Goal: Task Accomplishment & Management: Complete application form

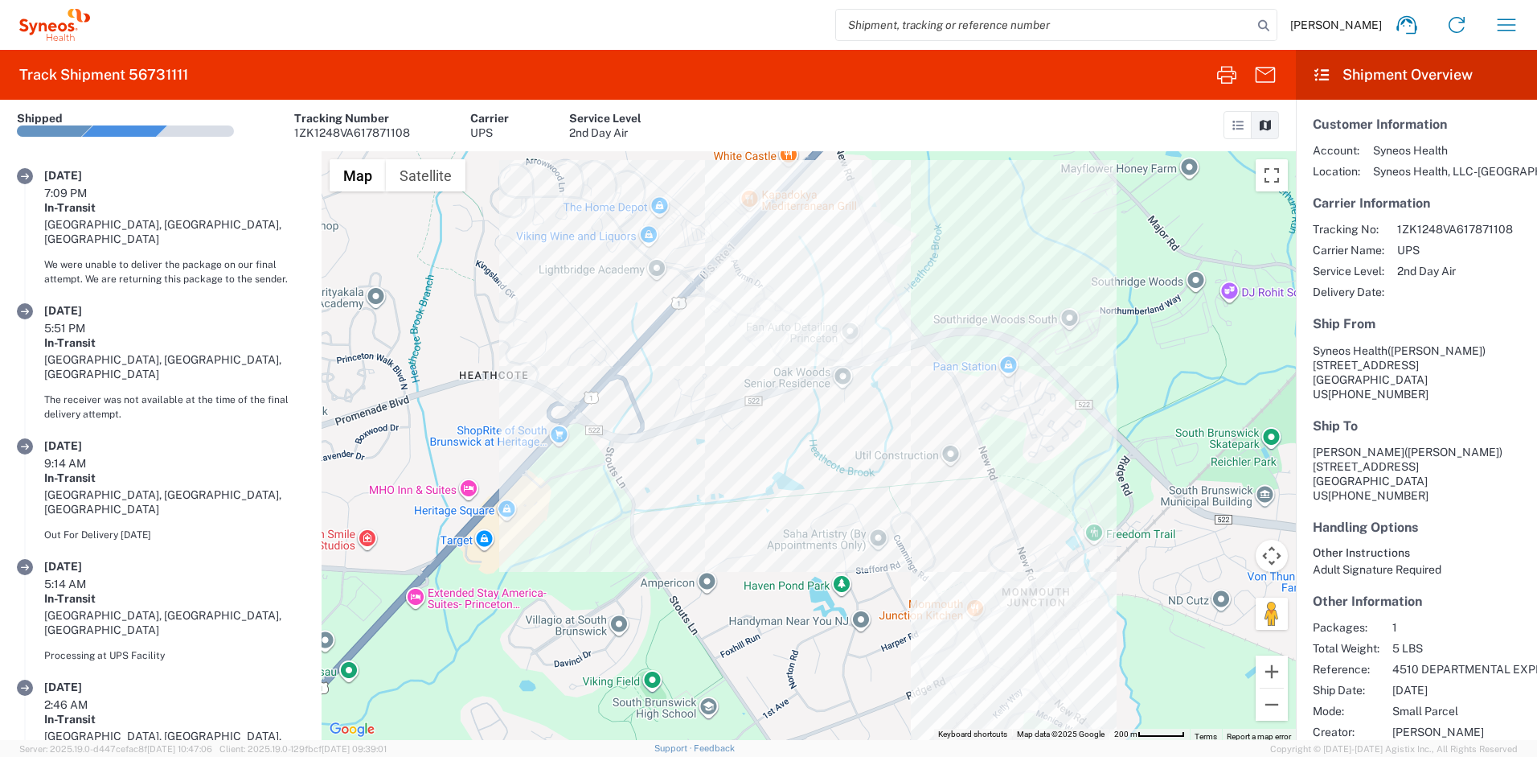
scroll to position [174, 0]
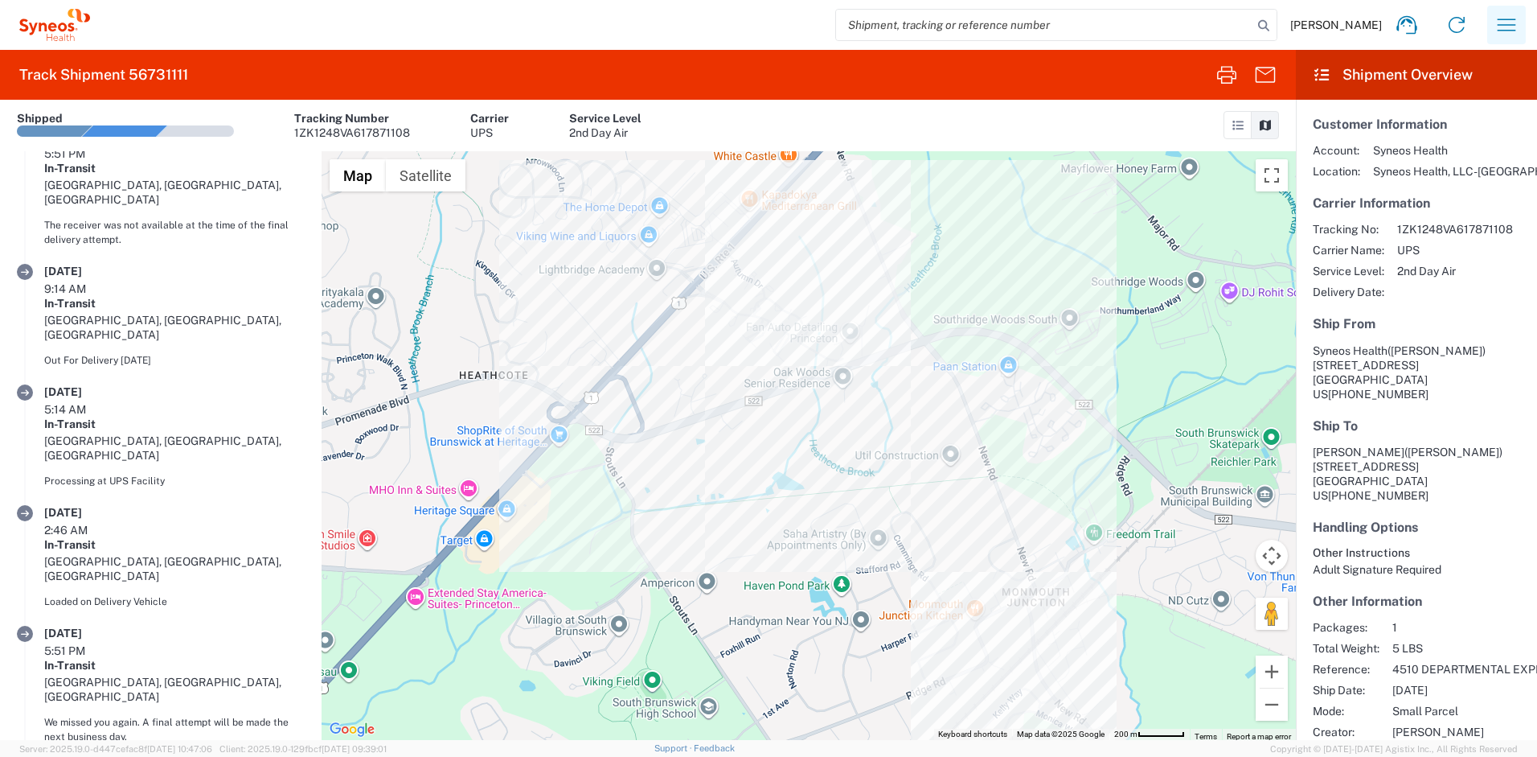
click at [1512, 23] on icon "button" at bounding box center [1507, 25] width 26 height 26
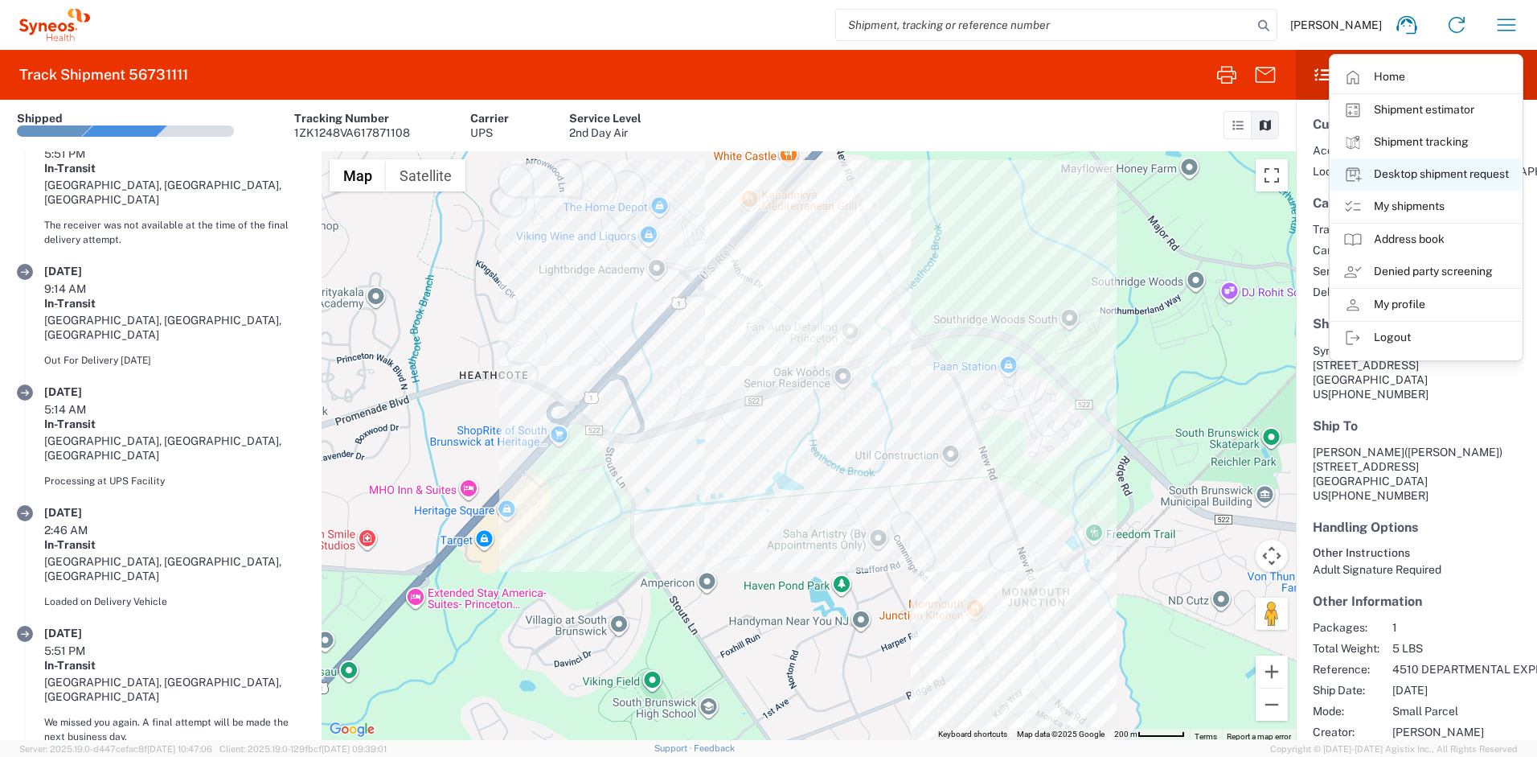
click at [1417, 178] on link "Desktop shipment request" at bounding box center [1426, 174] width 191 height 32
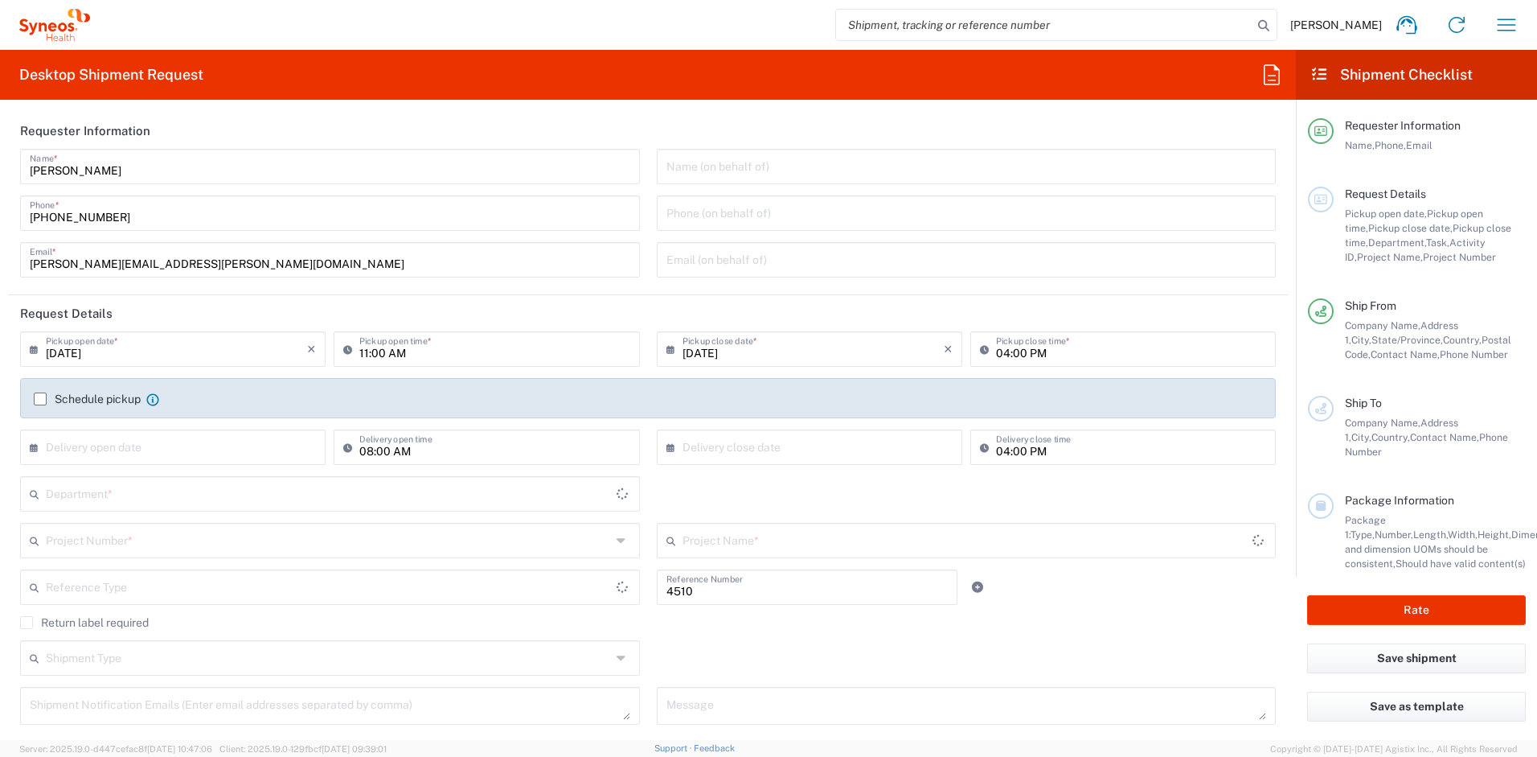
type input "[US_STATE]"
type input "Department"
type input "[GEOGRAPHIC_DATA]"
type input "Syneos Health, LLC-[GEOGRAPHIC_DATA] [GEOGRAPHIC_DATA] [GEOGRAPHIC_DATA]"
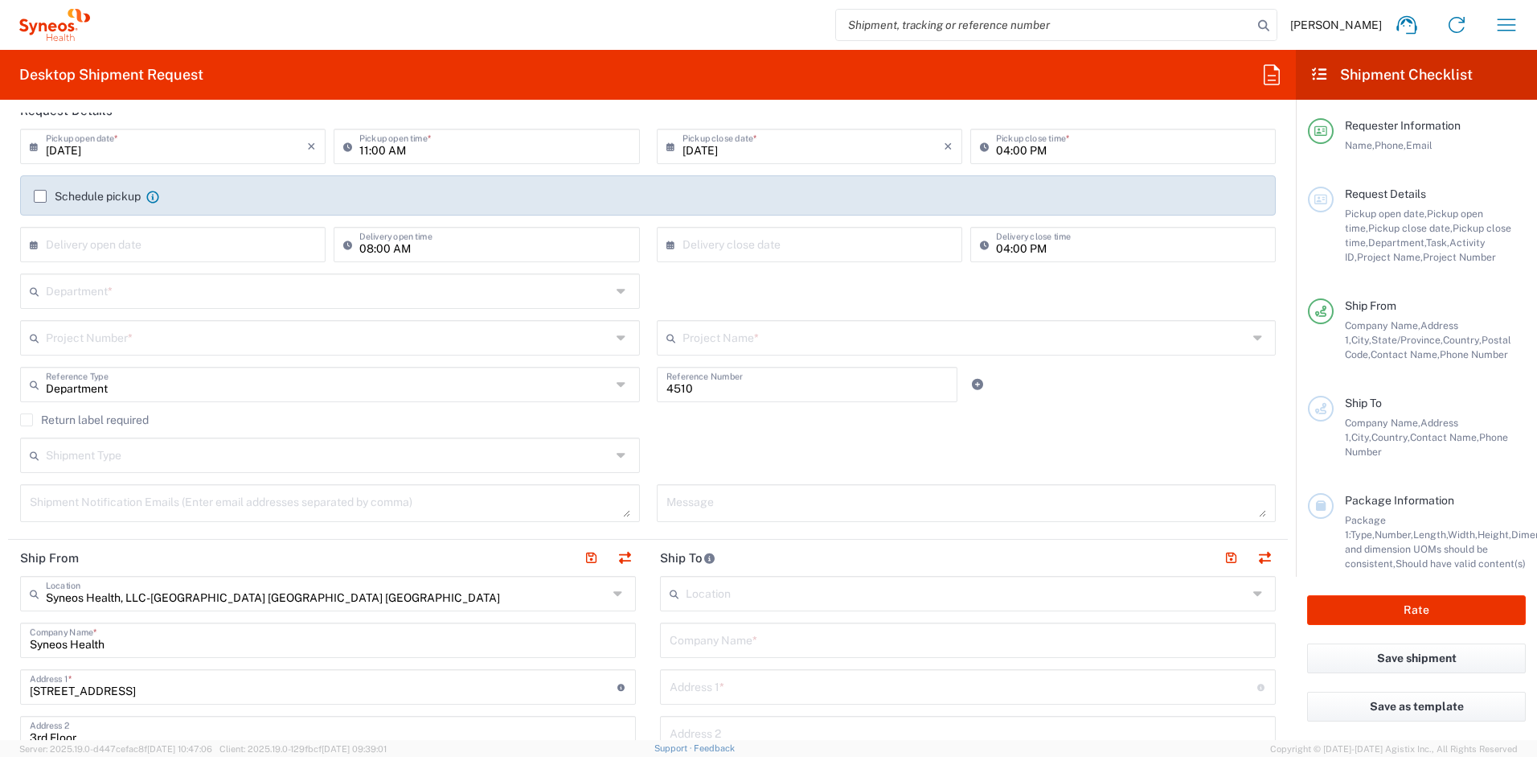
scroll to position [203, 0]
click at [151, 290] on input "text" at bounding box center [328, 289] width 565 height 28
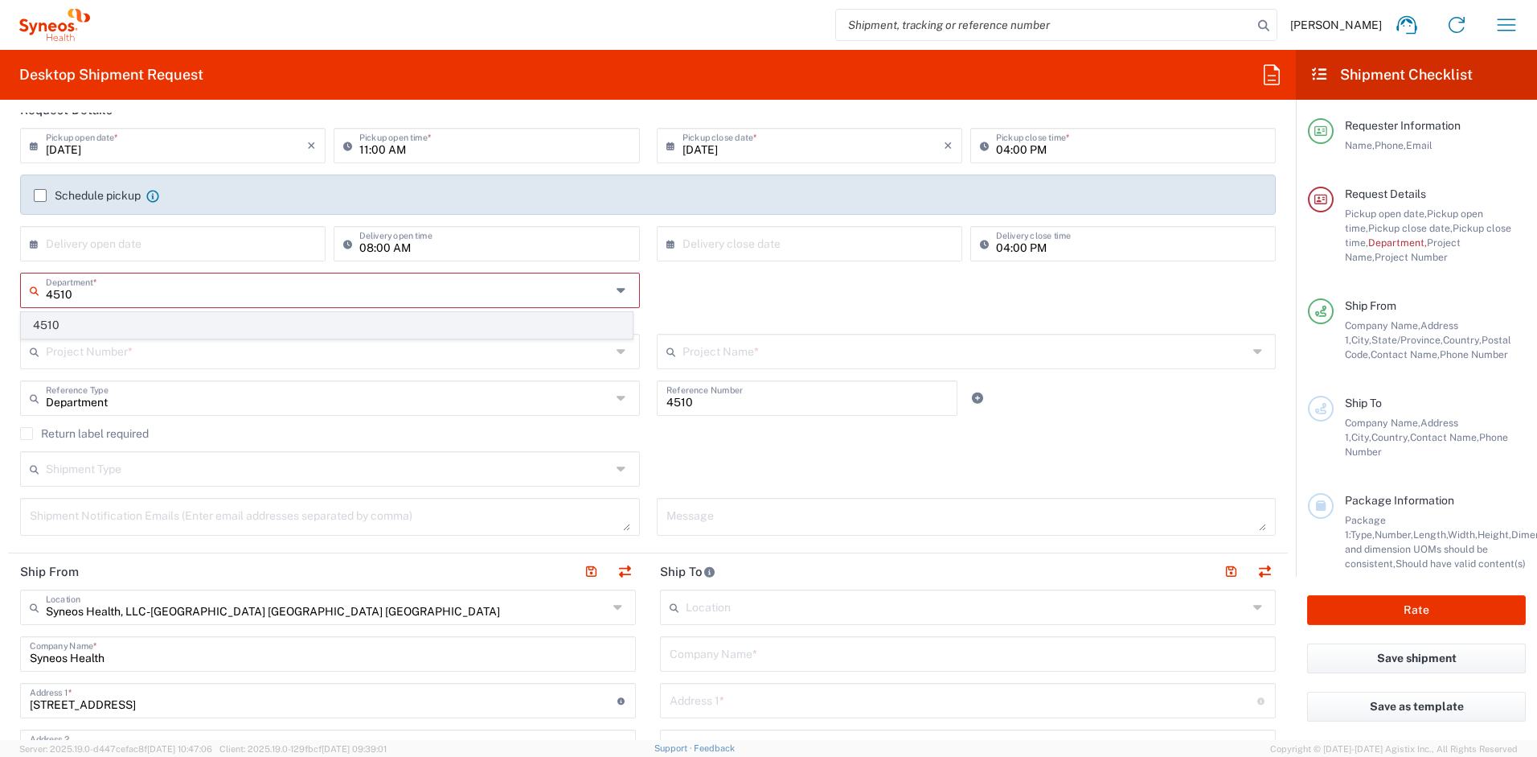
type input "4510"
click at [150, 319] on span "4510" at bounding box center [327, 325] width 610 height 25
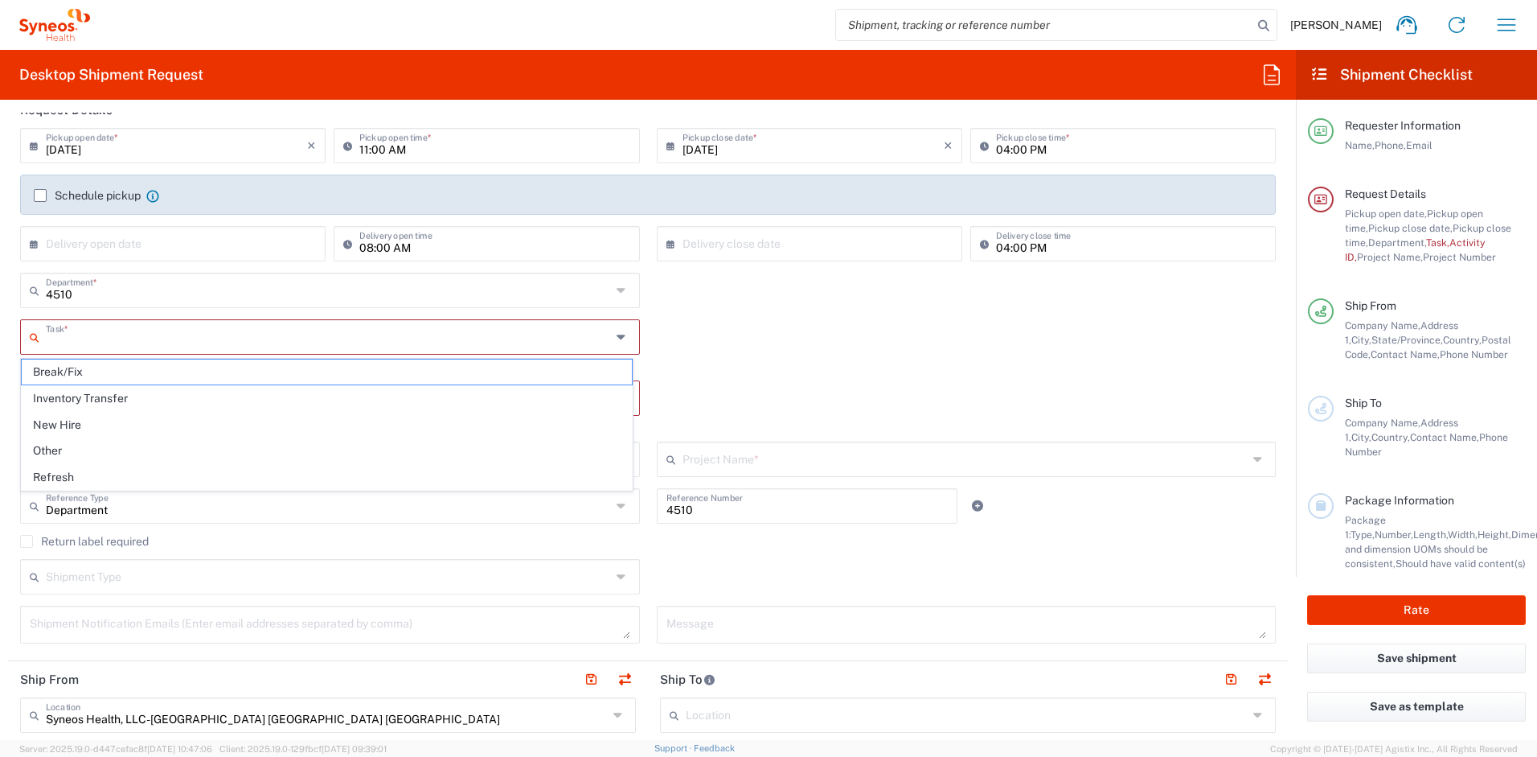
click at [137, 337] on input "text" at bounding box center [328, 336] width 565 height 28
click at [233, 368] on span "Break/Fix" at bounding box center [327, 371] width 610 height 25
type input "Break/Fix"
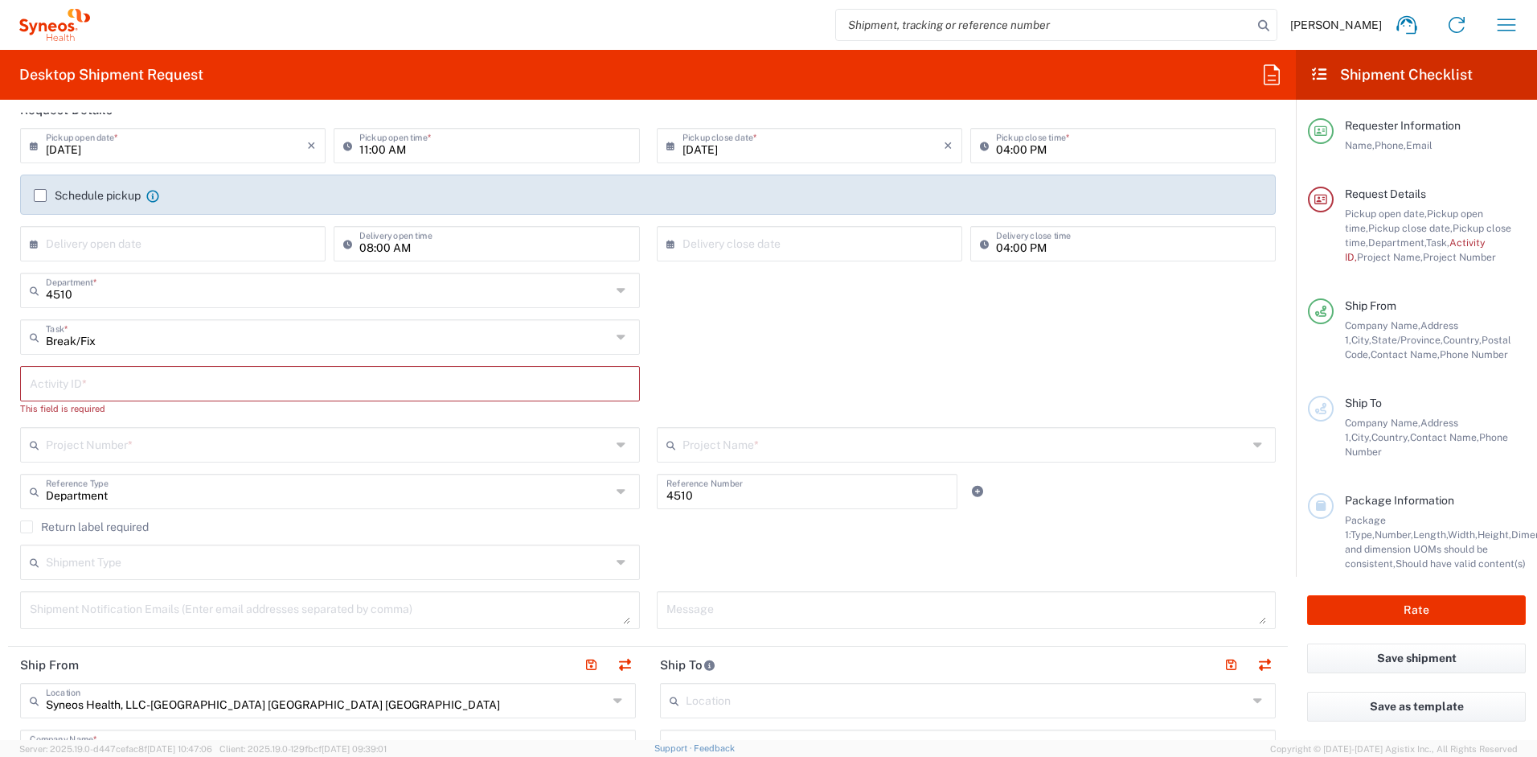
click at [174, 378] on input "text" at bounding box center [330, 382] width 601 height 28
paste input "INC2642930"
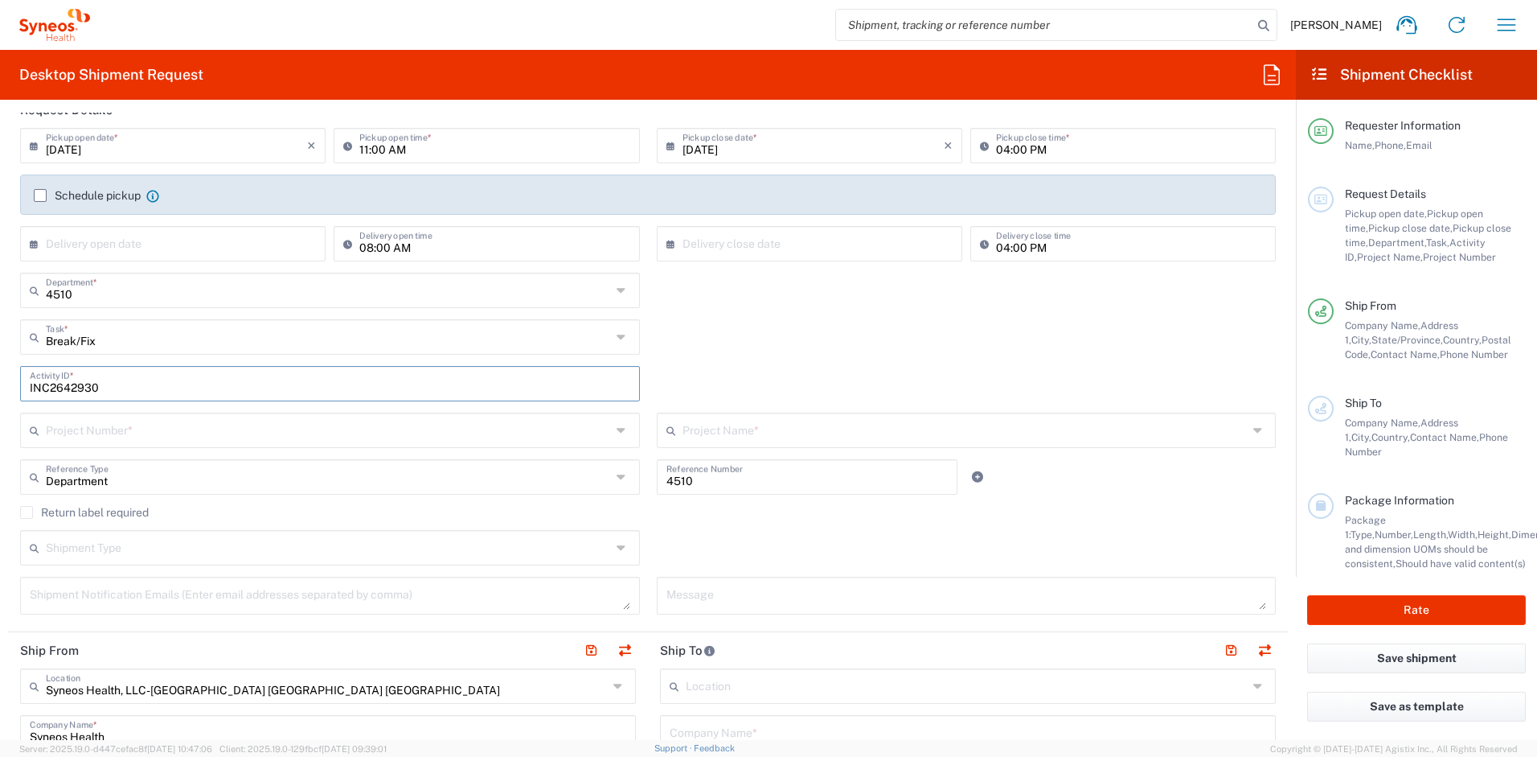
type input "INC2642930"
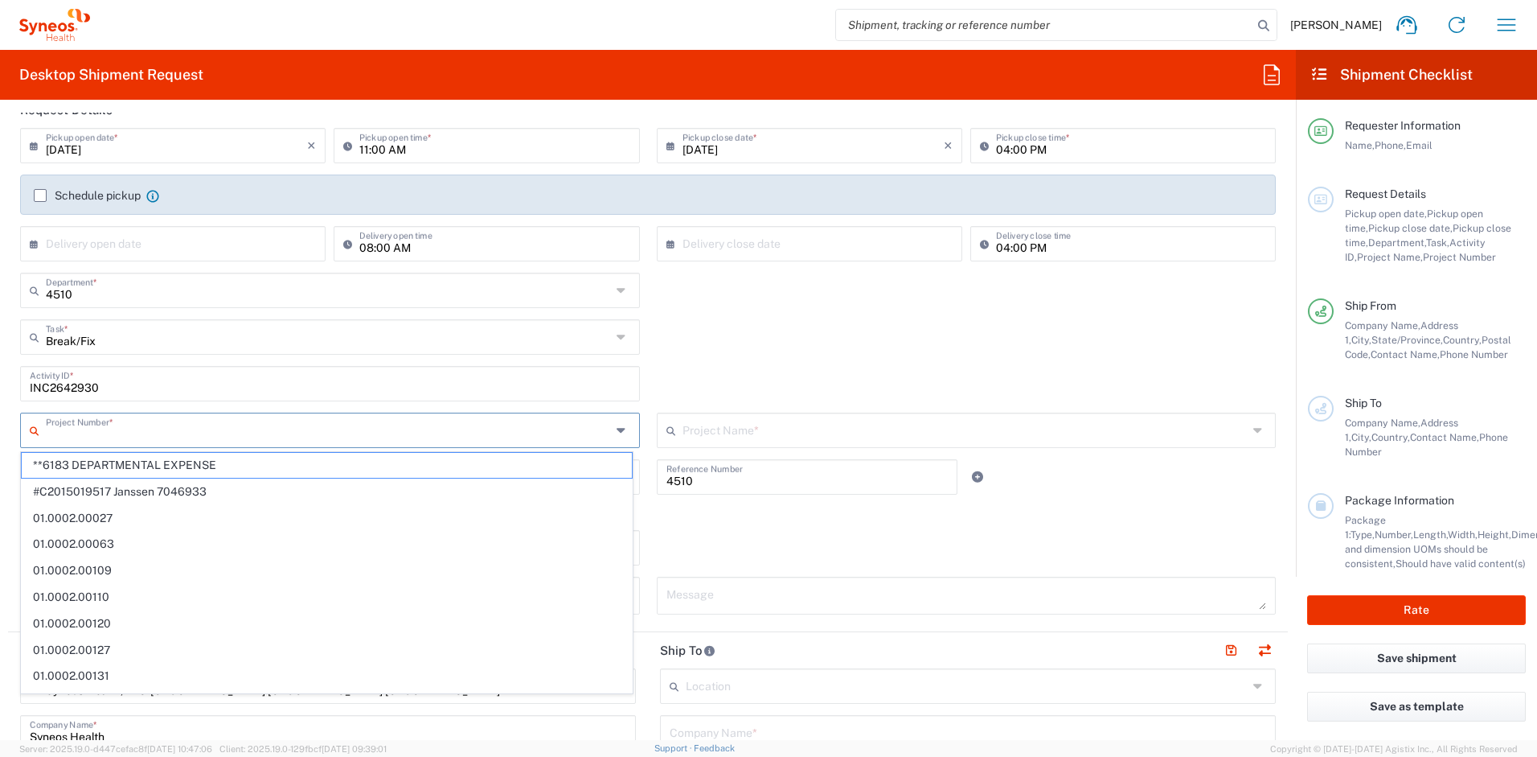
click at [137, 431] on input "text" at bounding box center [328, 429] width 565 height 28
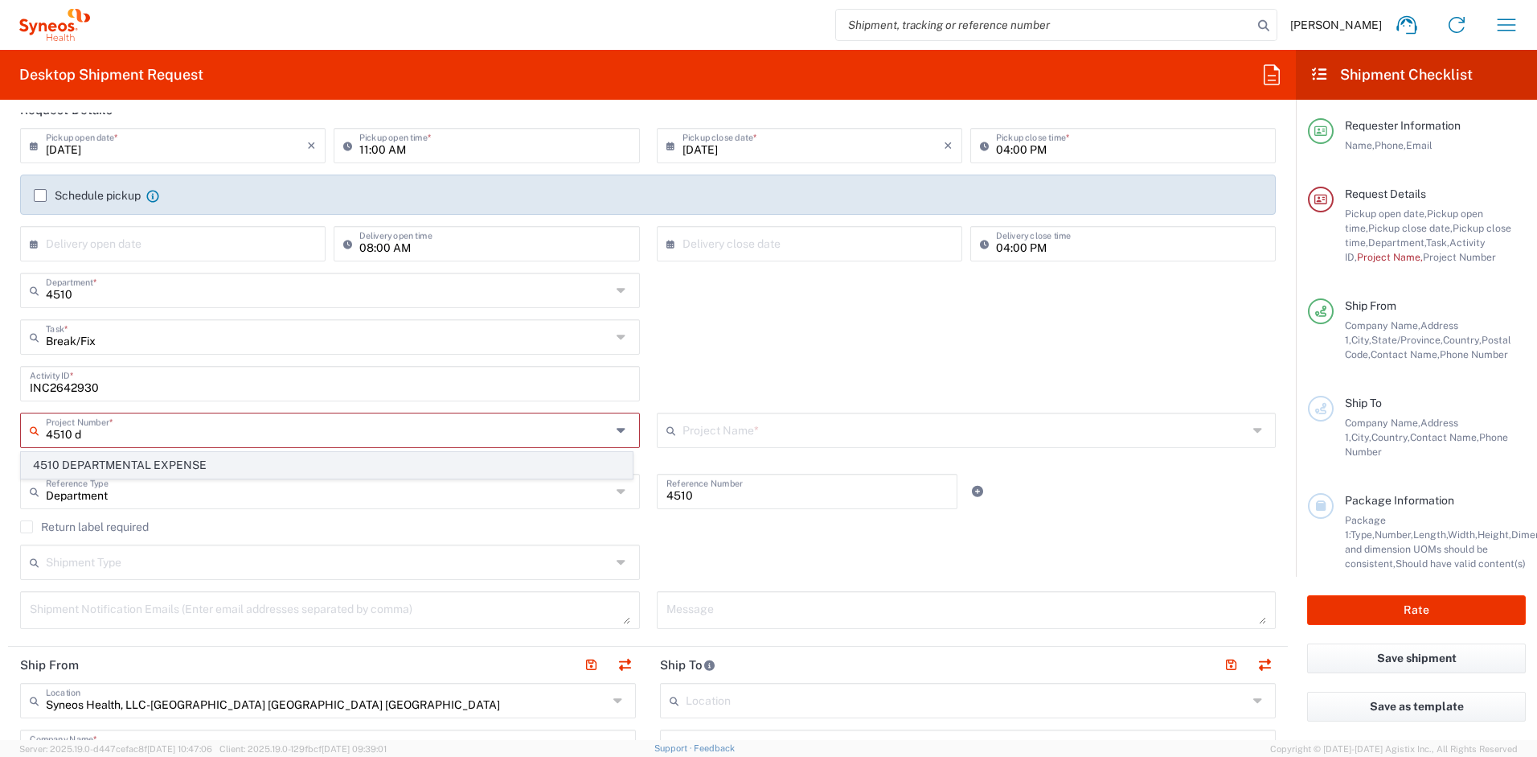
click at [143, 469] on span "4510 DEPARTMENTAL EXPENSE" at bounding box center [327, 465] width 610 height 25
type input "4510 DEPARTMENTAL EXPENSE"
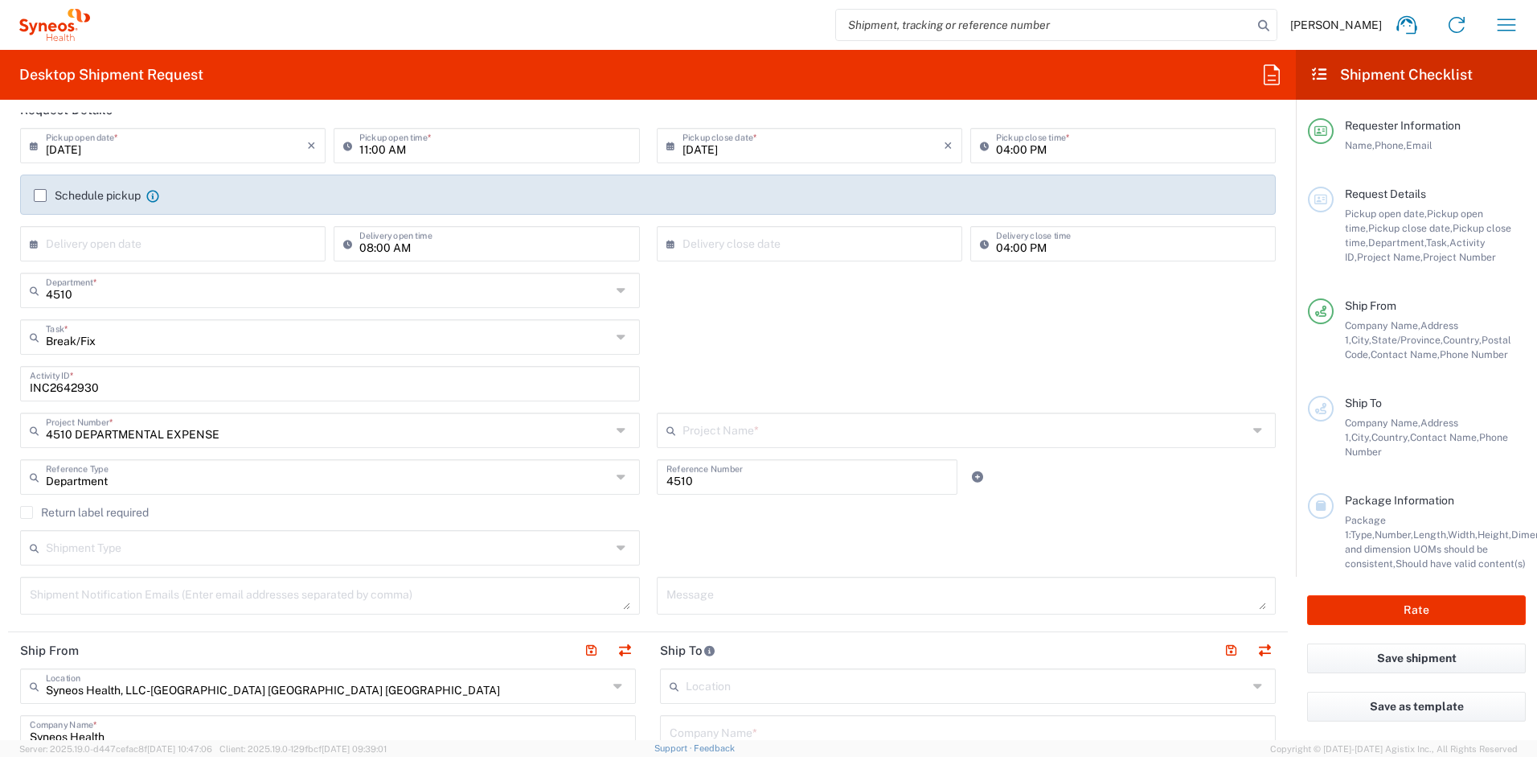
type input "4510 DEPARTMENTAL EXPENSE"
click at [31, 511] on label "Return label required" at bounding box center [84, 512] width 129 height 13
click at [27, 512] on input "Return label required" at bounding box center [27, 512] width 0 height 0
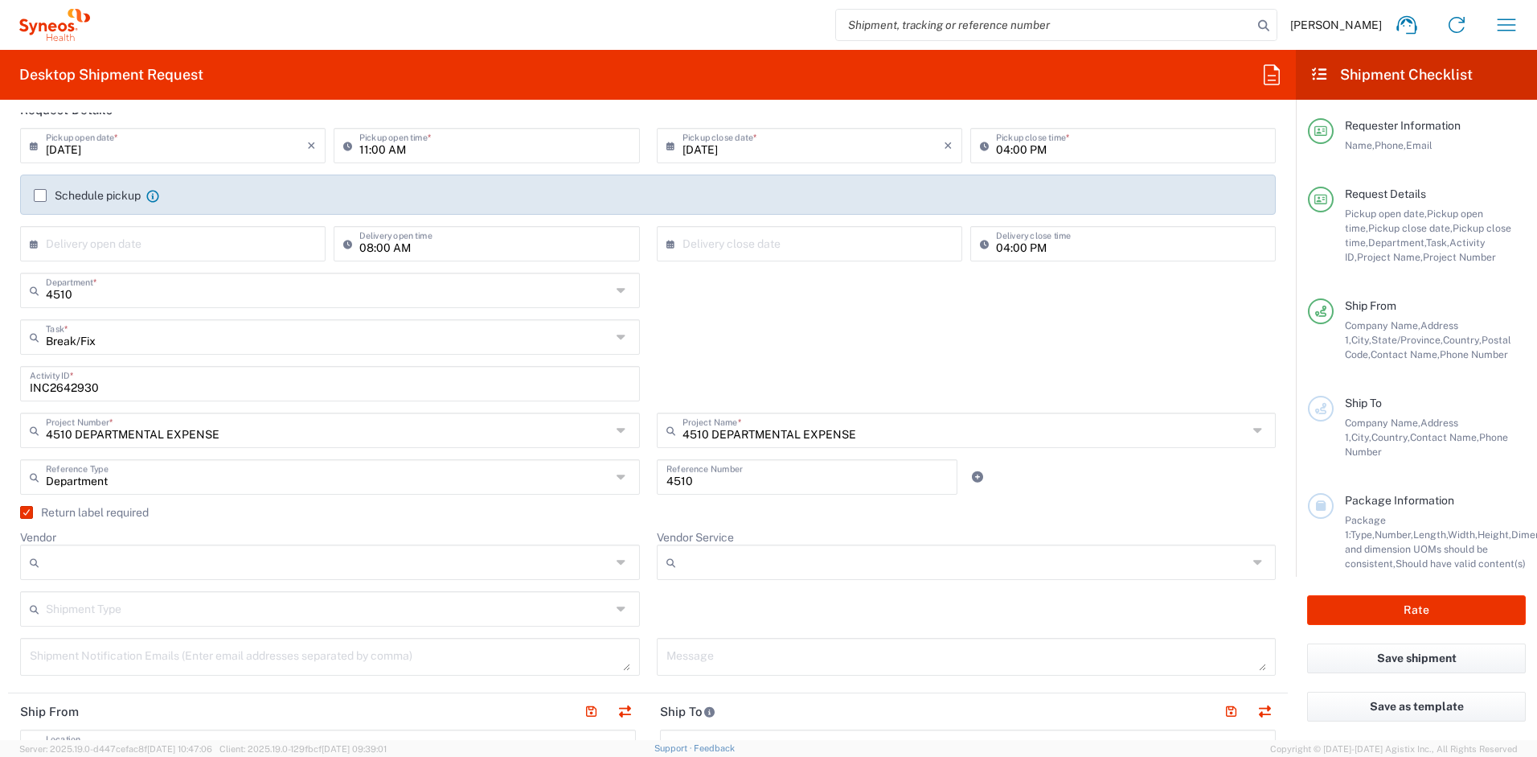
click at [96, 553] on input "Vendor" at bounding box center [328, 562] width 565 height 26
click at [85, 646] on span "UPS" at bounding box center [327, 650] width 610 height 25
type input "UPS"
click at [749, 564] on input "Vendor Service" at bounding box center [965, 562] width 565 height 26
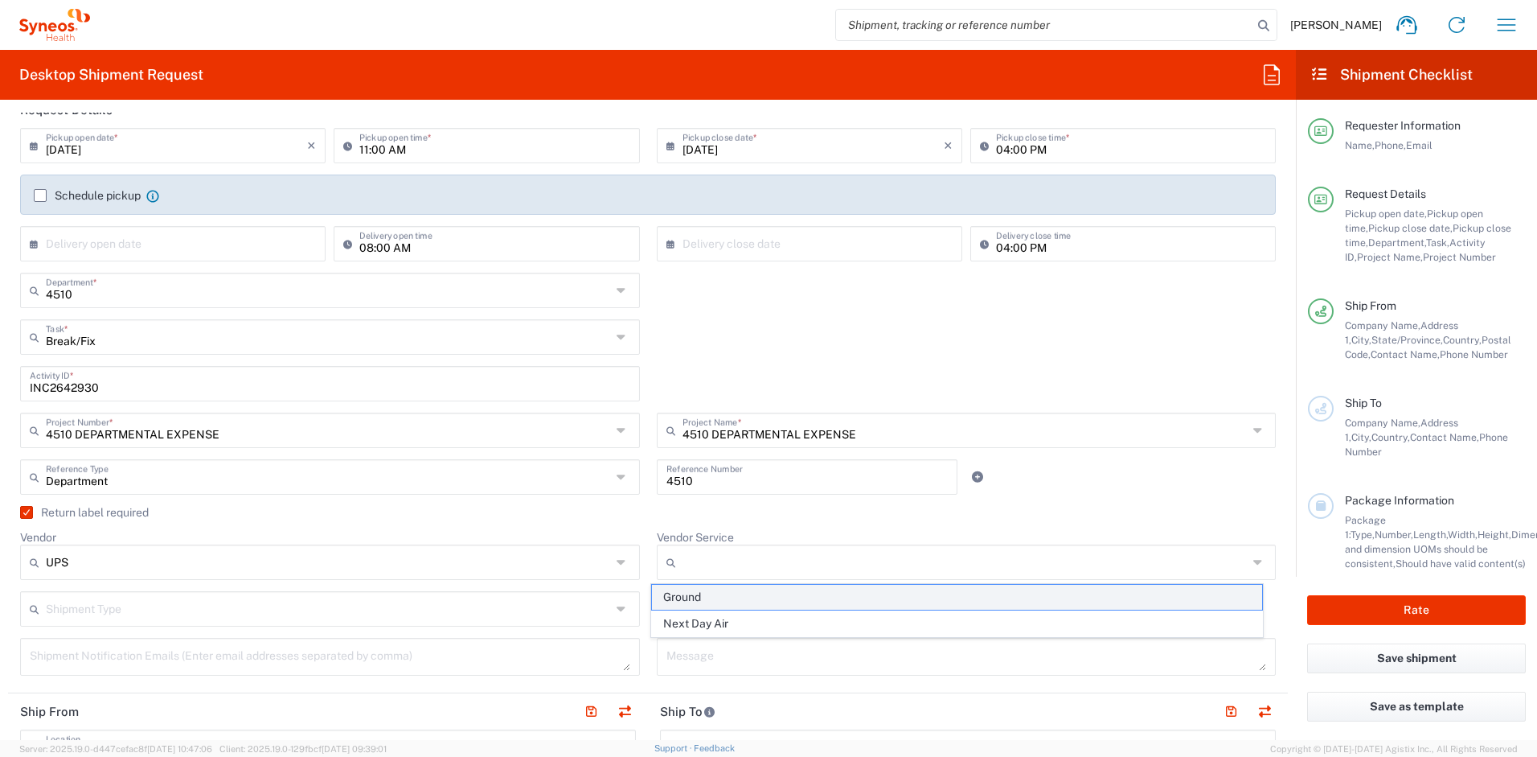
click at [695, 594] on span "Ground" at bounding box center [957, 597] width 610 height 25
type input "Ground"
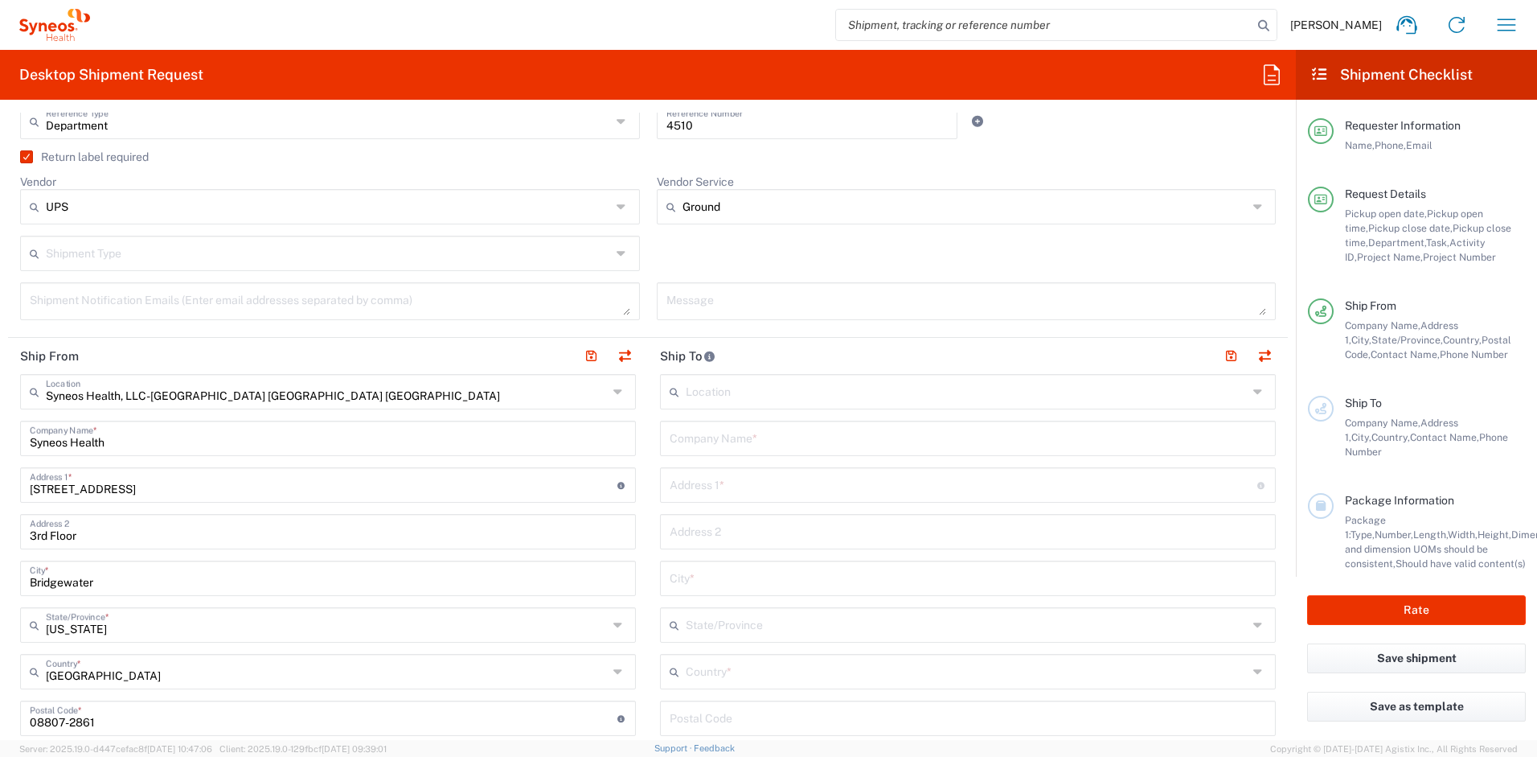
scroll to position [585, 0]
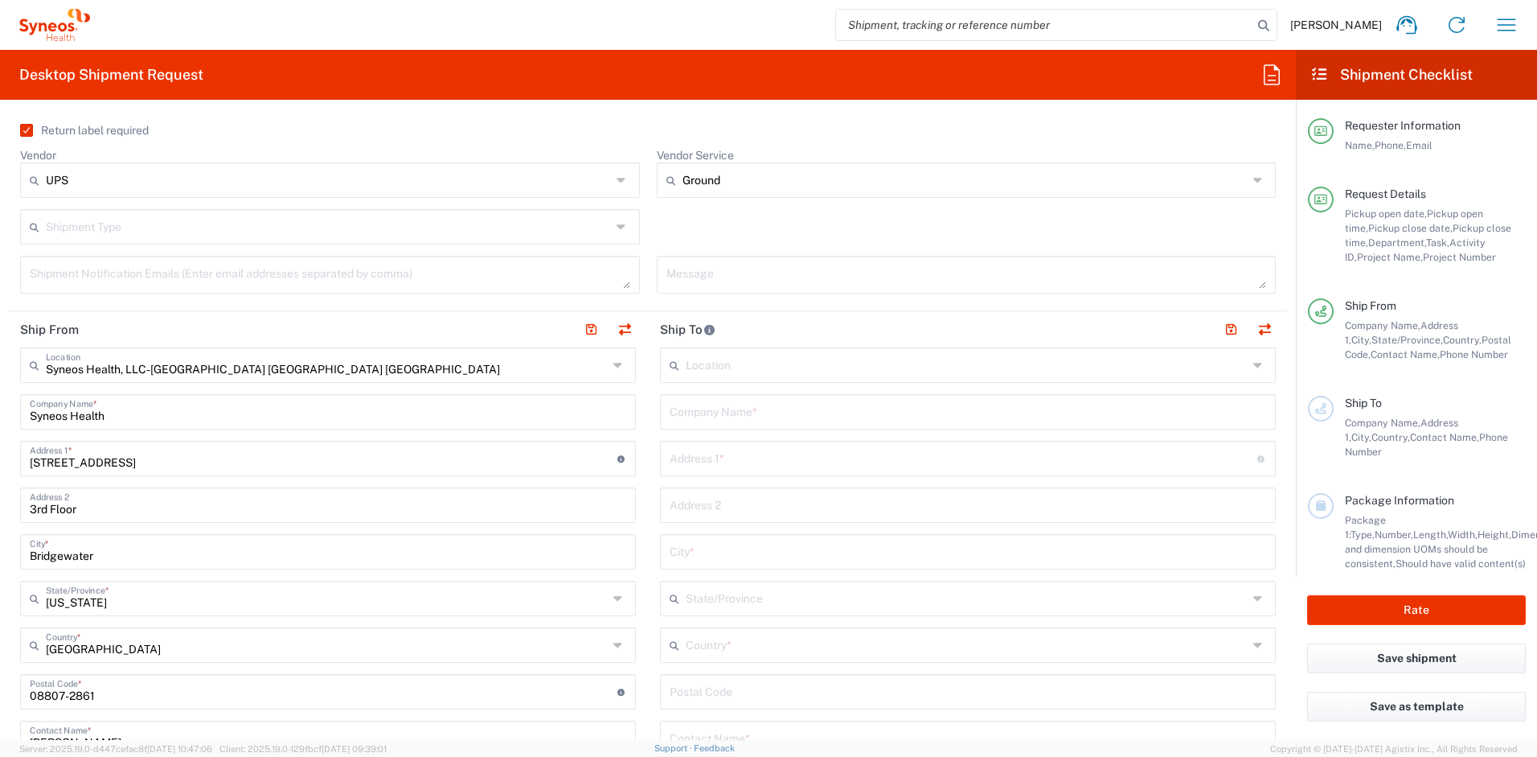
click at [740, 404] on input "text" at bounding box center [968, 410] width 597 height 28
drag, startPoint x: 809, startPoint y: 411, endPoint x: 646, endPoint y: 418, distance: 162.6
click at [648, 418] on main "Location [PERSON_NAME] LLC-[GEOGRAPHIC_DATA] [GEOGRAPHIC_DATA] [GEOGRAPHIC_DATA…" at bounding box center [968, 684] width 640 height 675
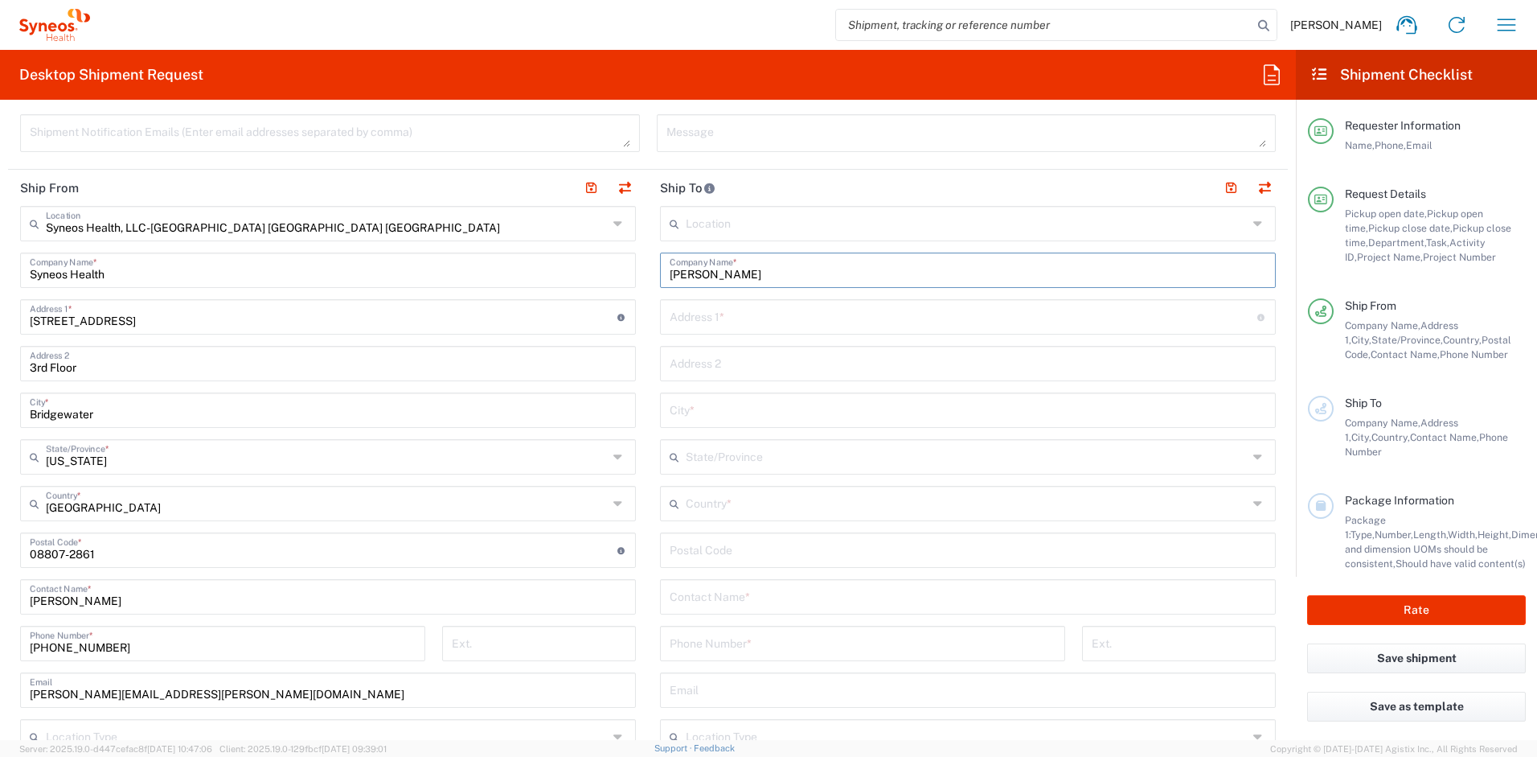
scroll to position [788, 0]
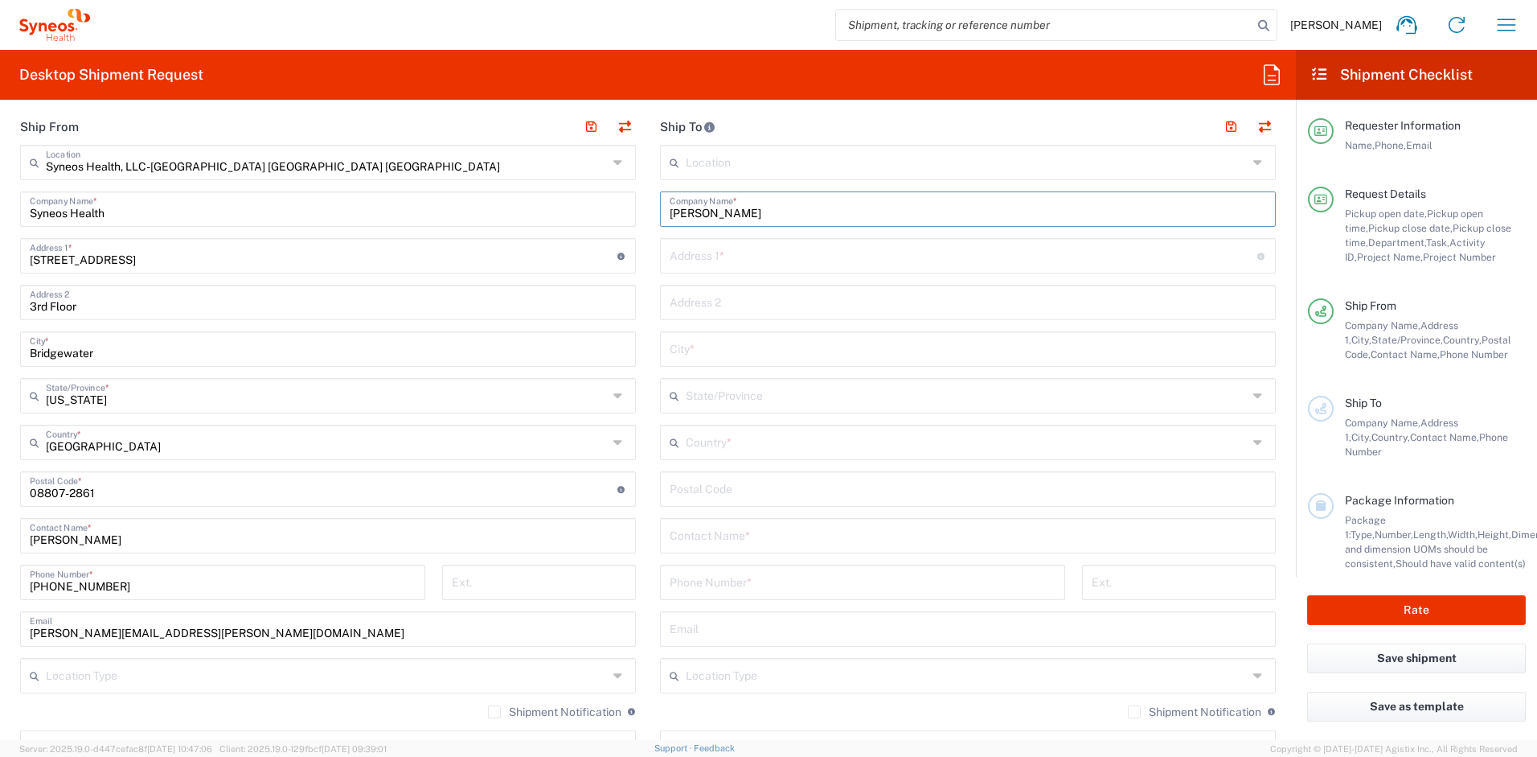
type input "[PERSON_NAME]"
click at [715, 543] on input "text" at bounding box center [968, 534] width 597 height 28
paste input "[PERSON_NAME]"
type input "[PERSON_NAME]"
click at [728, 446] on input "text" at bounding box center [967, 441] width 562 height 28
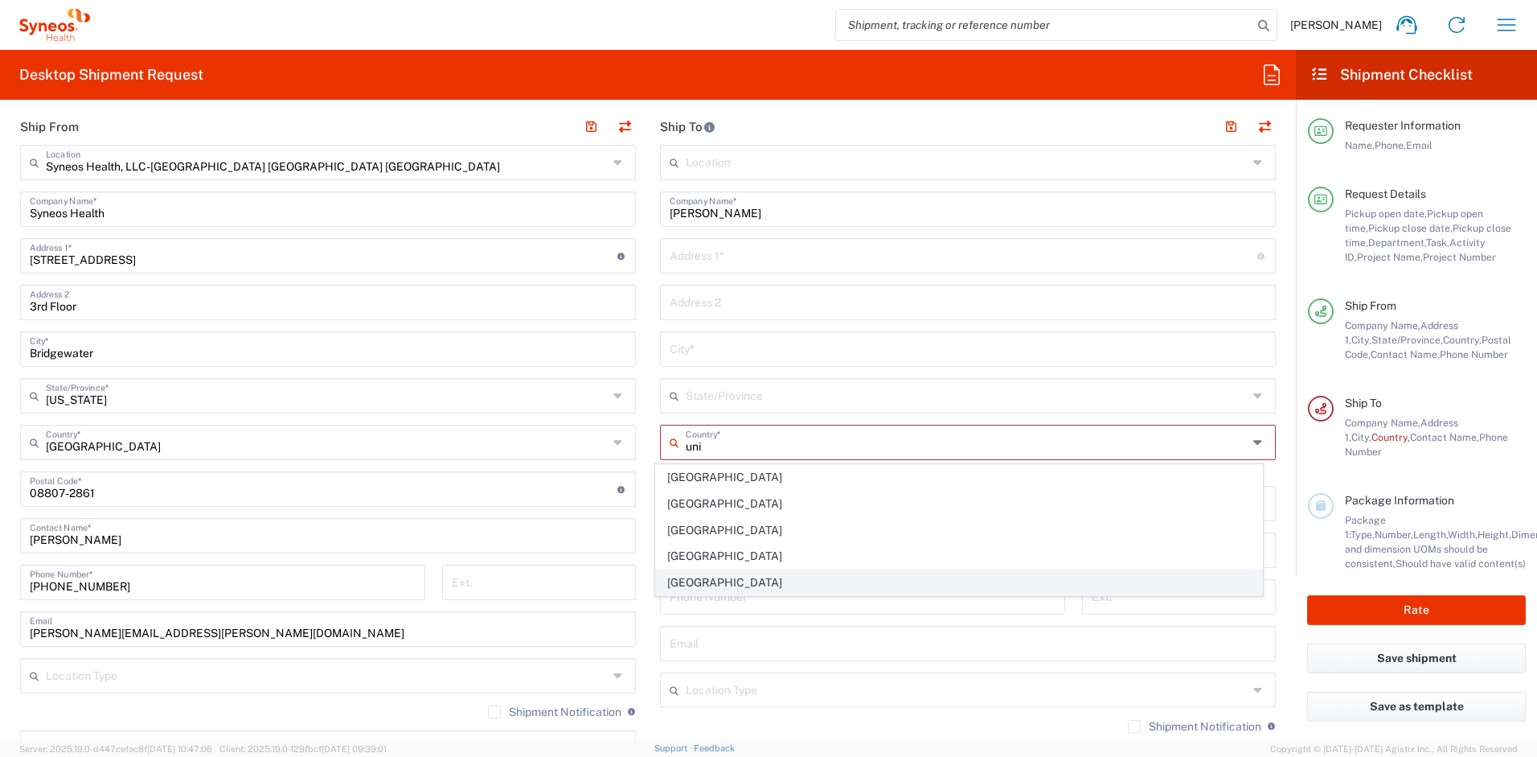
click at [695, 576] on span "[GEOGRAPHIC_DATA]" at bounding box center [959, 582] width 607 height 25
type input "[GEOGRAPHIC_DATA]"
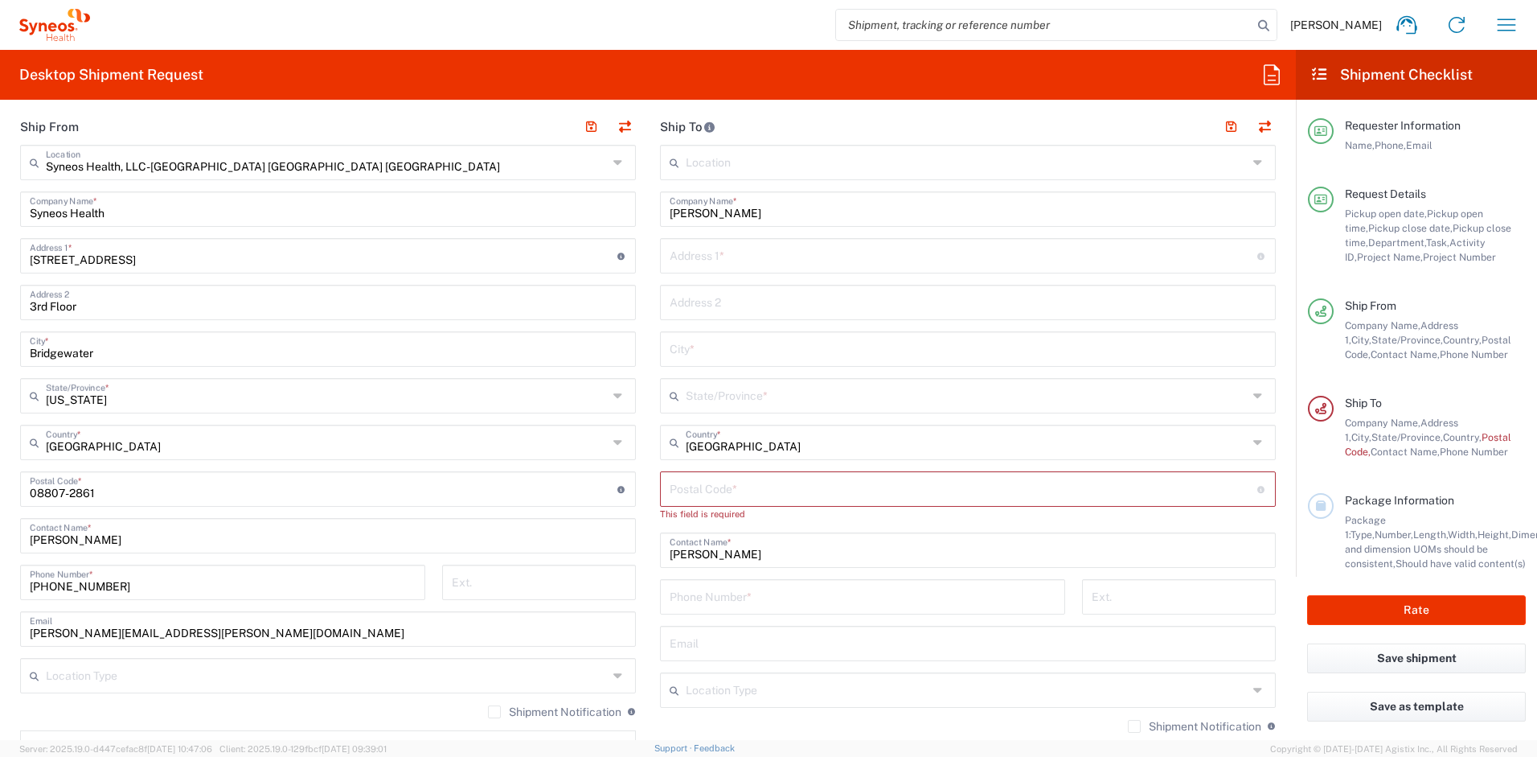
click at [734, 251] on input "text" at bounding box center [964, 254] width 588 height 28
paste input "[STREET_ADDRESS][PERSON_NAME]"
type input "[STREET_ADDRESS][PERSON_NAME]"
click at [691, 346] on input "text" at bounding box center [968, 348] width 597 height 28
paste input "[GEOGRAPHIC_DATA]"
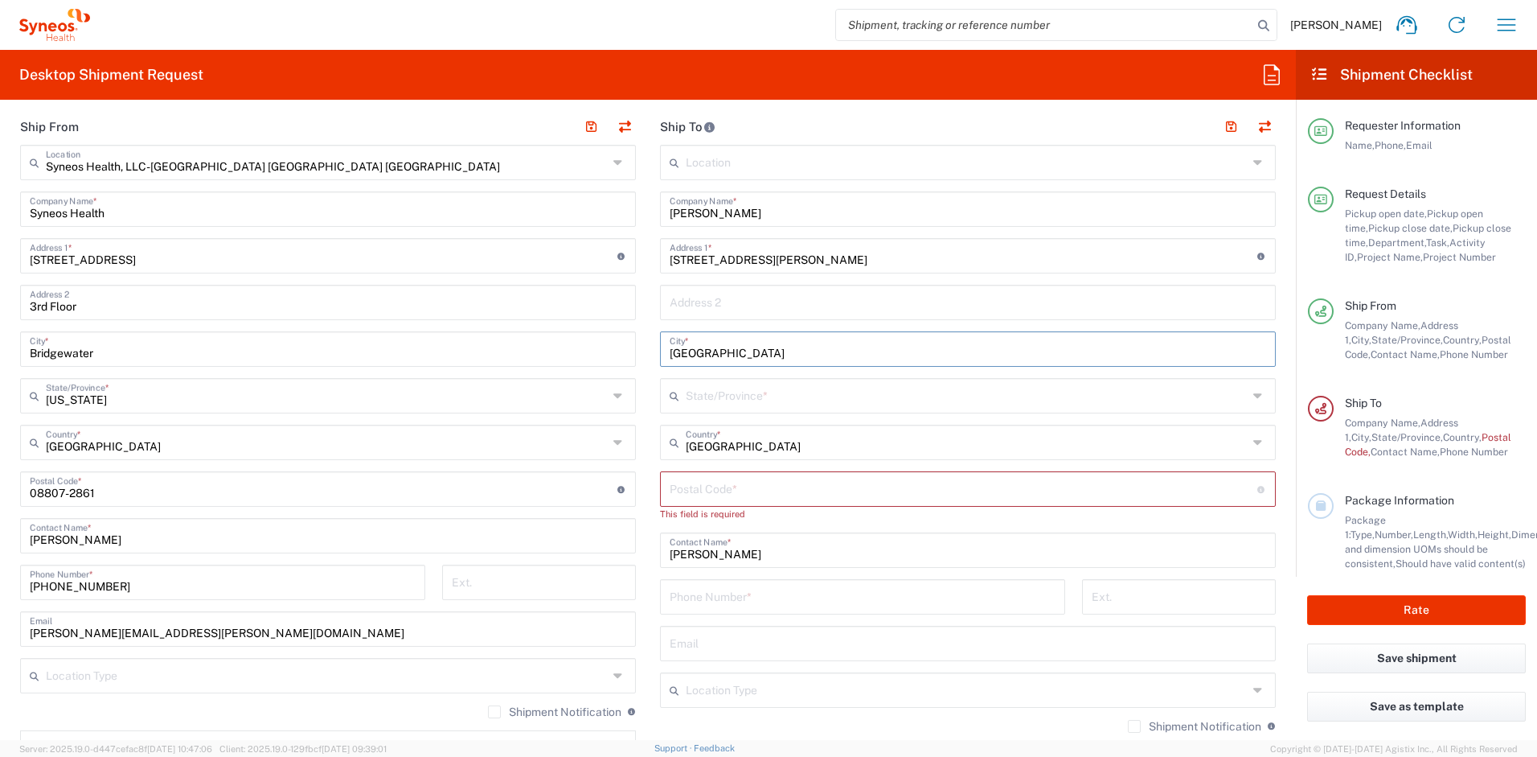
type input "[GEOGRAPHIC_DATA]"
click at [724, 482] on input "undefined" at bounding box center [964, 488] width 588 height 28
paste input "21666"
type input "21666"
click at [757, 399] on input "text" at bounding box center [967, 394] width 562 height 28
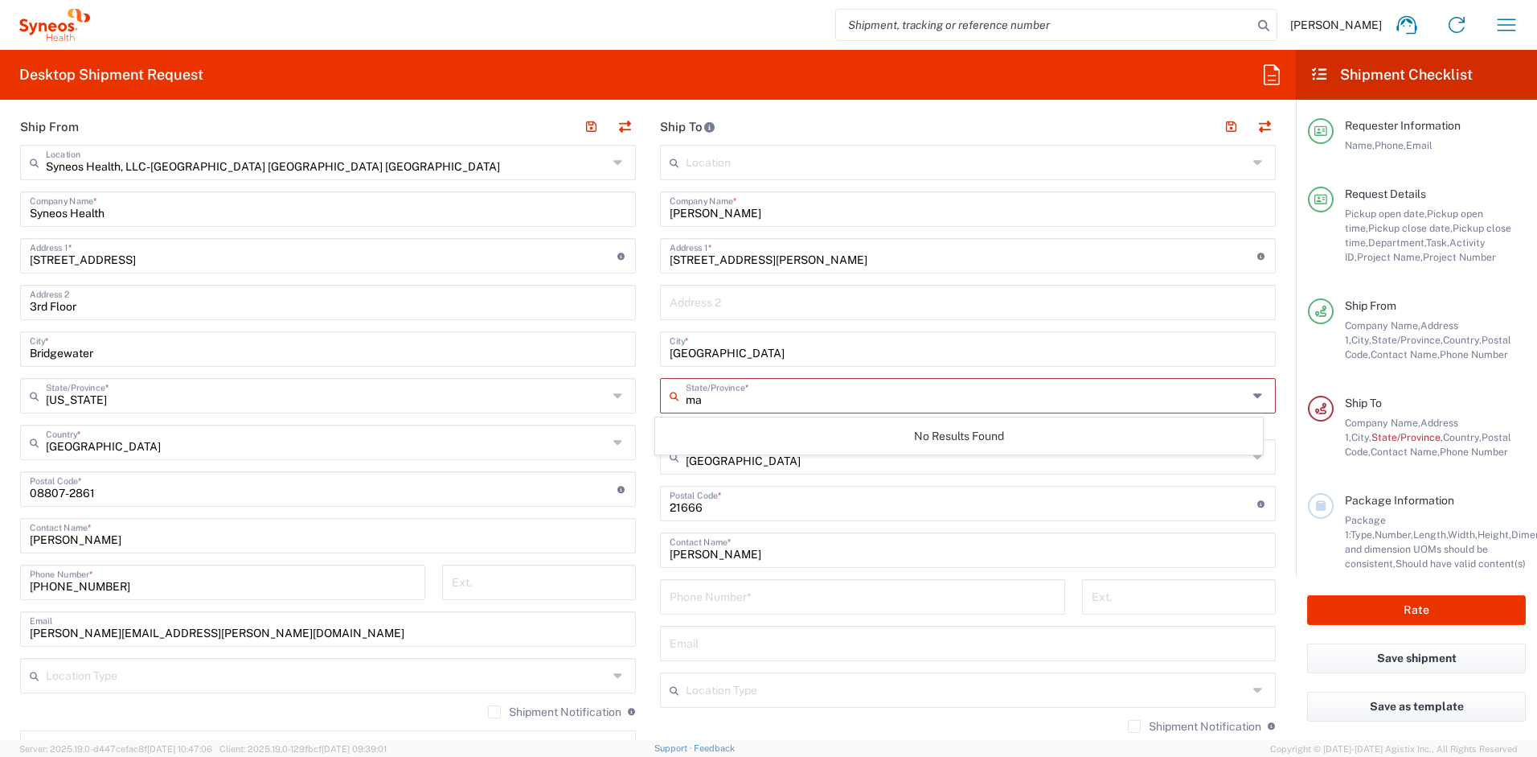
type input "m"
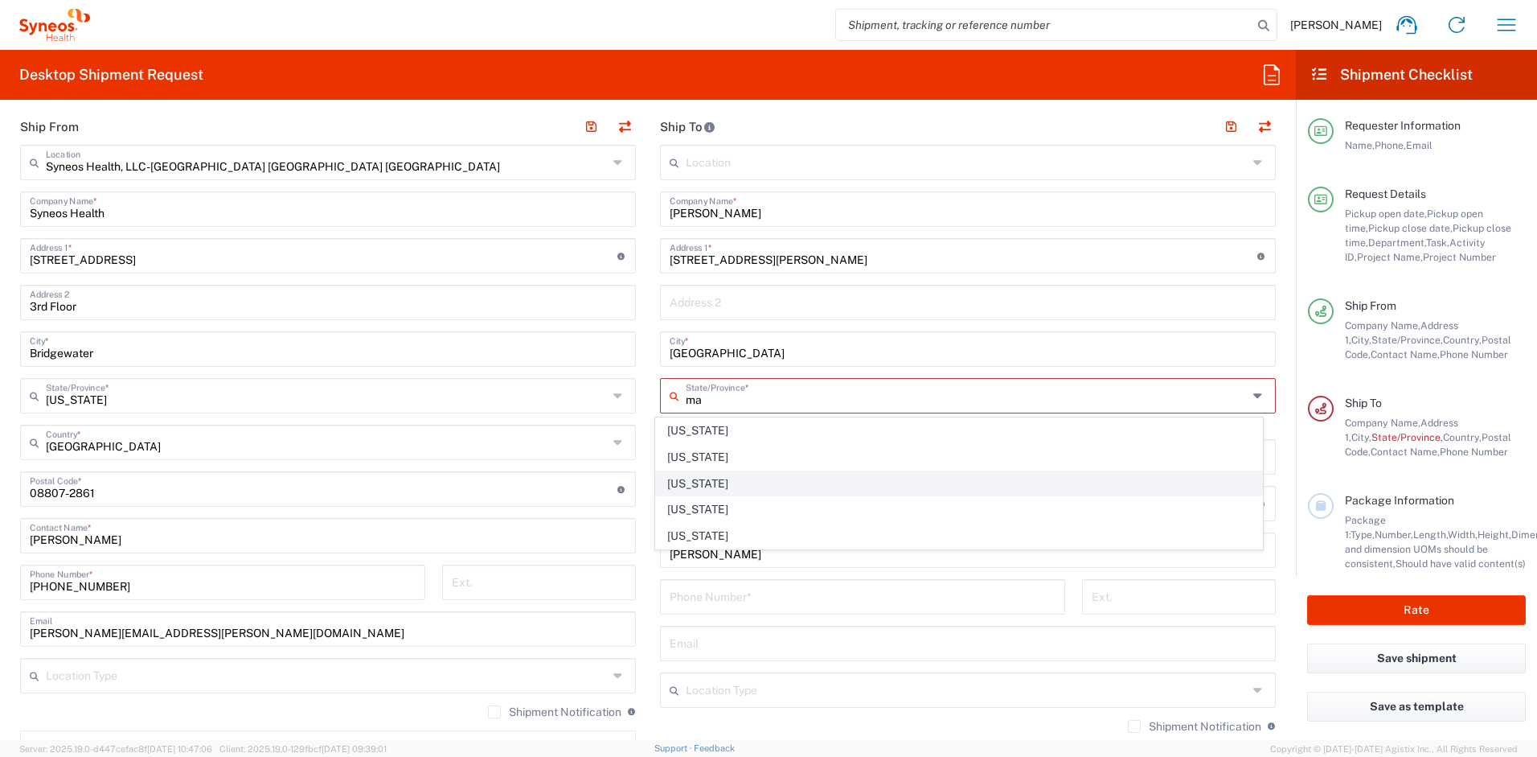
click at [691, 486] on span "[US_STATE]" at bounding box center [959, 483] width 607 height 25
type input "[US_STATE]"
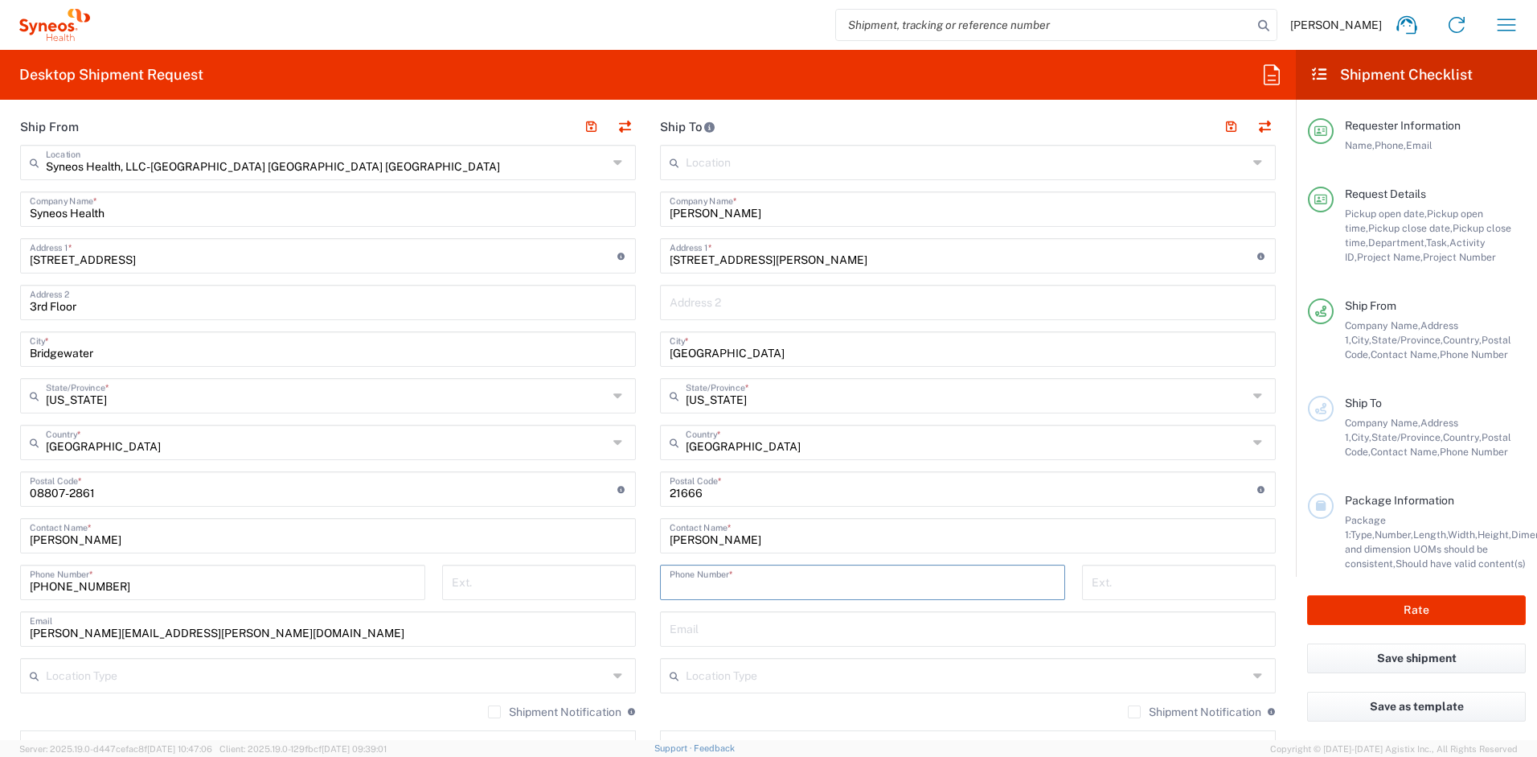
click at [765, 572] on input "tel" at bounding box center [863, 581] width 386 height 28
paste input "4102121497"
type input "4102121497"
click at [728, 627] on input "text" at bounding box center [968, 627] width 597 height 28
paste input "[PERSON_NAME][EMAIL_ADDRESS][PERSON_NAME][DOMAIN_NAME]"
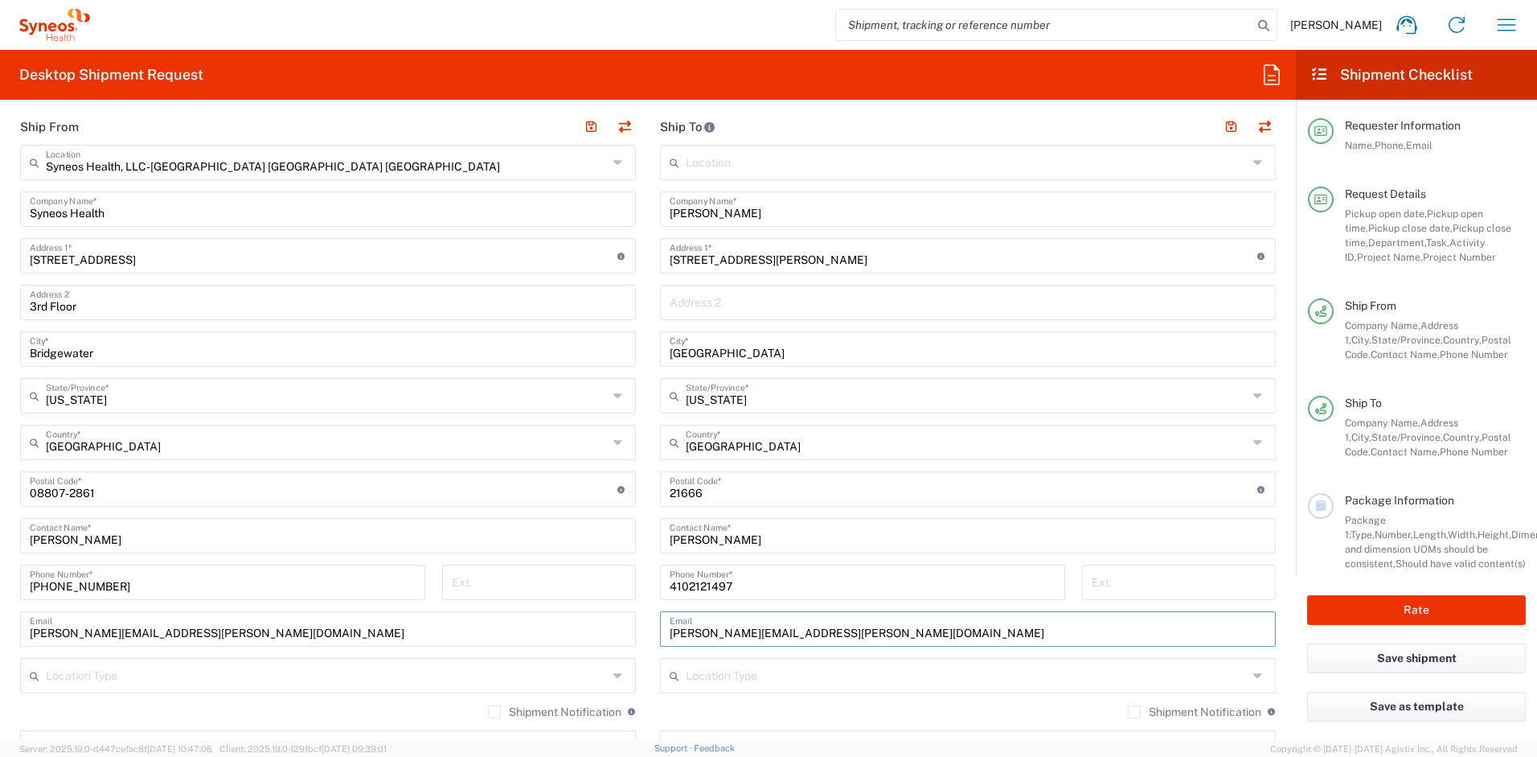
type input "[PERSON_NAME][EMAIL_ADDRESS][PERSON_NAME][DOMAIN_NAME]"
click at [1128, 711] on label "Shipment Notification" at bounding box center [1194, 711] width 133 height 13
click at [1134, 712] on input "Shipment Notification" at bounding box center [1134, 712] width 0 height 0
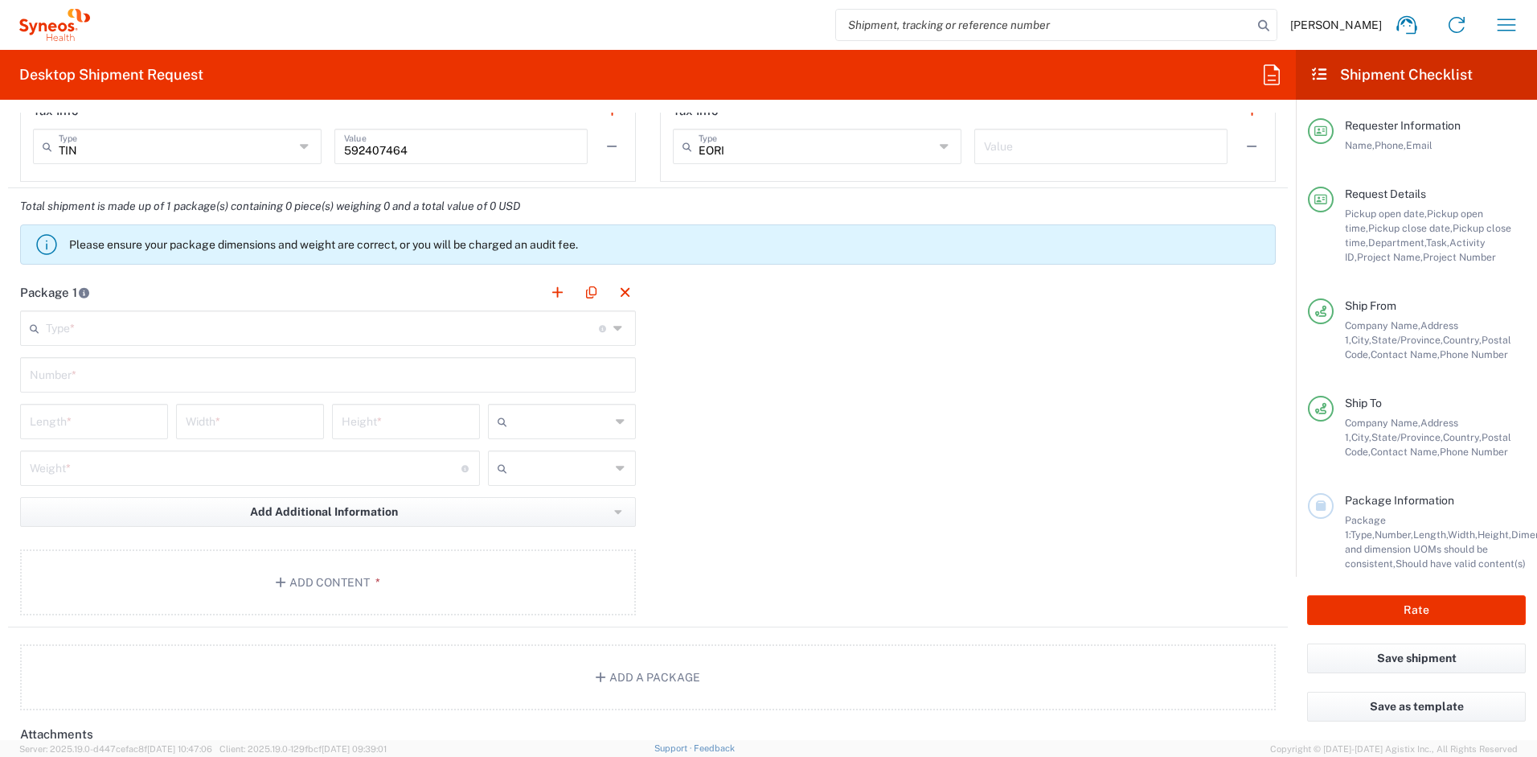
scroll to position [1428, 0]
click at [256, 333] on input "text" at bounding box center [322, 325] width 553 height 28
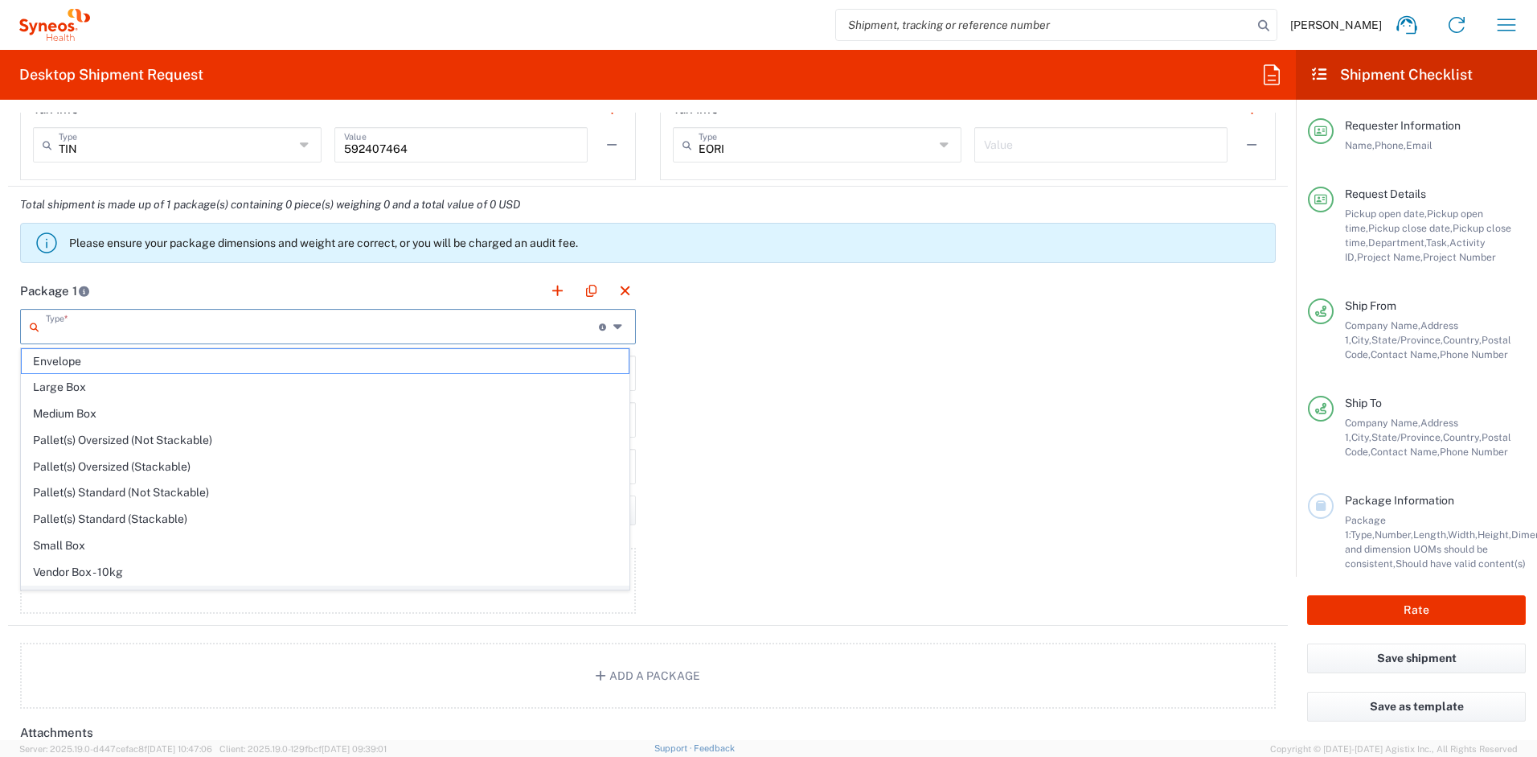
scroll to position [49, 0]
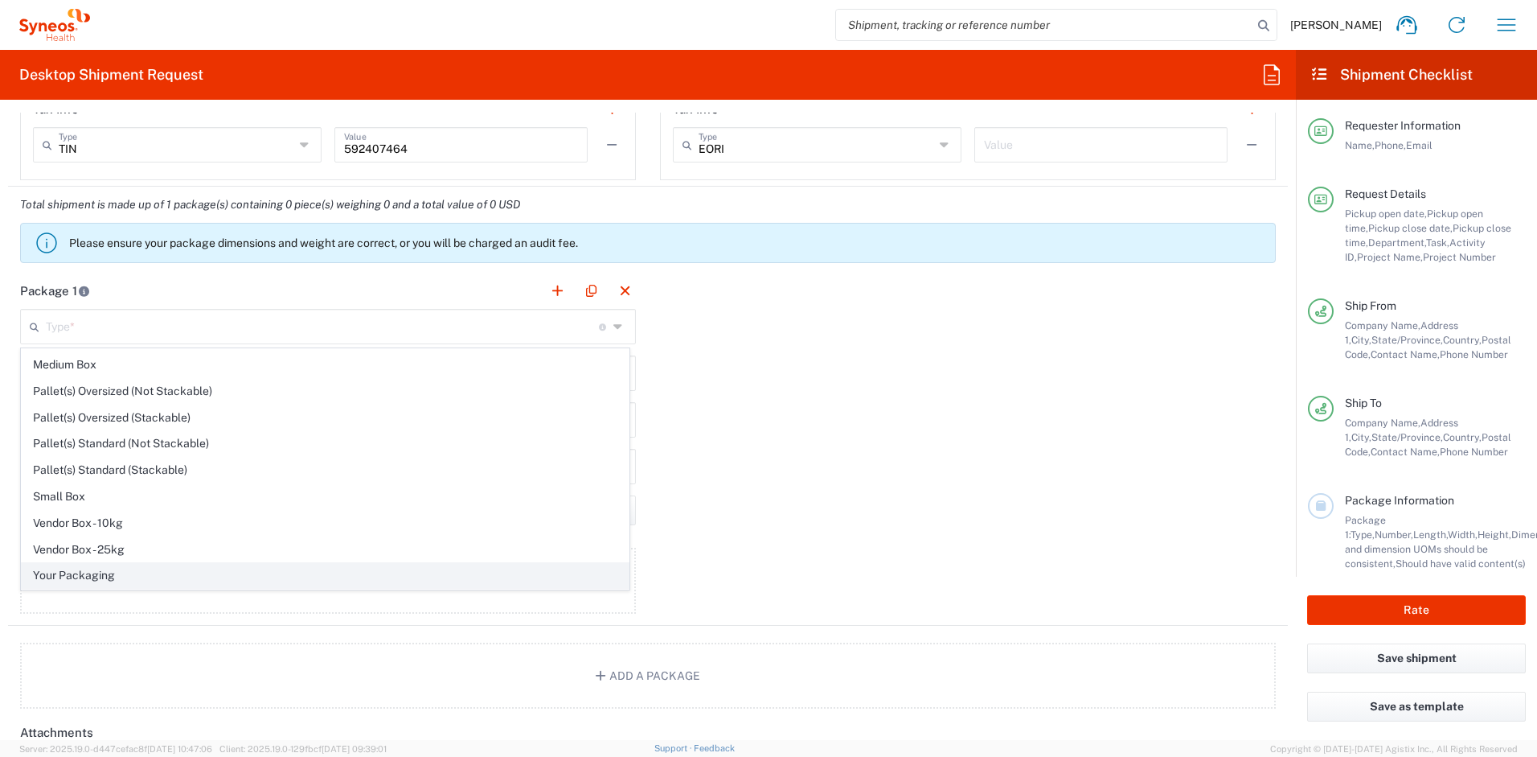
click at [205, 570] on span "Your Packaging" at bounding box center [325, 575] width 607 height 25
type input "Your Packaging"
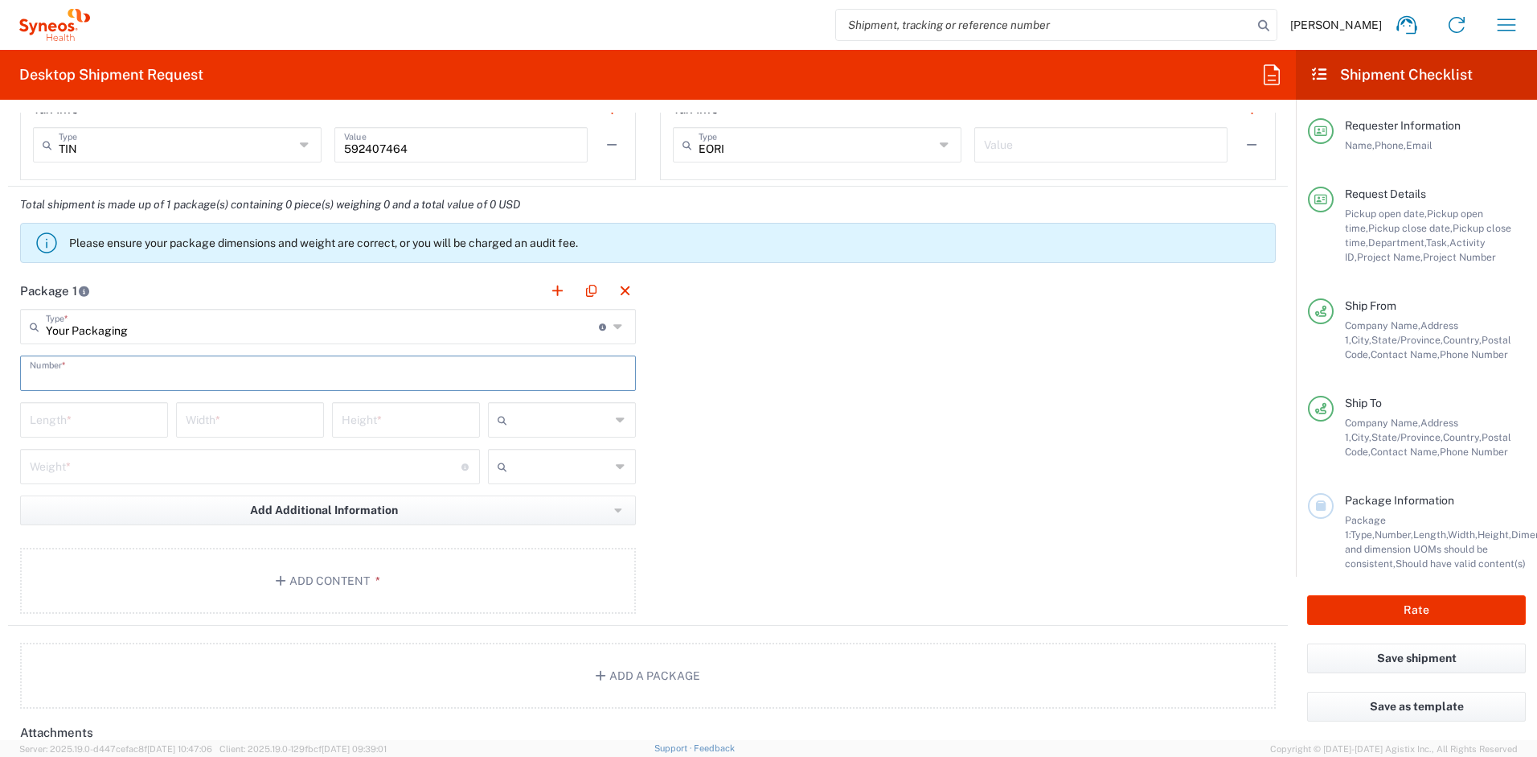
click at [109, 377] on input "text" at bounding box center [328, 372] width 597 height 28
type input "1"
click at [94, 414] on input "number" at bounding box center [94, 418] width 129 height 28
type input "16"
type input "12"
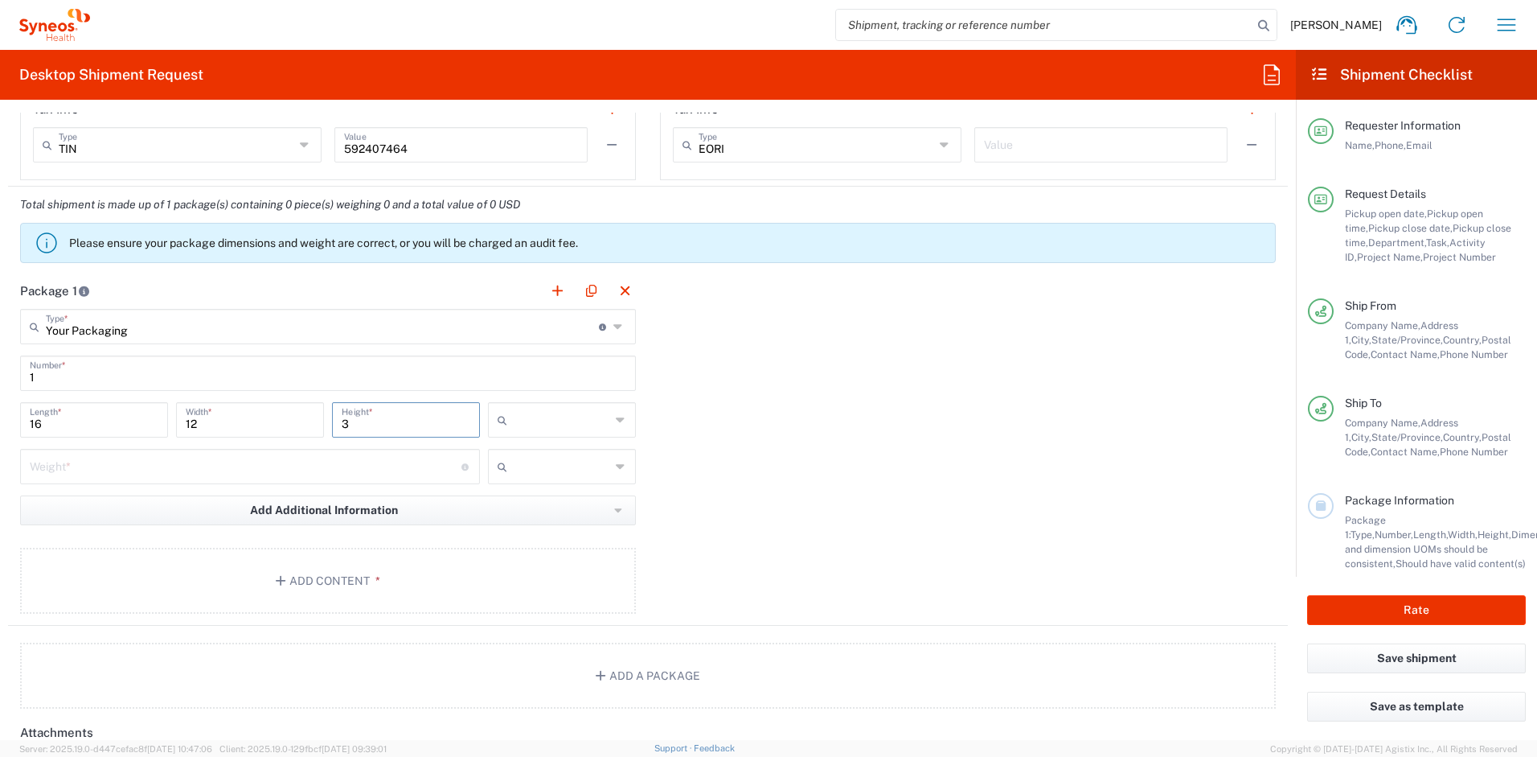
type input "3"
click at [86, 468] on input "number" at bounding box center [246, 465] width 432 height 28
type input "5"
click at [576, 426] on input "text" at bounding box center [562, 420] width 96 height 26
click at [548, 504] on span "in" at bounding box center [556, 506] width 143 height 25
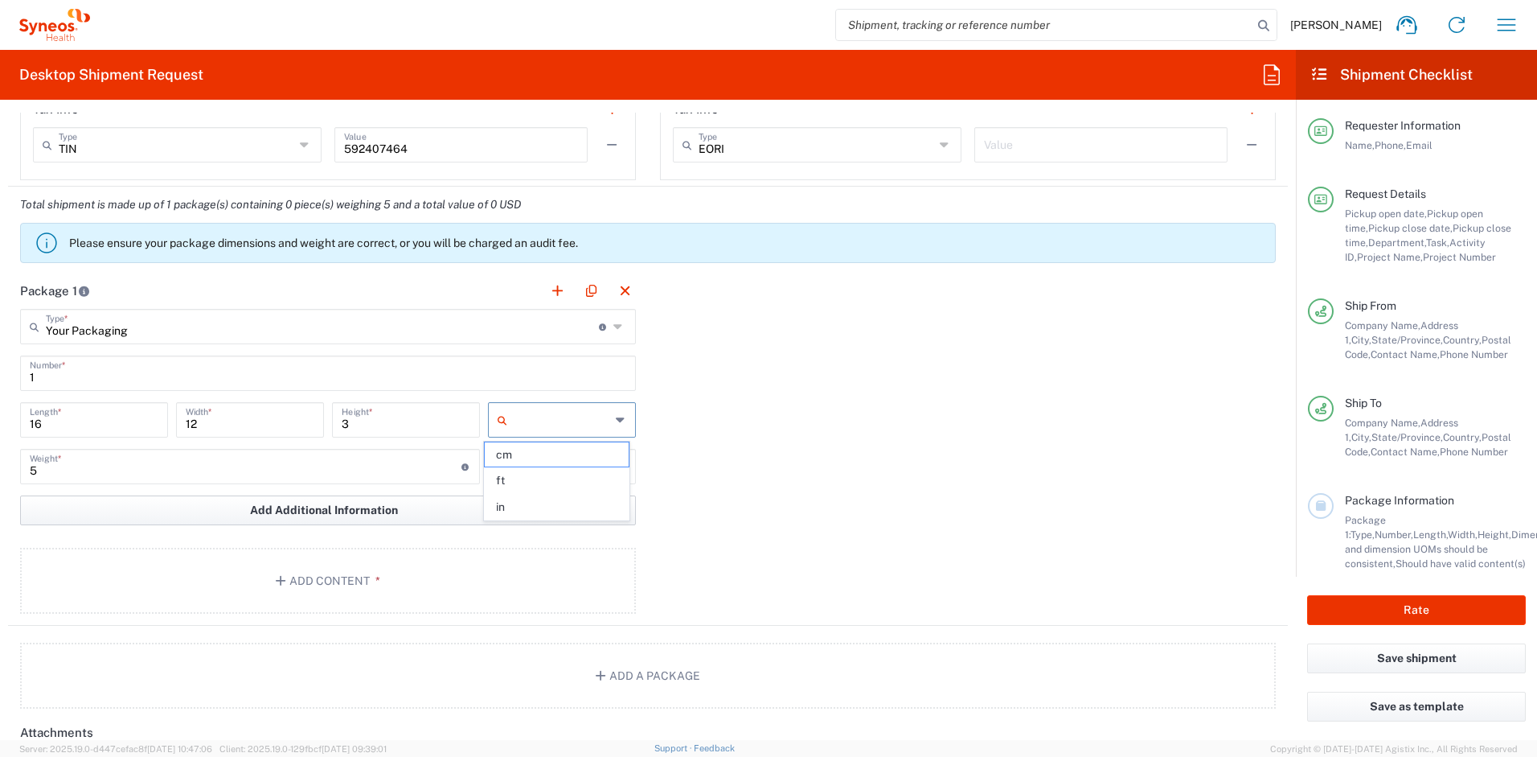
type input "in"
click at [559, 472] on input "text" at bounding box center [562, 466] width 96 height 26
click at [539, 525] on span "lbs" at bounding box center [556, 527] width 143 height 25
type input "lbs"
click at [386, 588] on button "Add Content *" at bounding box center [328, 581] width 616 height 66
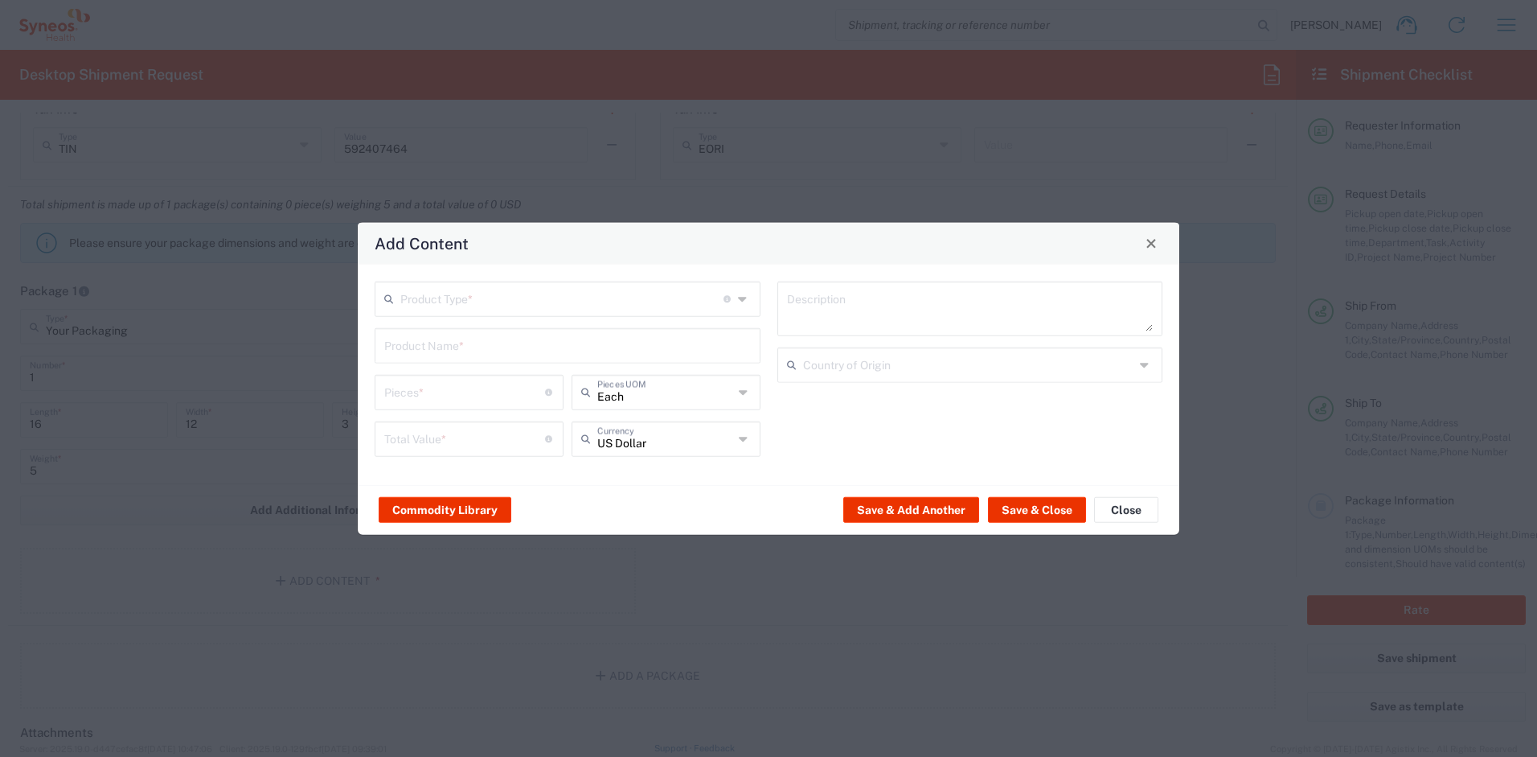
click at [457, 312] on div "Product Type * Document: Paper document generated internally by Syneos, a clien…" at bounding box center [568, 298] width 386 height 35
click at [445, 359] on span "General Commodity" at bounding box center [567, 359] width 383 height 25
type input "General Commodity"
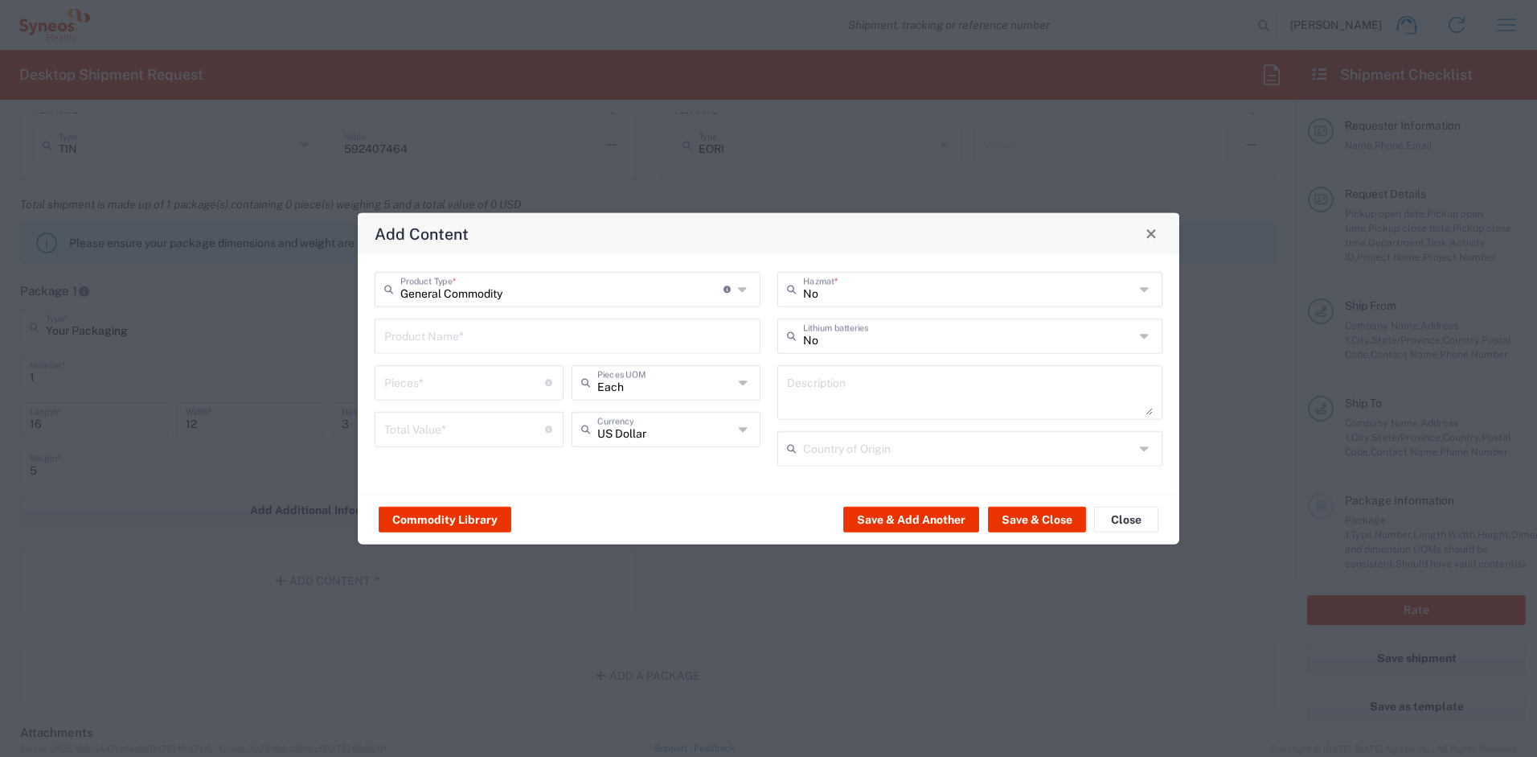
click at [445, 344] on input "text" at bounding box center [567, 334] width 367 height 28
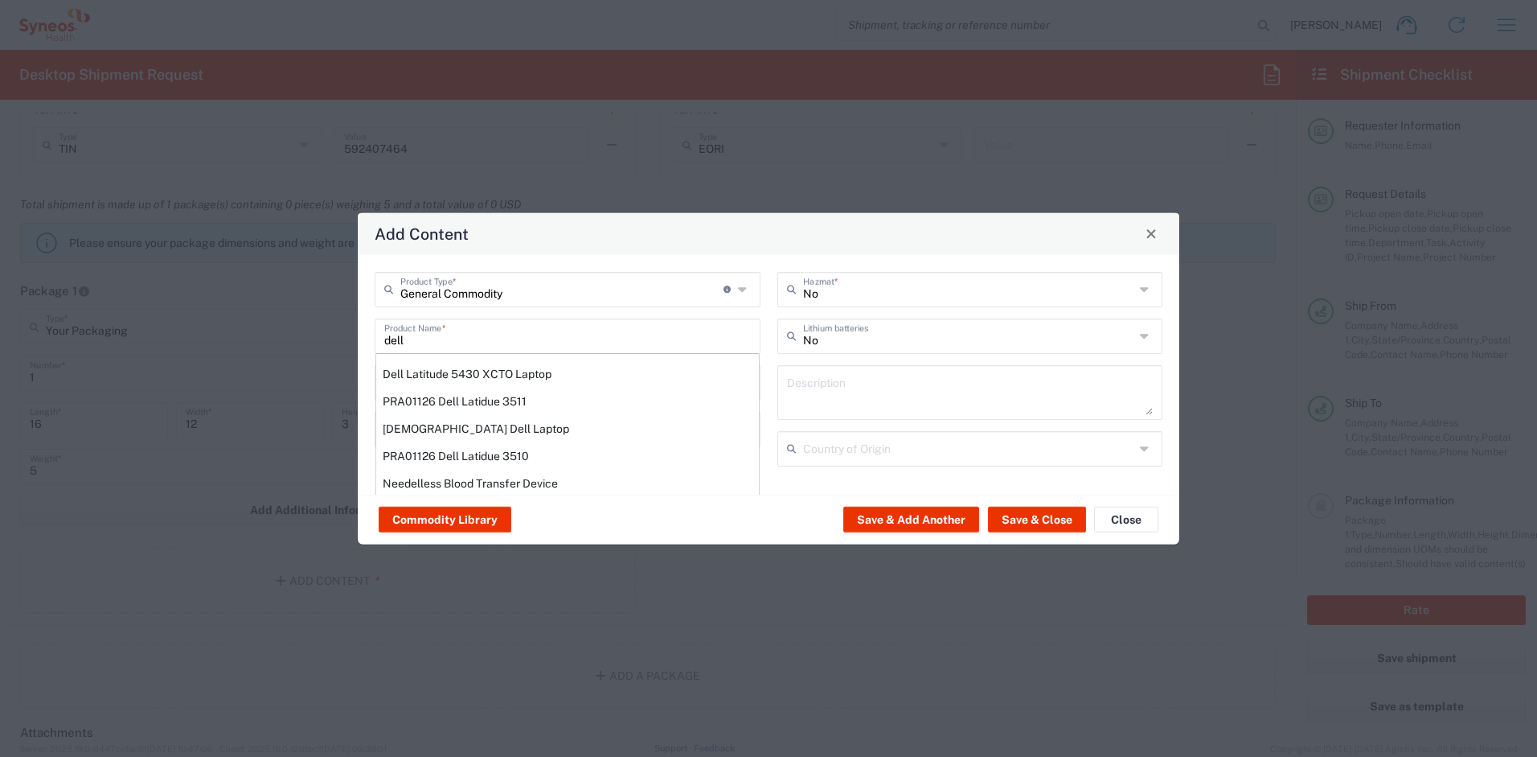
click at [479, 369] on div "Dell Latitude 5430 XCTO Laptop" at bounding box center [567, 372] width 383 height 27
type input "Dell Latitude 5430 XCTO Laptop"
type input "1"
type textarea "BaseIntel Core i7-1265U vProÂ® Processor - 14" 16 GB RAM - 512 GB SSD"
type input "[GEOGRAPHIC_DATA]"
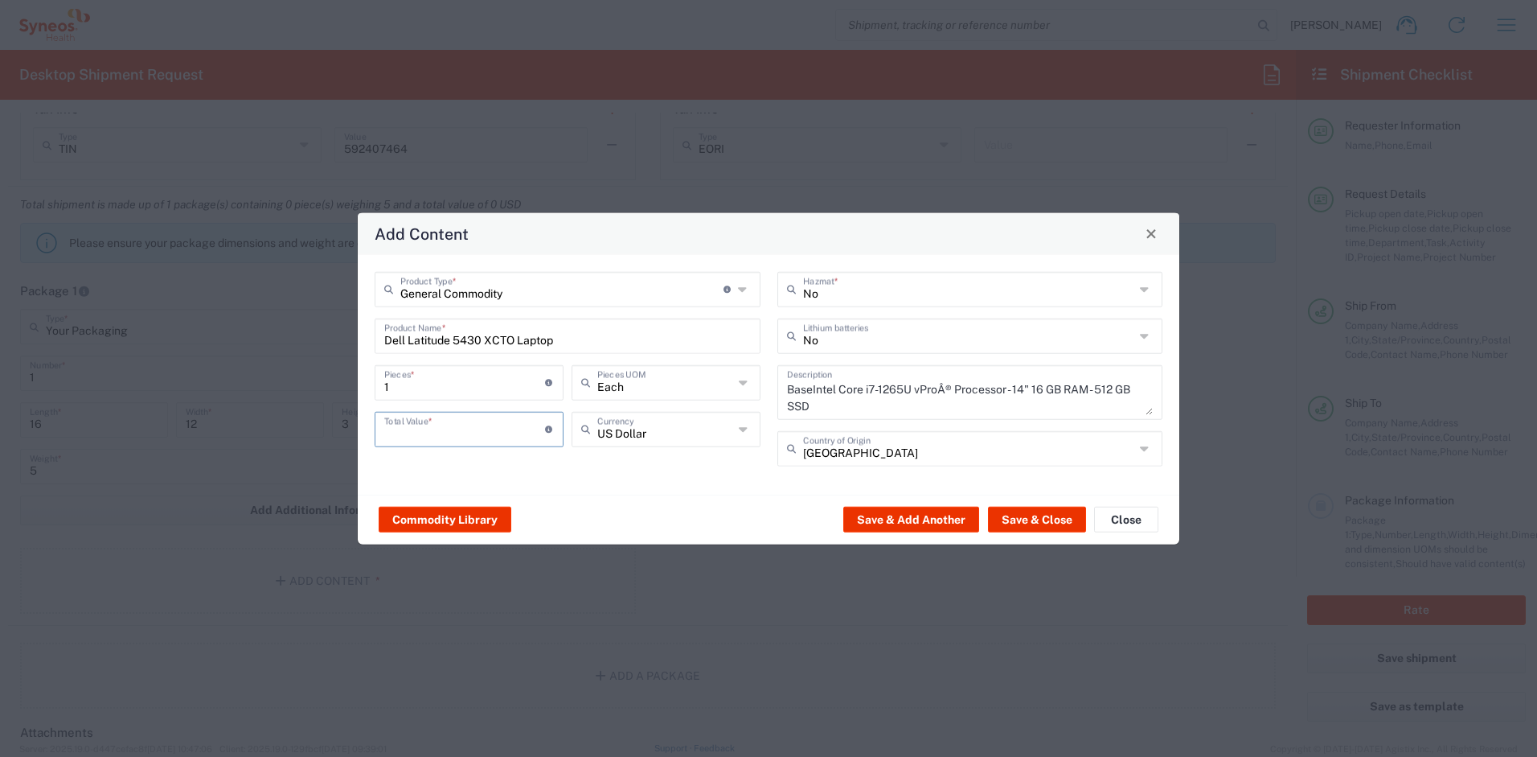
click at [462, 431] on input "number" at bounding box center [464, 427] width 161 height 28
type input "1000"
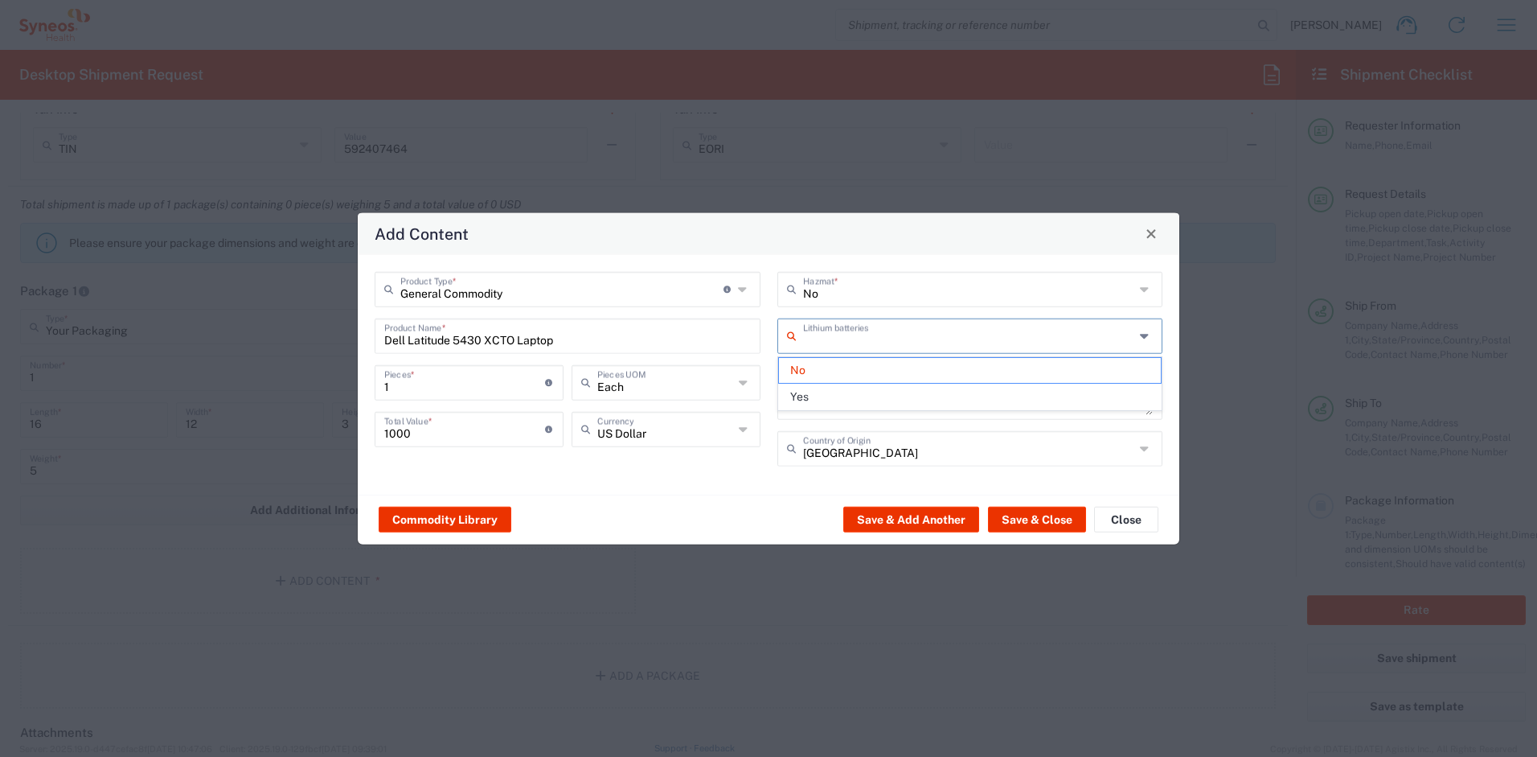
click at [824, 338] on input "text" at bounding box center [969, 334] width 332 height 28
click at [827, 396] on span "Yes" at bounding box center [970, 396] width 383 height 25
type input "Yes"
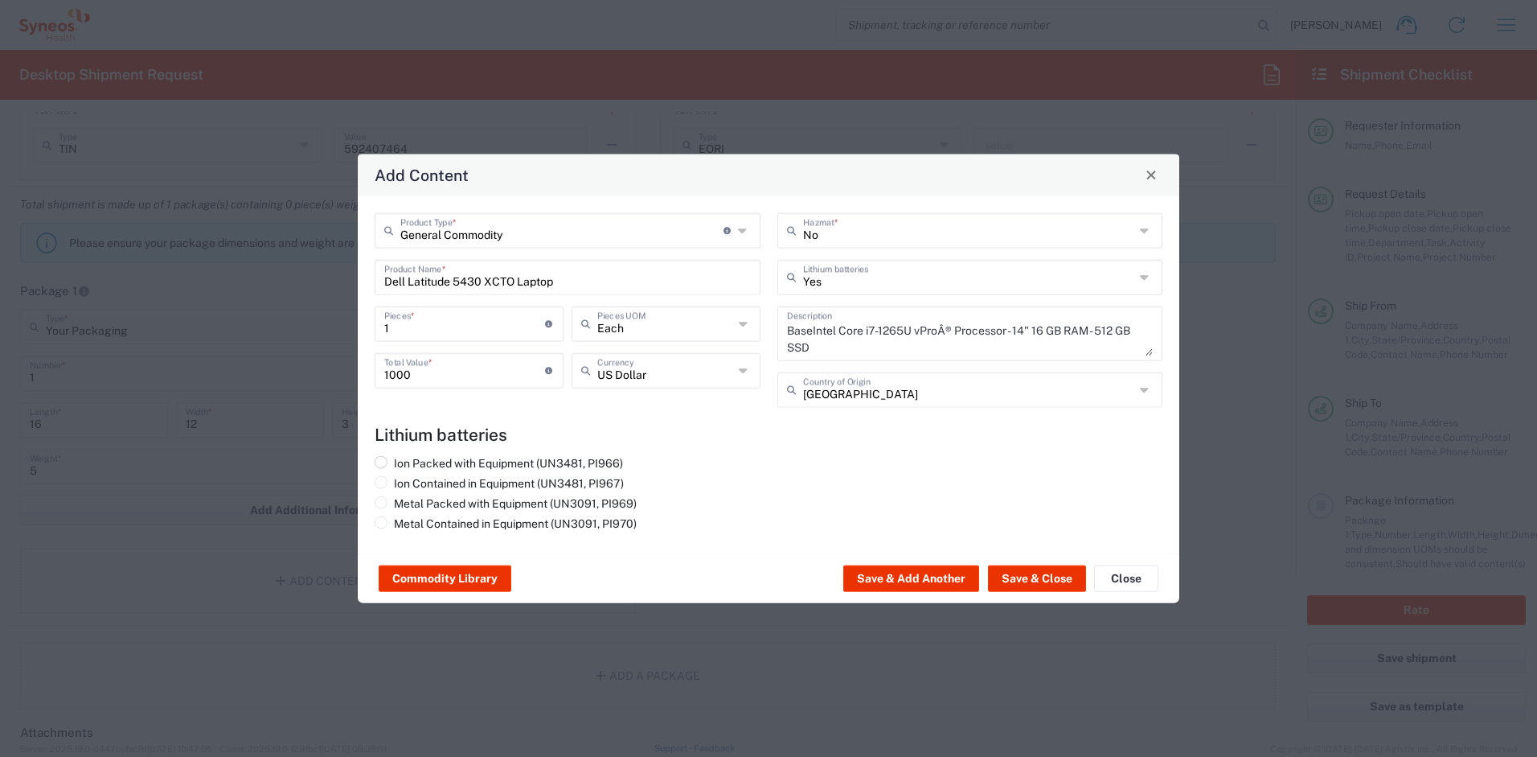
click at [535, 460] on label "Ion Packed with Equipment (UN3481, PI966)" at bounding box center [499, 462] width 248 height 14
click at [404, 460] on input "Ion Packed with Equipment (UN3481, PI966)" at bounding box center [399, 460] width 10 height 10
radio input "true"
click at [1041, 574] on button "Save & Close" at bounding box center [1037, 578] width 98 height 26
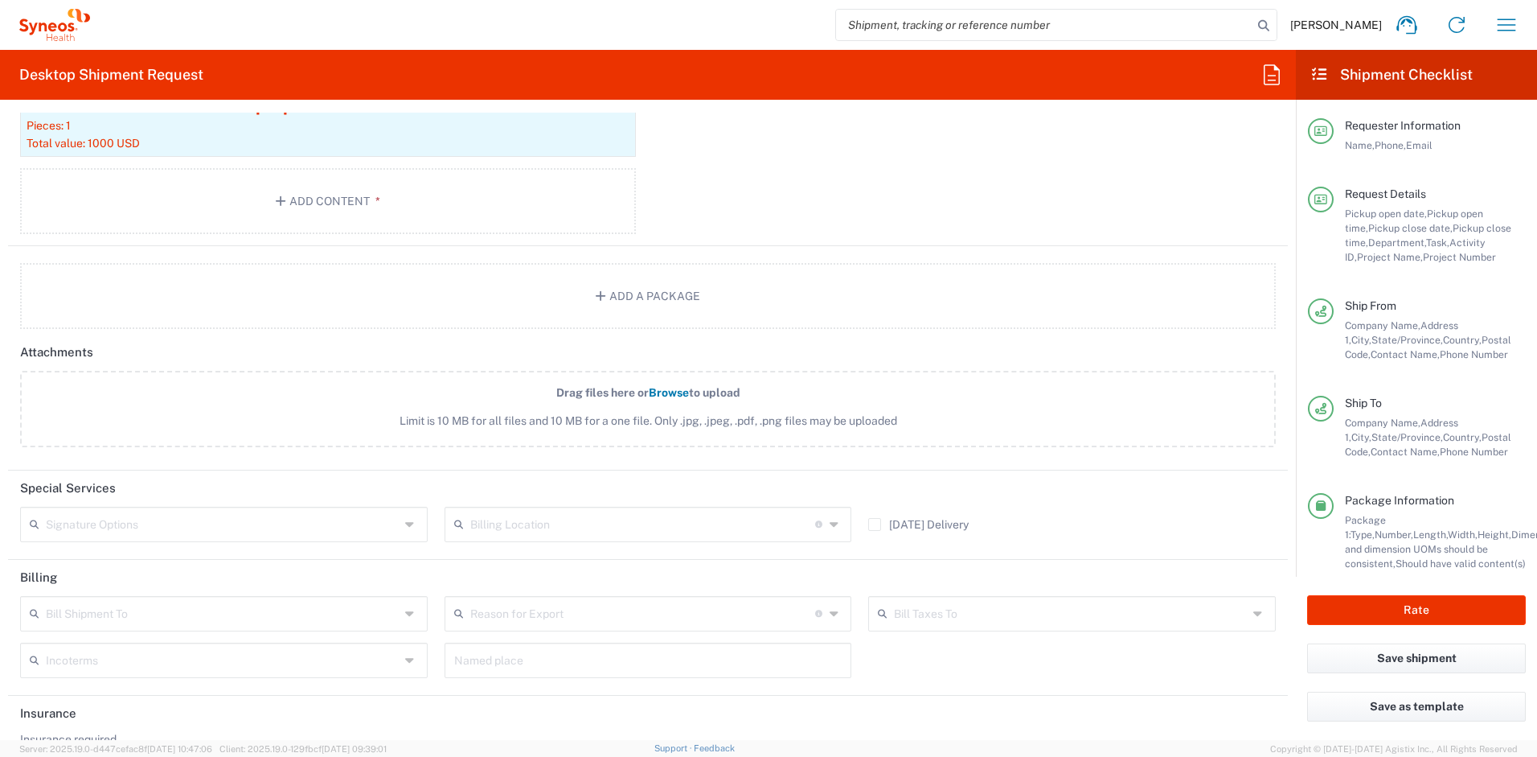
scroll to position [1962, 0]
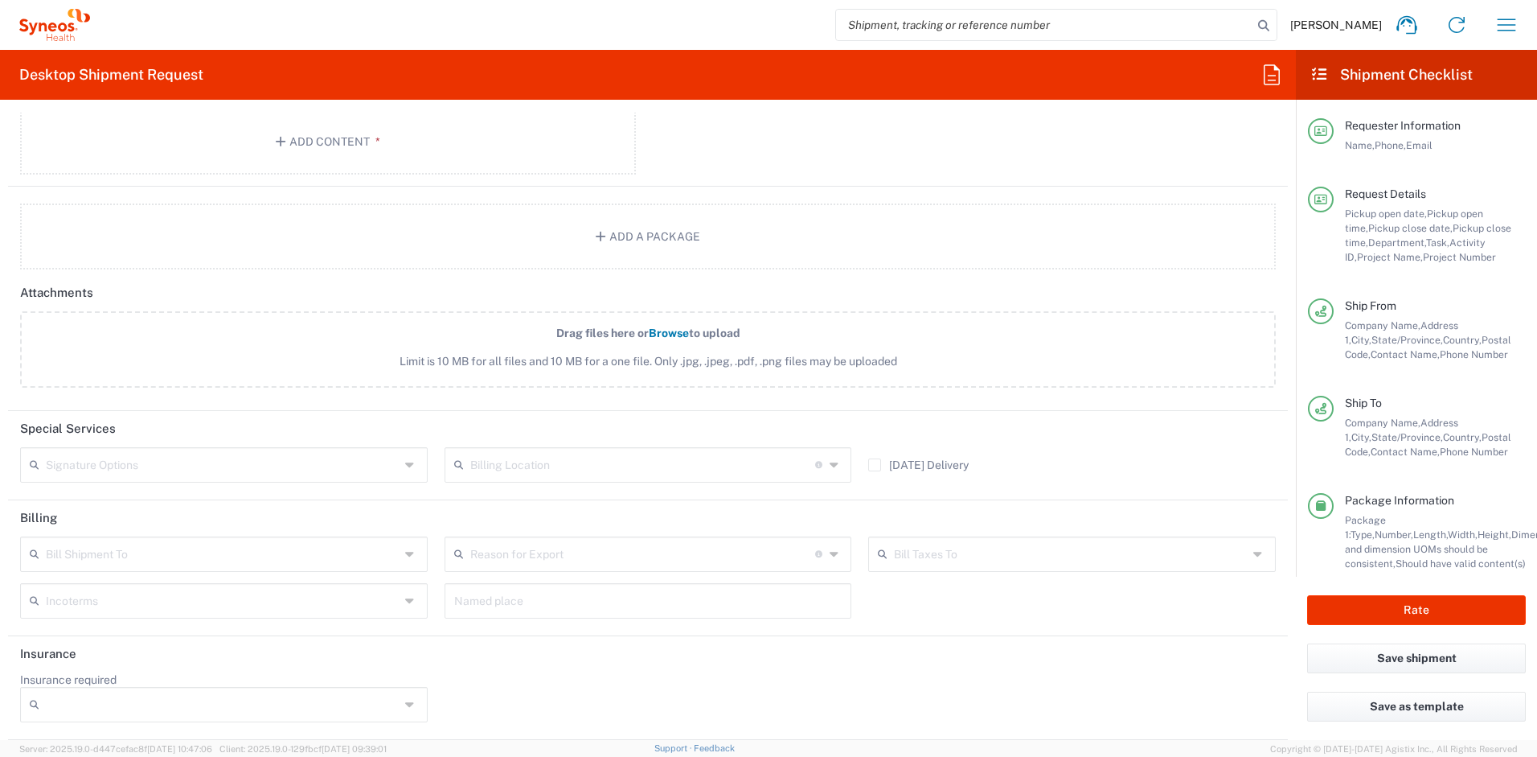
click at [239, 462] on input "text" at bounding box center [223, 463] width 354 height 28
click at [140, 498] on span "Adult Signature Required" at bounding box center [222, 499] width 400 height 25
type input "Adult Signature Required"
click at [1339, 616] on button "Rate" at bounding box center [1416, 610] width 219 height 30
type input "4510 DEPARTMENTAL EXPENSE"
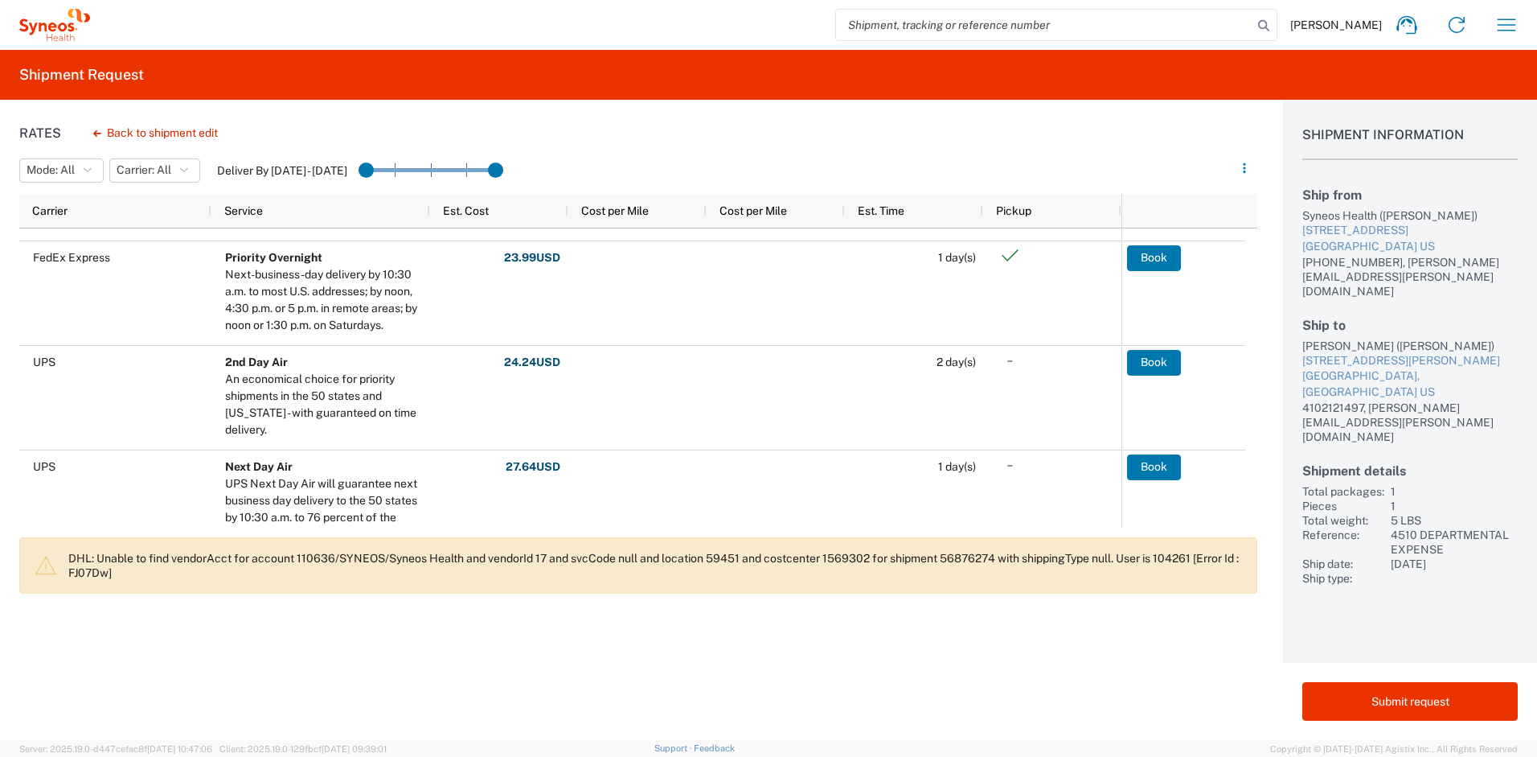
scroll to position [379, 0]
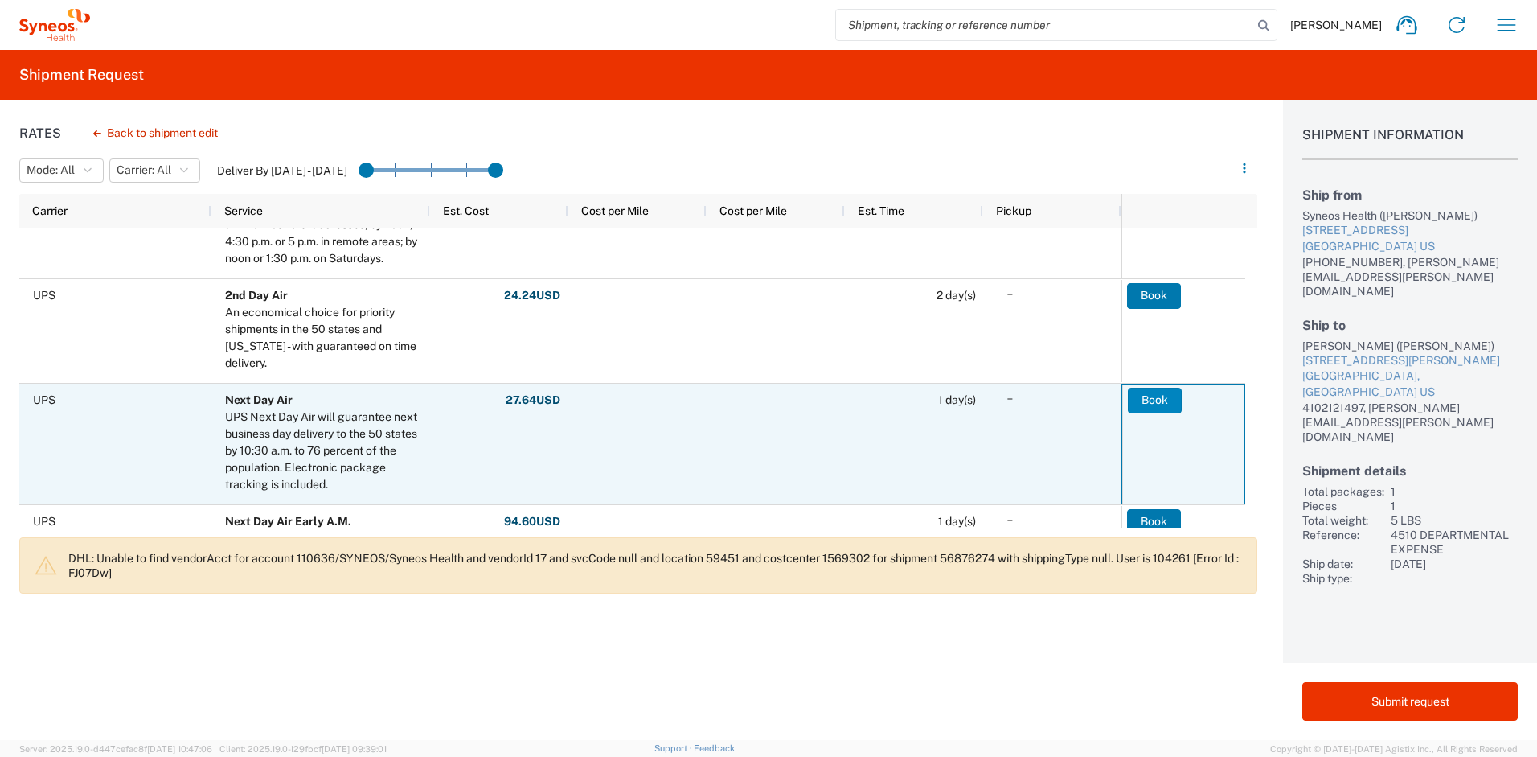
click at [1154, 404] on button "Book" at bounding box center [1155, 401] width 54 height 26
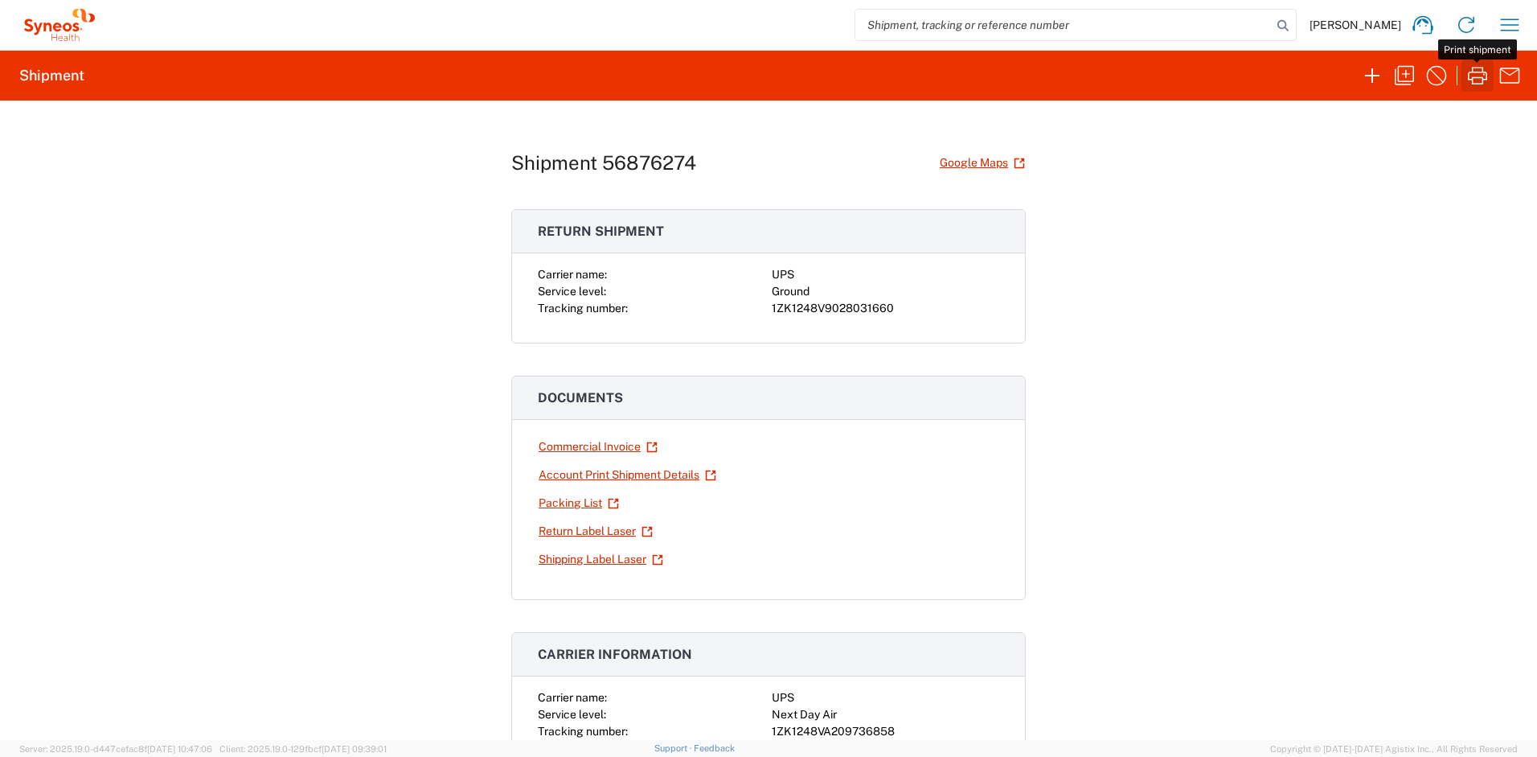
click at [1475, 80] on icon "button" at bounding box center [1478, 76] width 26 height 26
click at [590, 535] on link "Return Label Laser" at bounding box center [596, 531] width 116 height 28
click at [1516, 27] on icon "button" at bounding box center [1510, 25] width 26 height 26
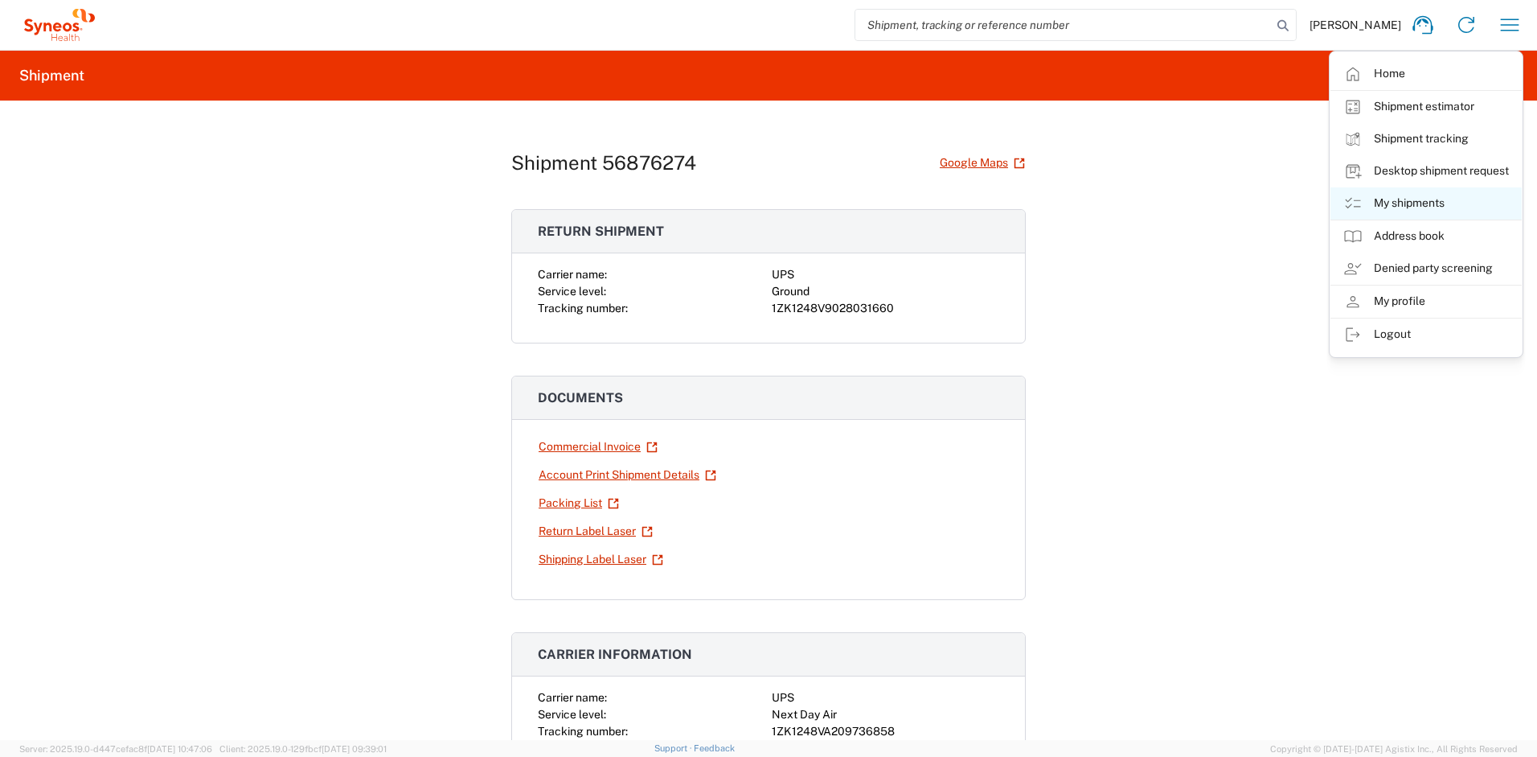
click at [1409, 192] on link "My shipments" at bounding box center [1426, 203] width 191 height 32
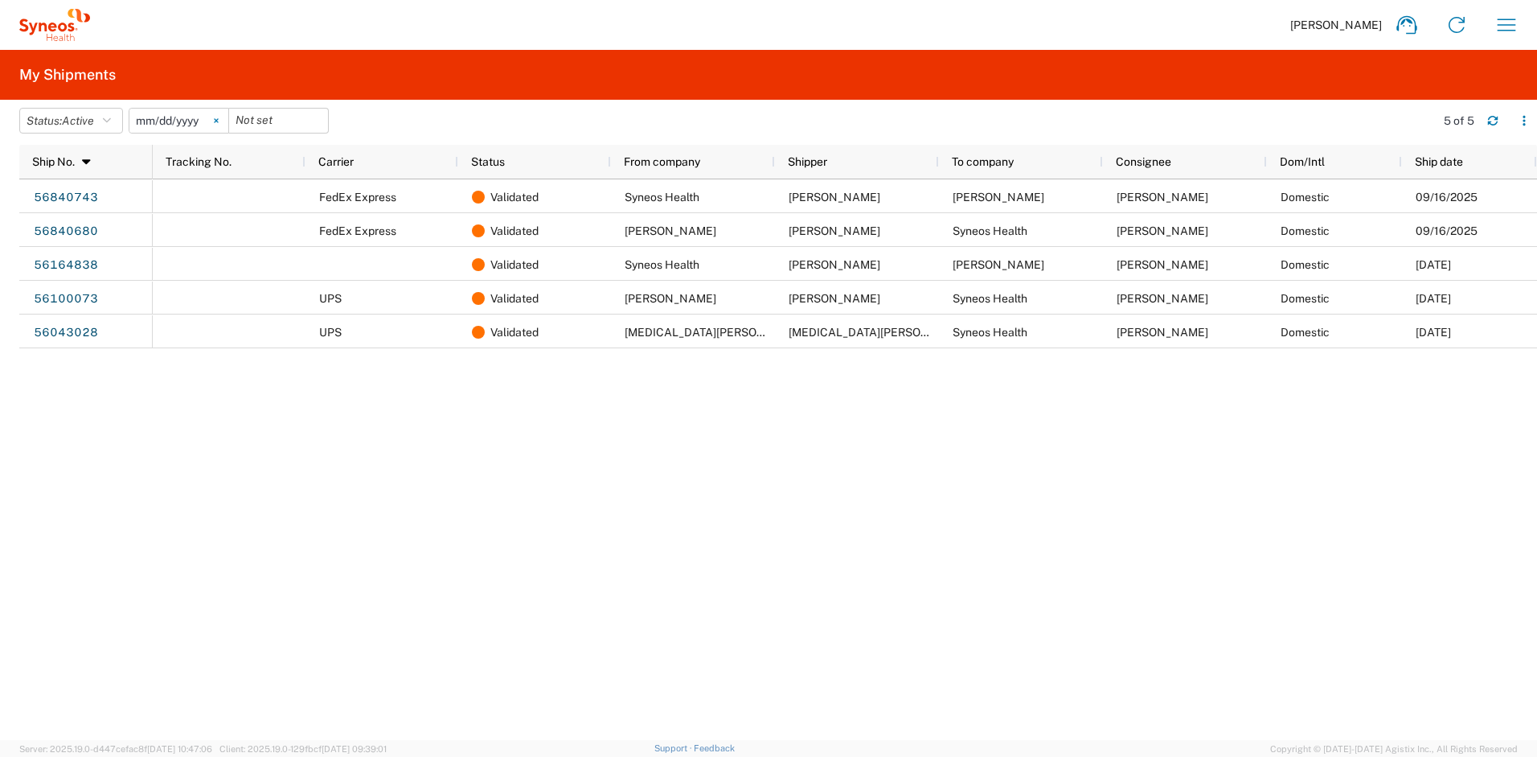
click at [218, 121] on icon at bounding box center [216, 121] width 4 height 4
click at [108, 119] on icon "button" at bounding box center [107, 120] width 8 height 11
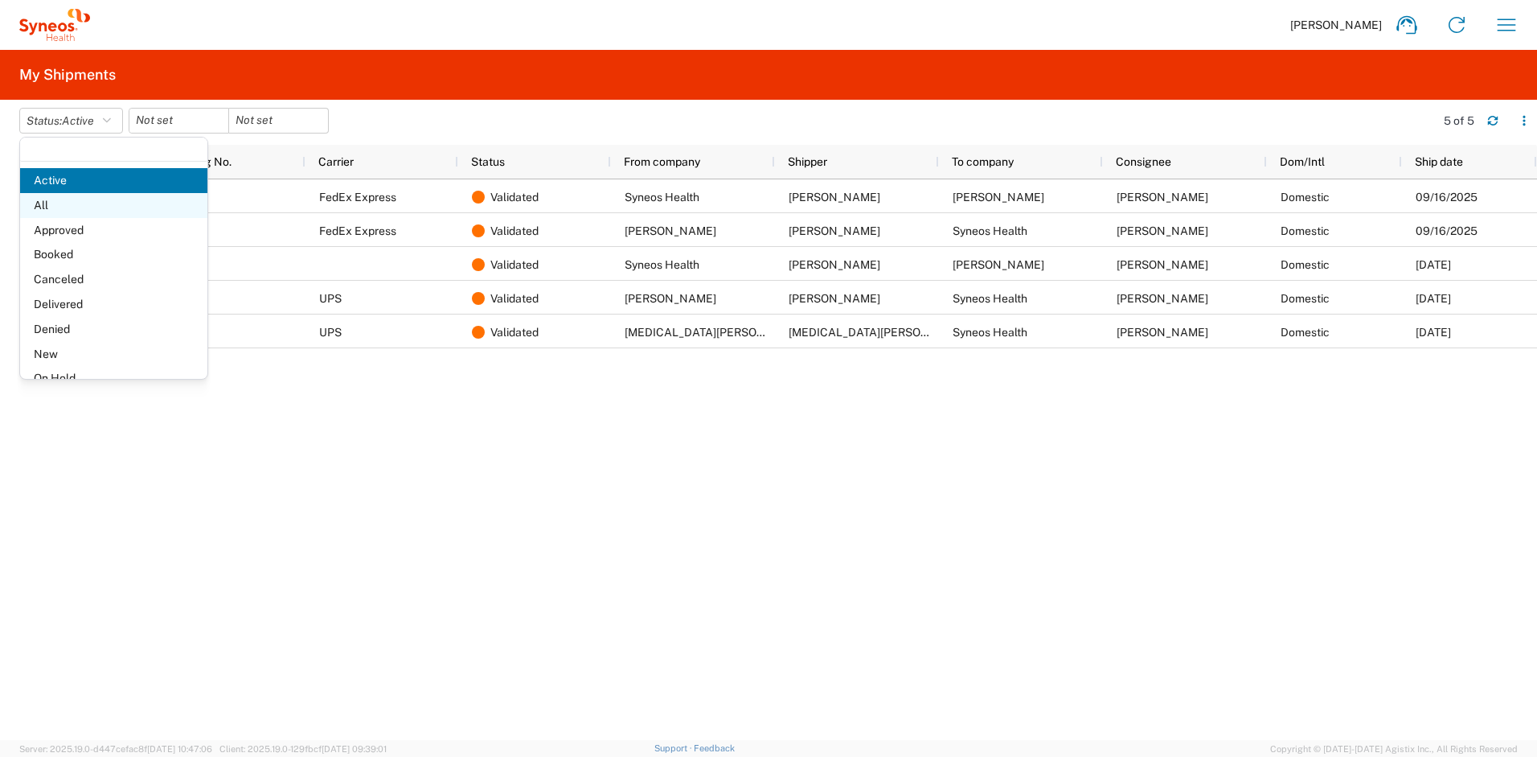
click at [67, 205] on span "All" at bounding box center [113, 205] width 187 height 25
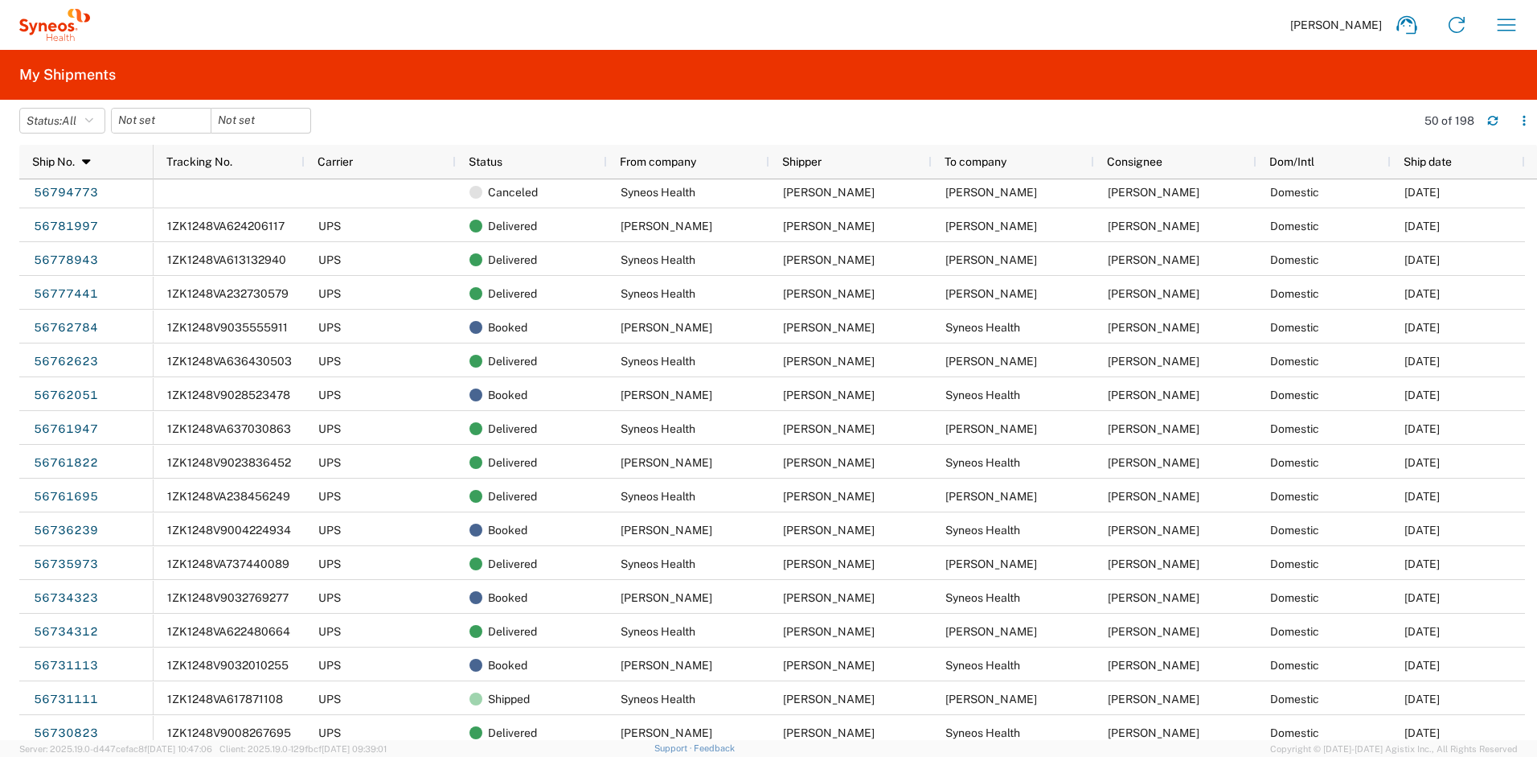
scroll to position [786, 0]
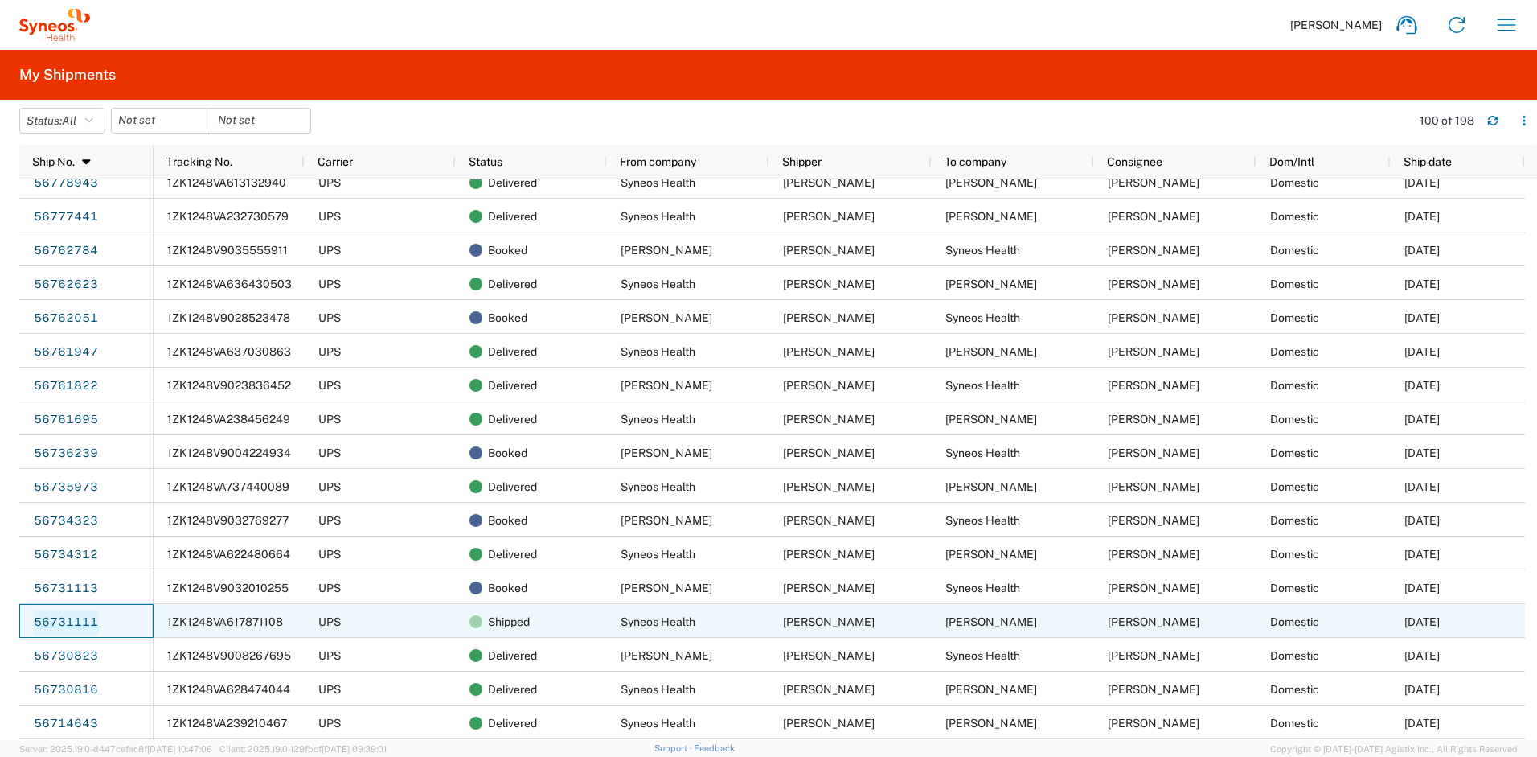
click at [79, 625] on link "56731111" at bounding box center [66, 622] width 66 height 26
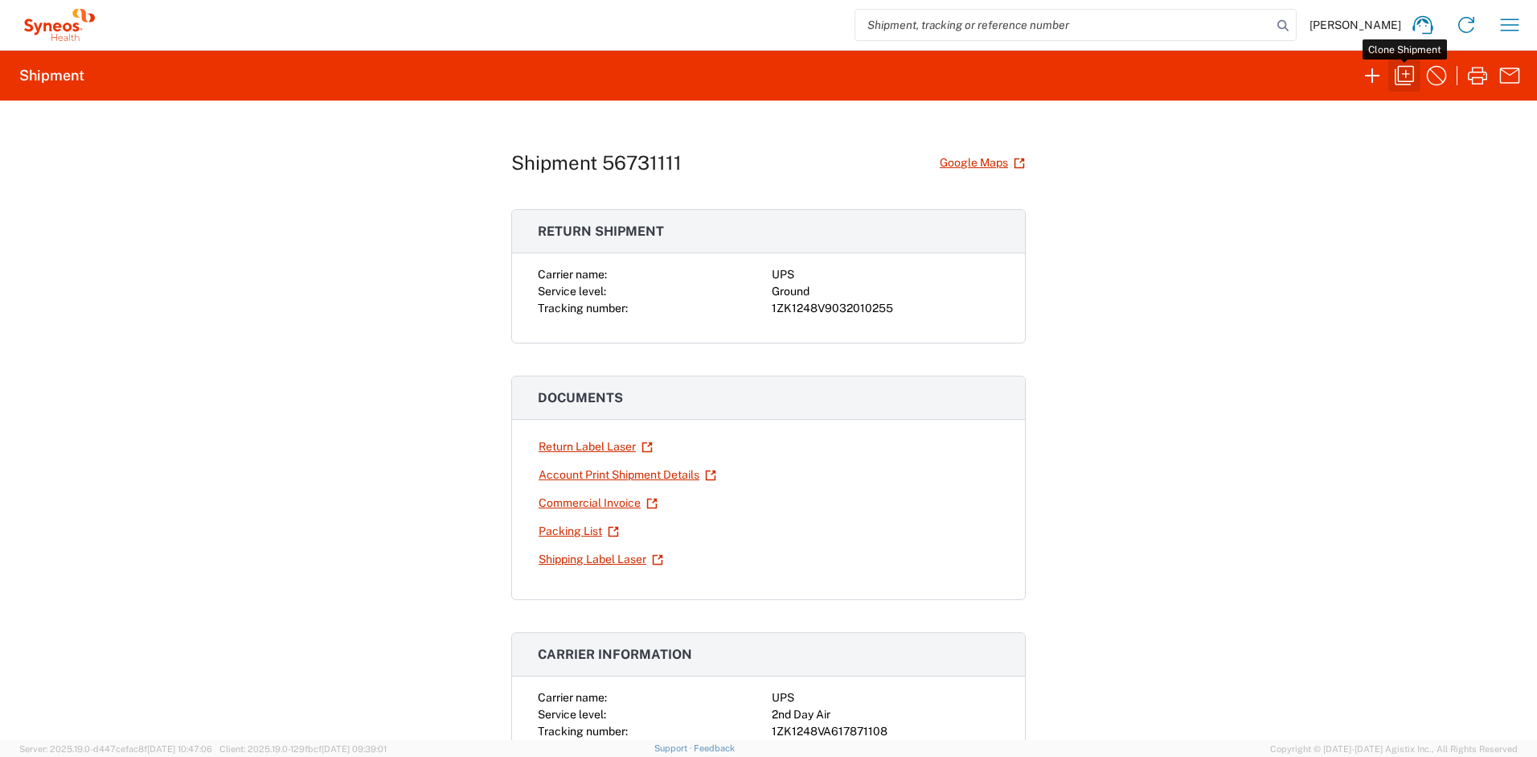
click at [1408, 79] on icon "button" at bounding box center [1405, 76] width 26 height 26
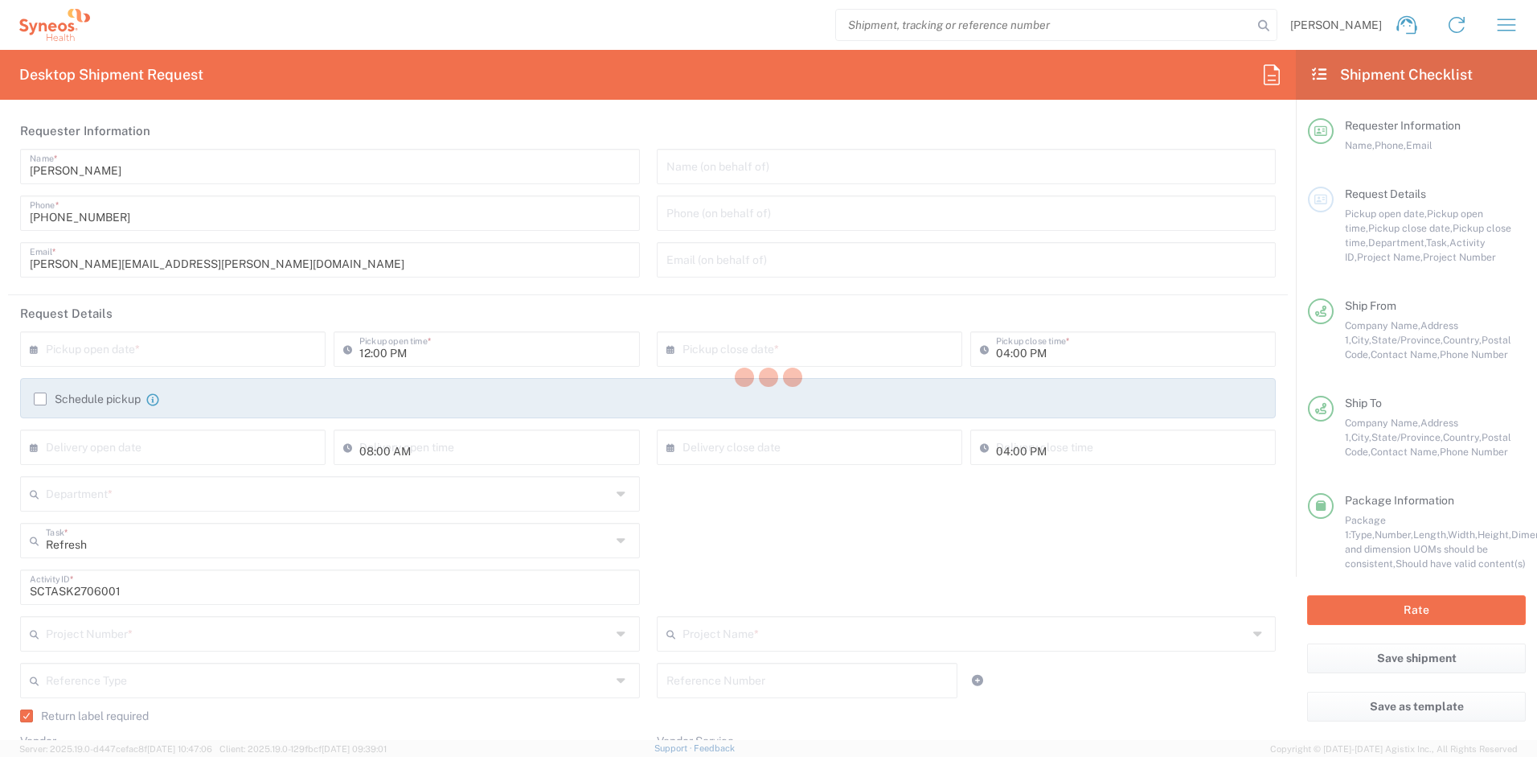
type input "[US_STATE]"
type input "Your Packaging"
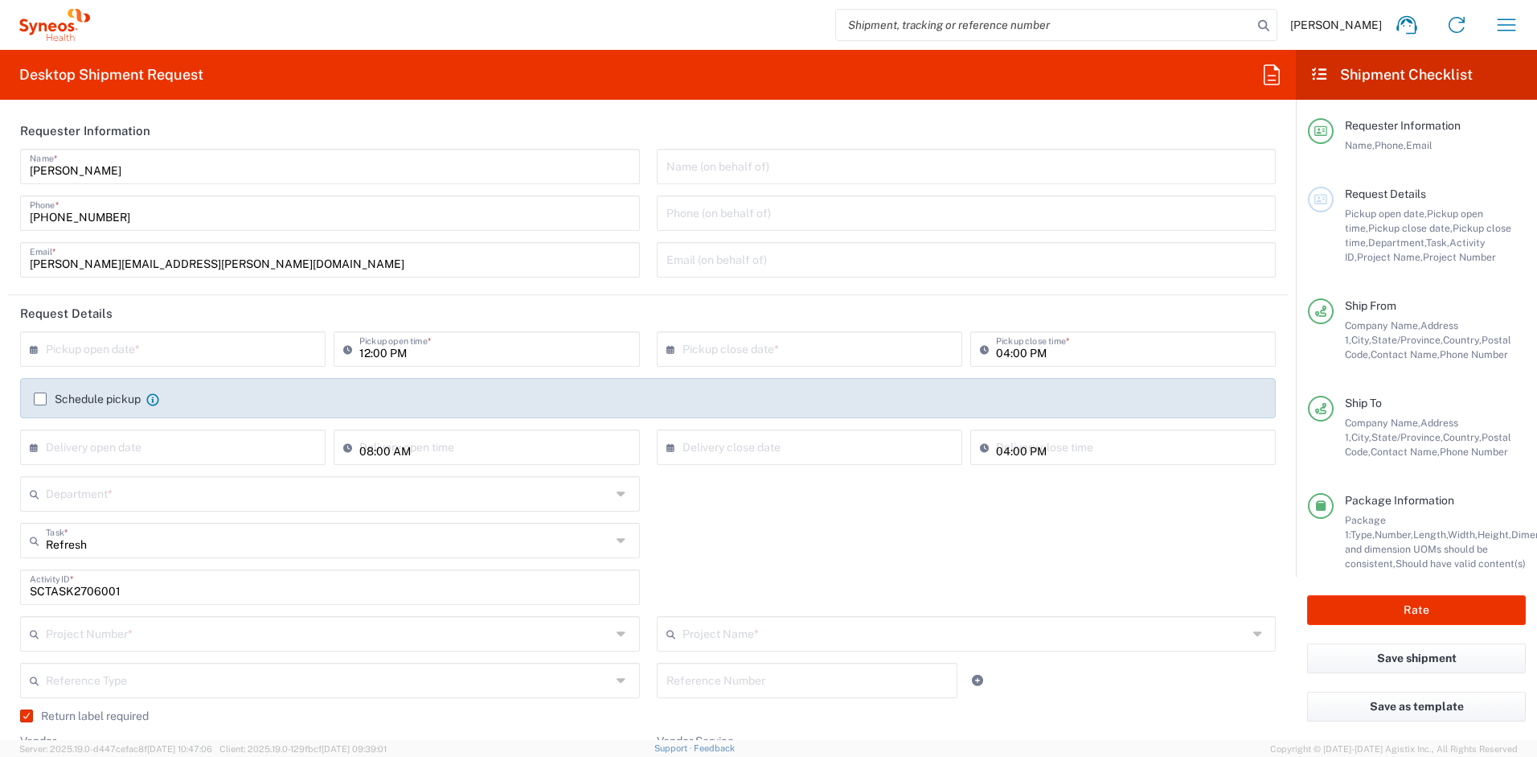
type input "[US_STATE]"
type input "4510 DEPARTMENTAL EXPENSE"
type input "Ground"
type input "4510 DEPARTMENTAL EXPENSE"
type input "4510"
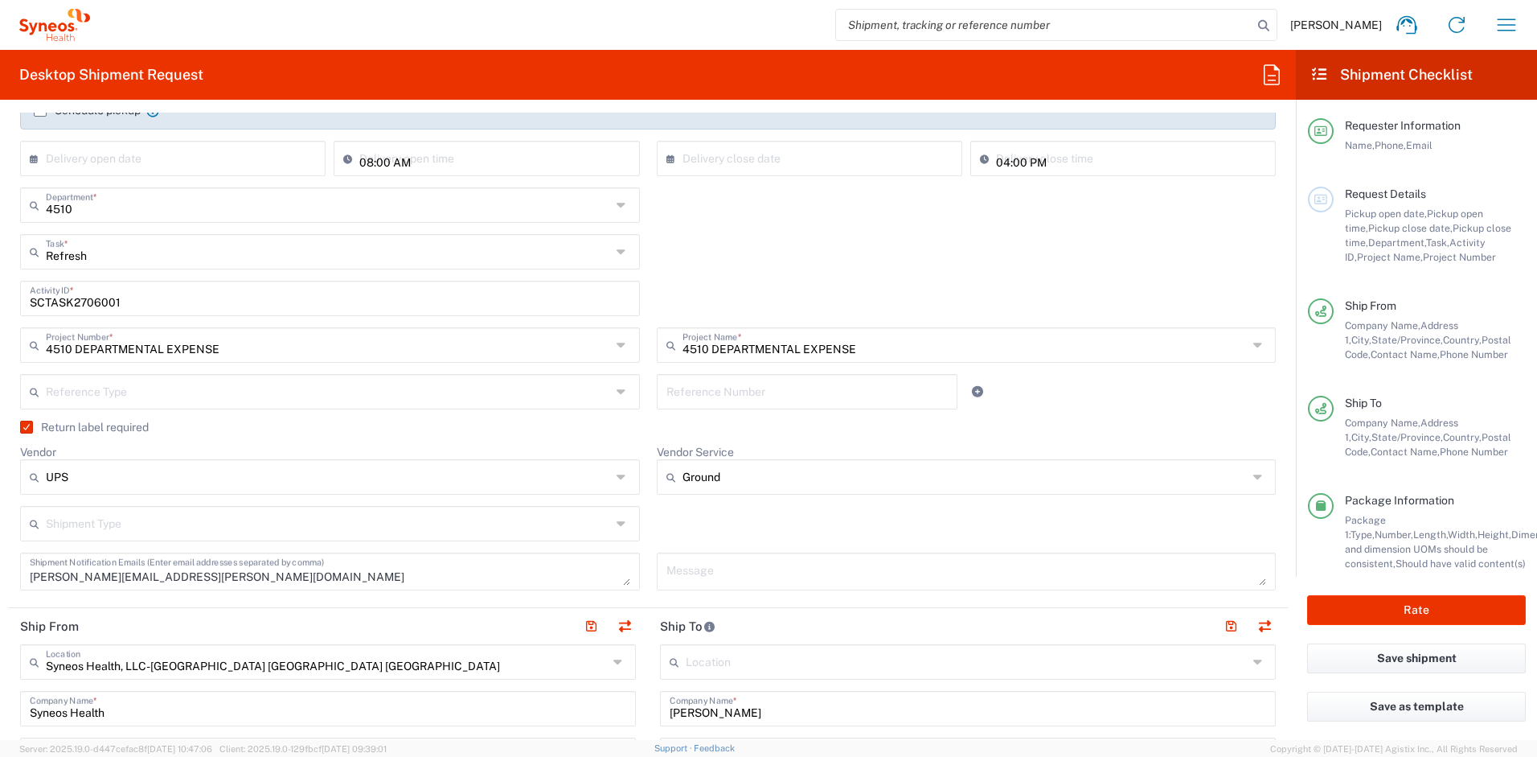
scroll to position [404, 0]
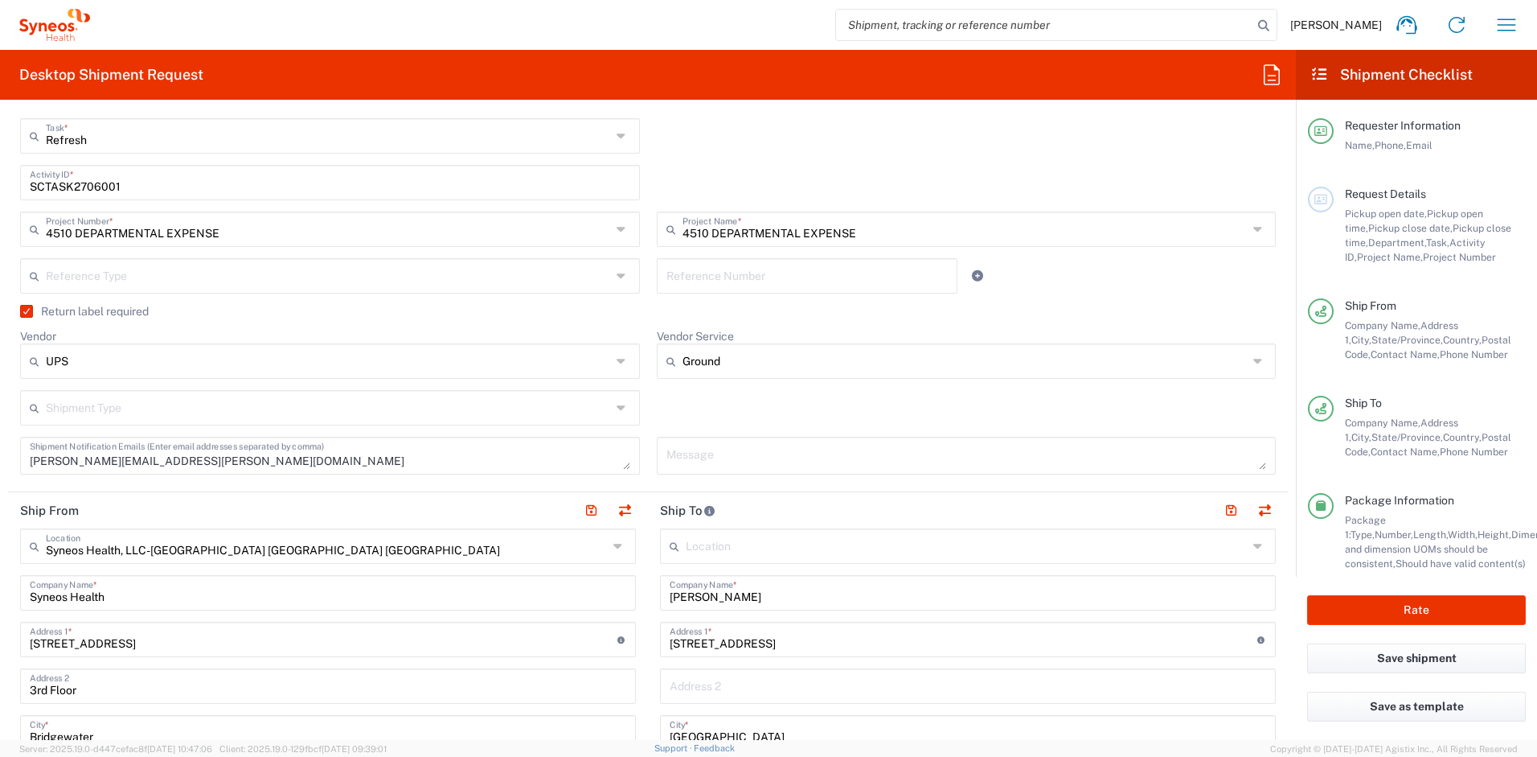
click at [29, 312] on label "Return label required" at bounding box center [84, 311] width 129 height 13
click at [22, 311] on input "Return label required" at bounding box center [22, 311] width 0 height 0
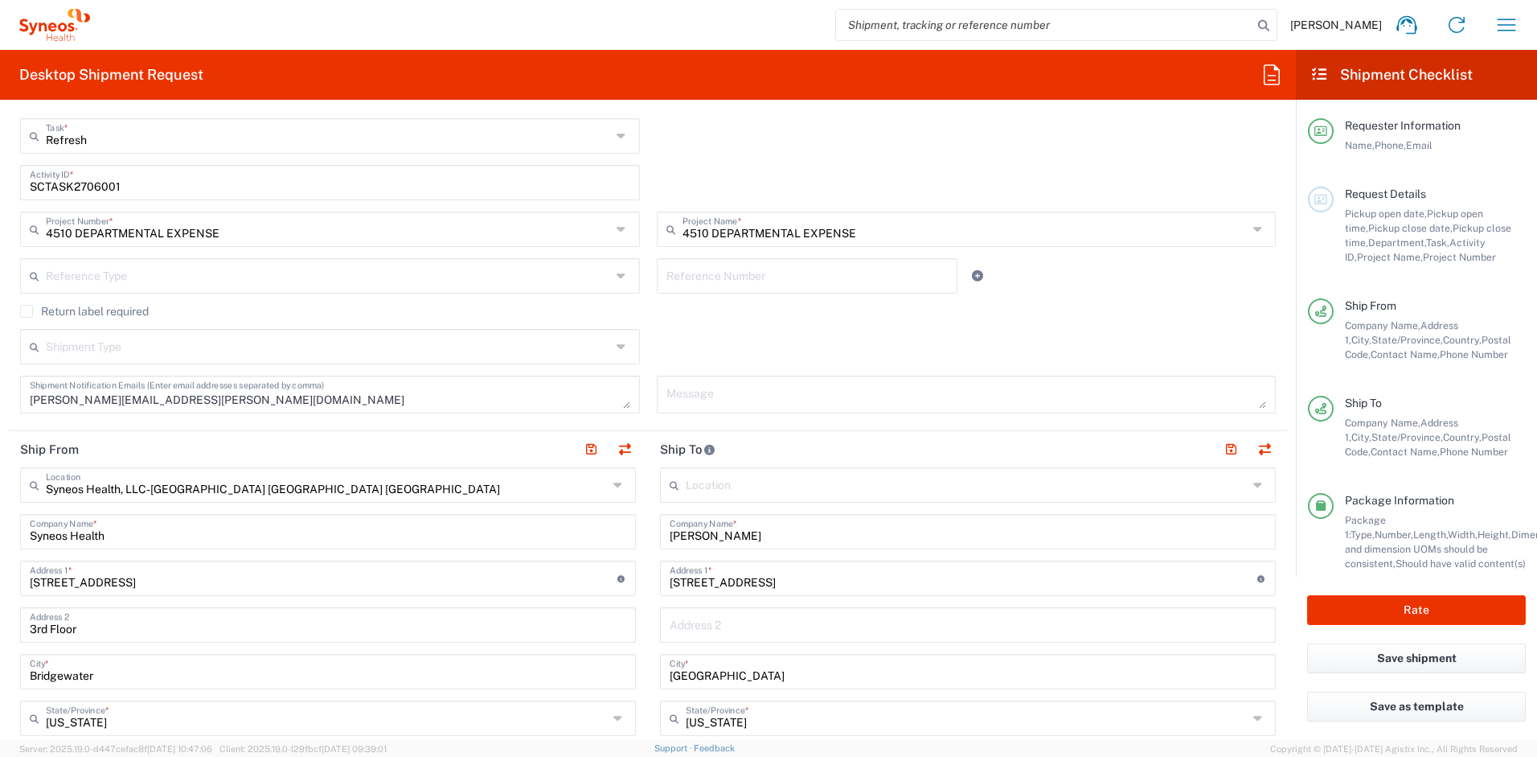
click at [72, 346] on input "text" at bounding box center [328, 345] width 565 height 28
click at [121, 314] on label "Return label required" at bounding box center [84, 311] width 129 height 13
click at [27, 311] on input "Return label required" at bounding box center [27, 311] width 0 height 0
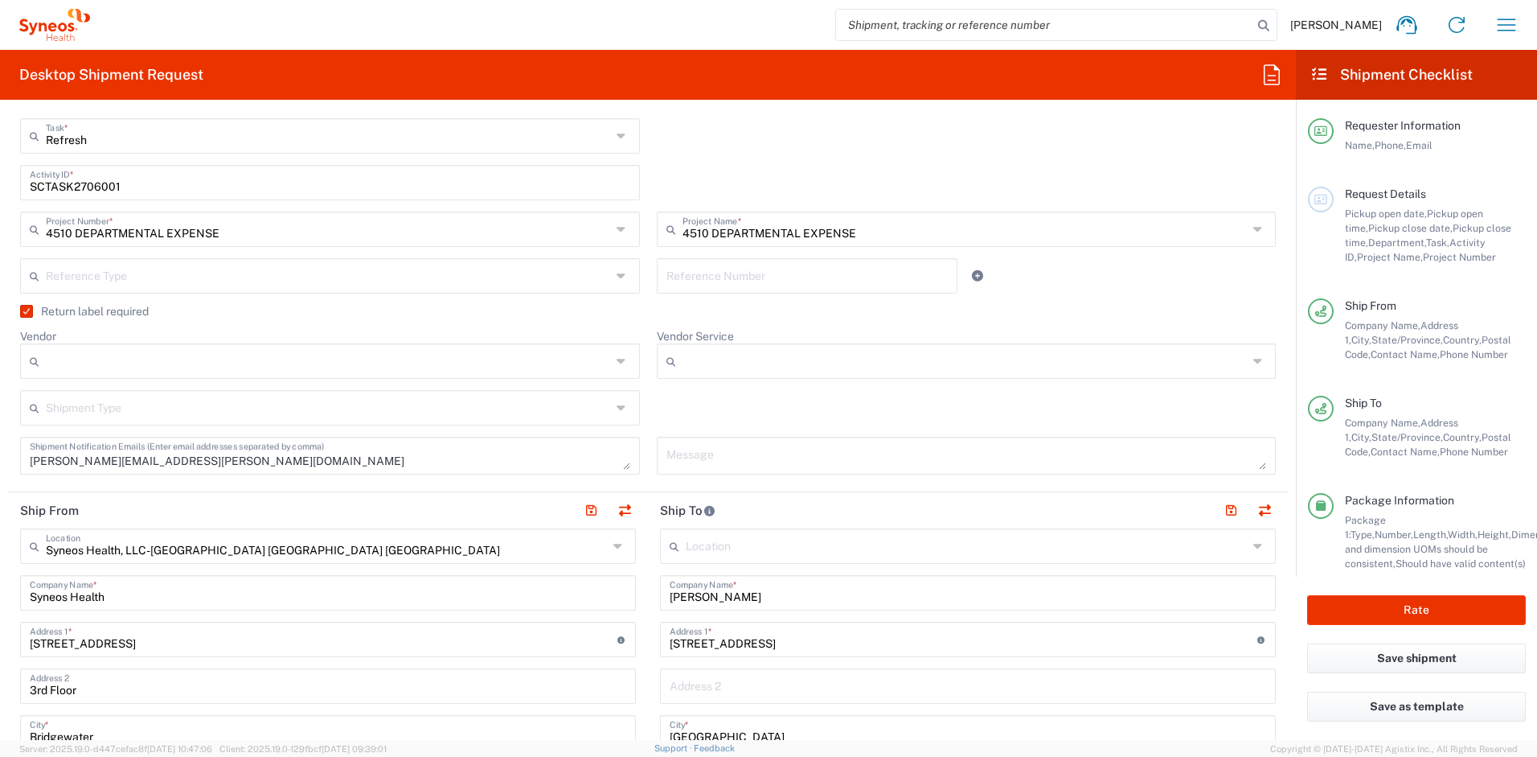
click at [121, 341] on agx-dropdown-control "Vendor DHL FedEx Express UPS" at bounding box center [330, 354] width 620 height 50
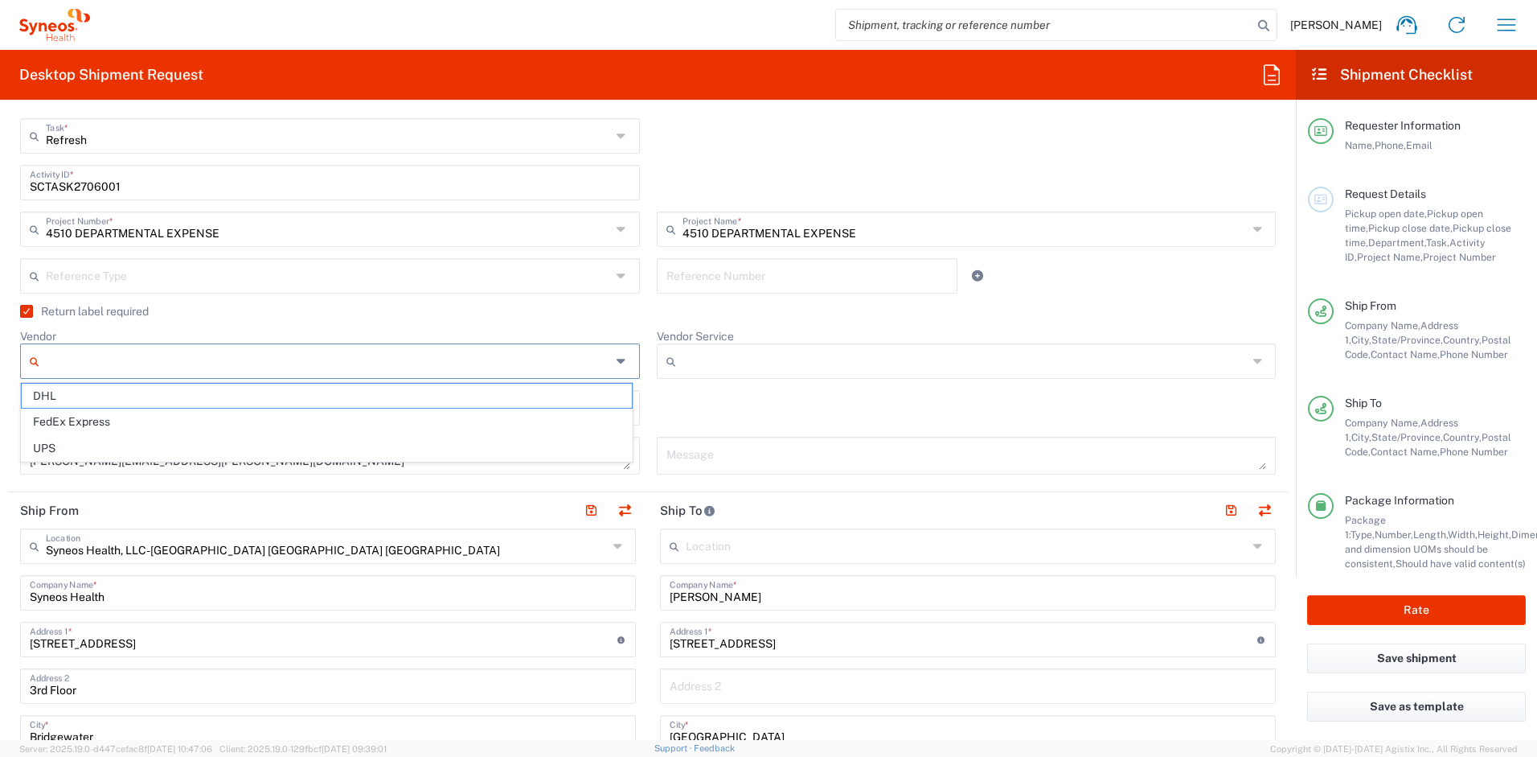
click at [121, 351] on input "Vendor" at bounding box center [328, 361] width 565 height 26
click at [118, 421] on span "FedEx Express" at bounding box center [327, 421] width 610 height 25
type input "FedEx Express"
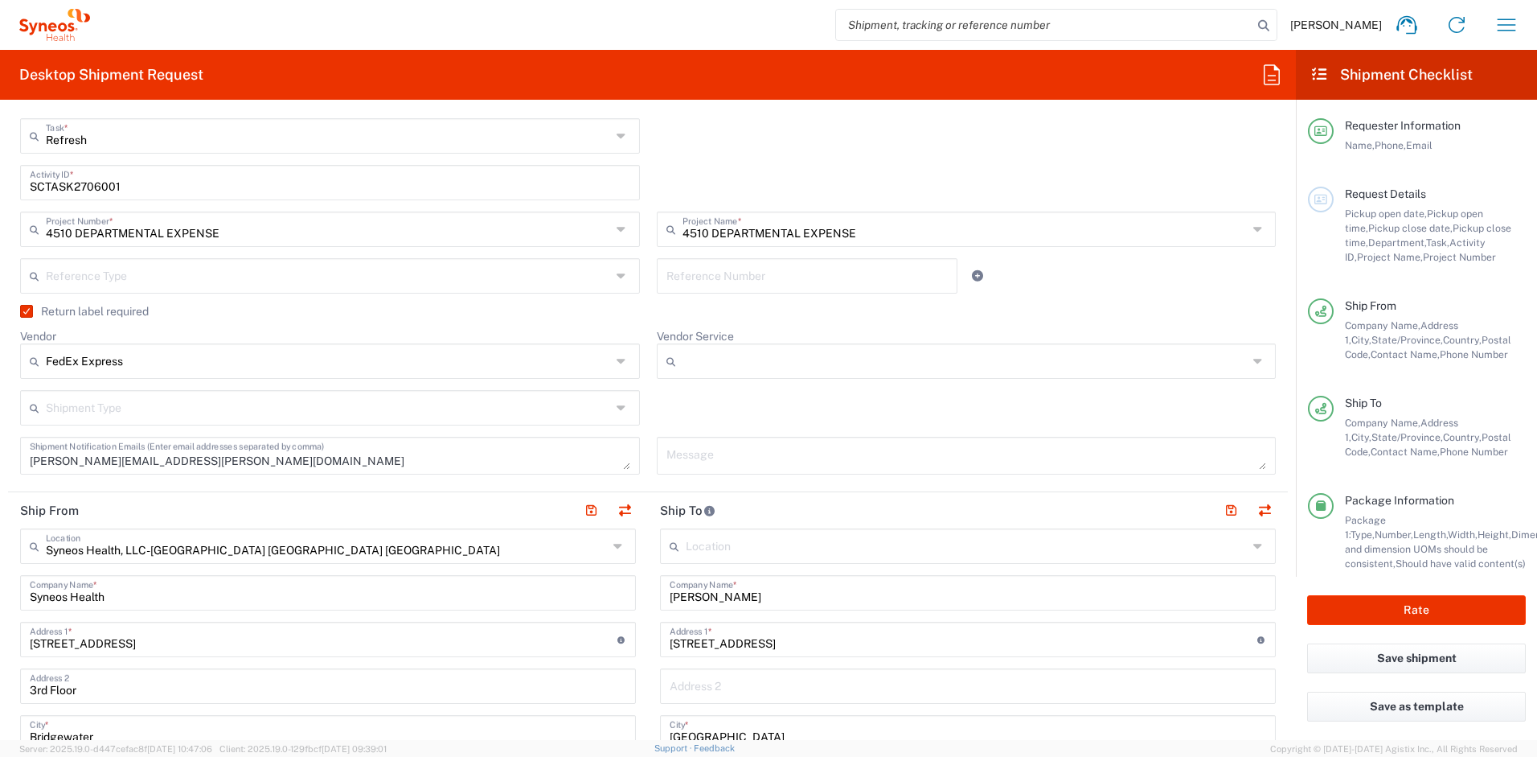
click at [740, 365] on input "Vendor Service" at bounding box center [965, 361] width 565 height 26
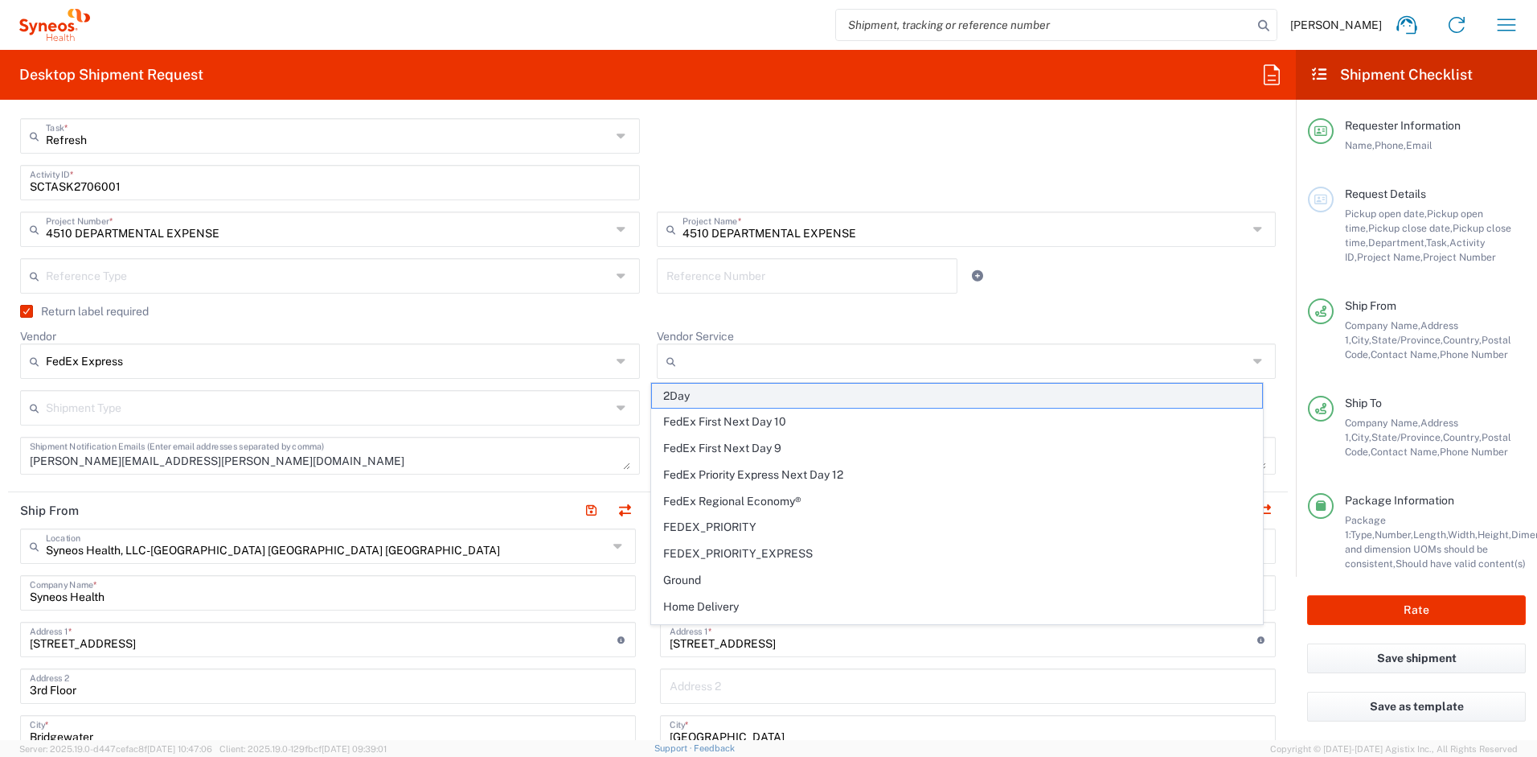
click at [756, 397] on span "2Day" at bounding box center [957, 396] width 610 height 25
type input "2Day"
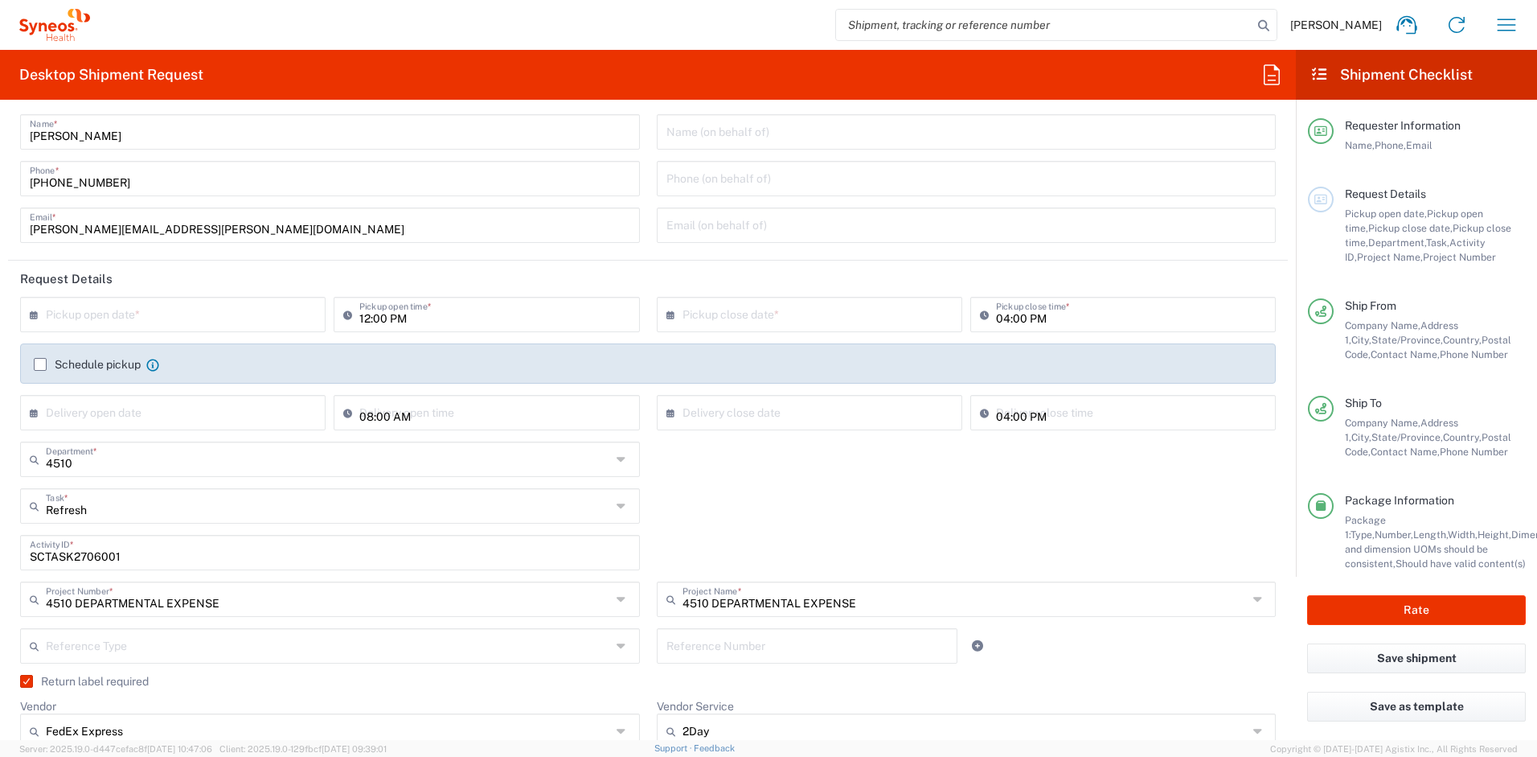
scroll to position [0, 0]
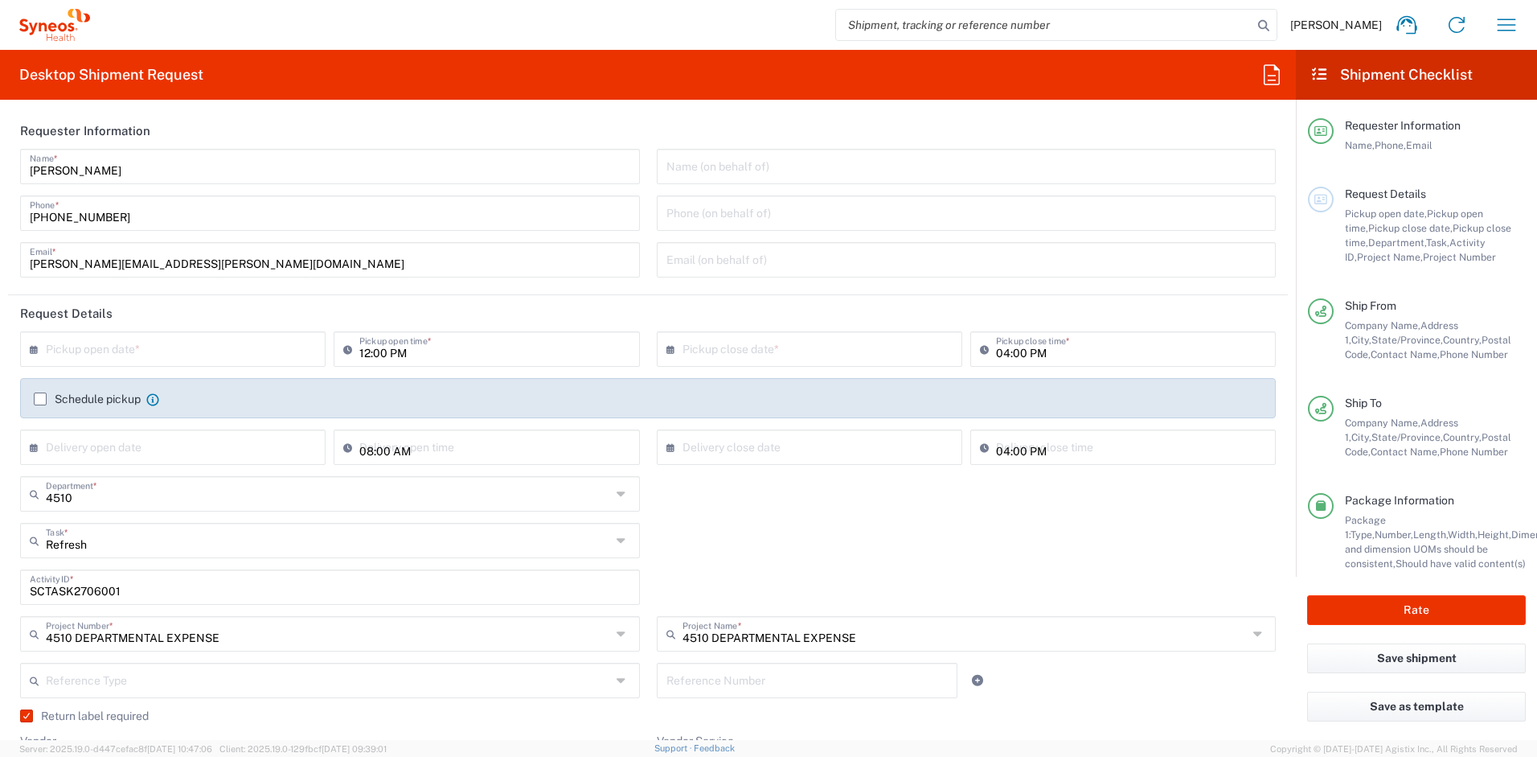
click at [232, 344] on input "text" at bounding box center [176, 348] width 261 height 28
click at [218, 474] on span "19" at bounding box center [222, 472] width 23 height 23
type input "[DATE]"
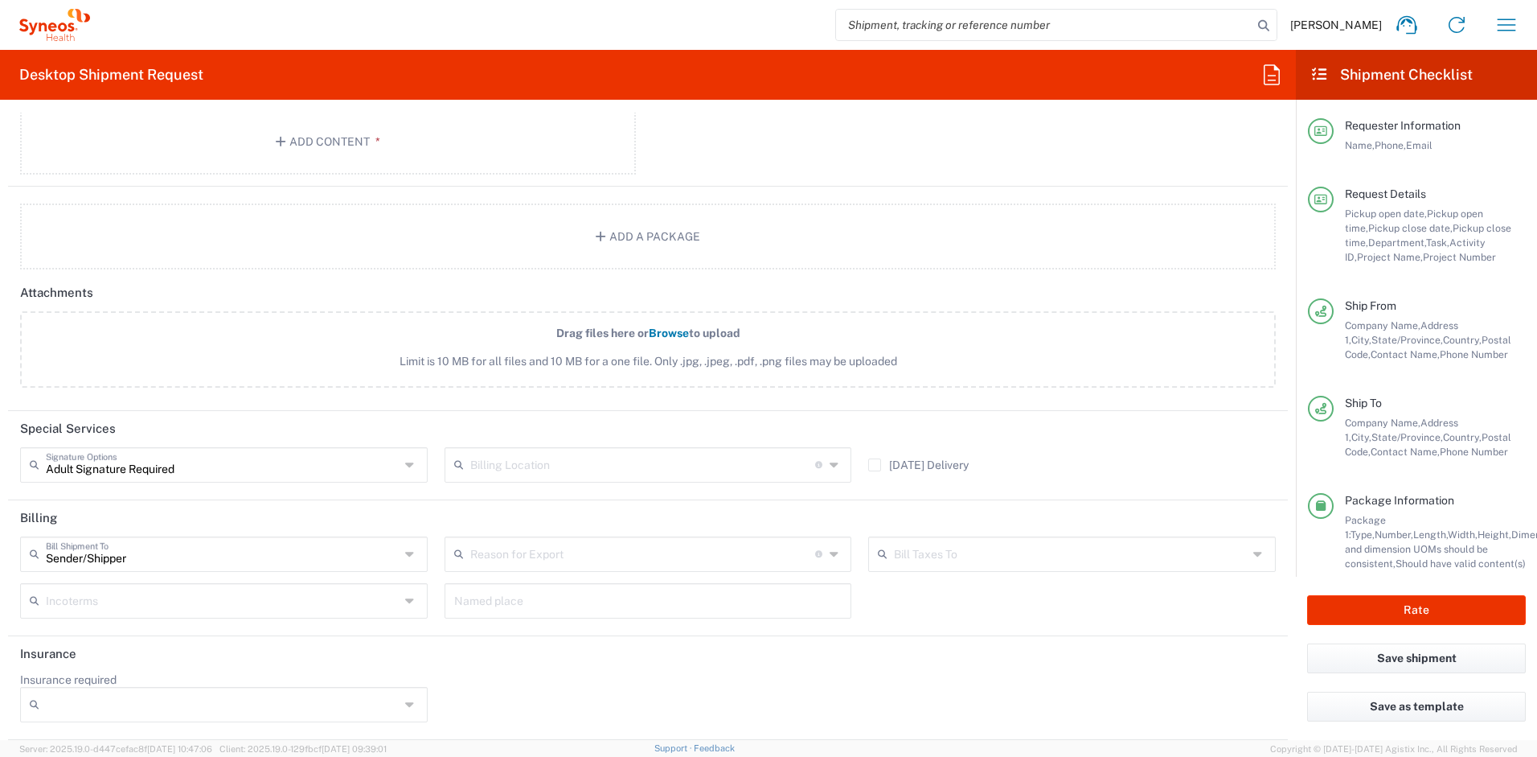
scroll to position [1942, 0]
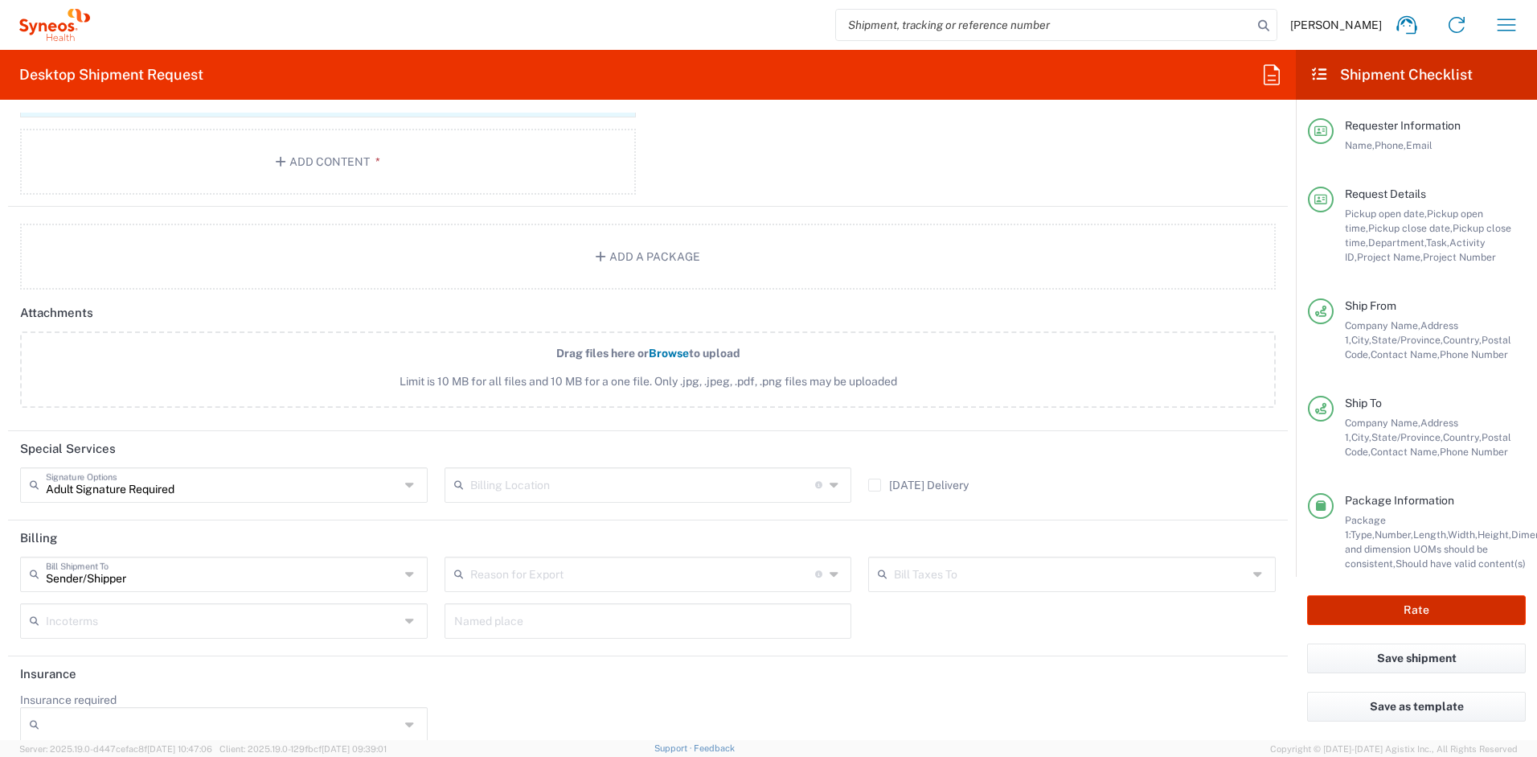
click at [1417, 609] on button "Rate" at bounding box center [1416, 610] width 219 height 30
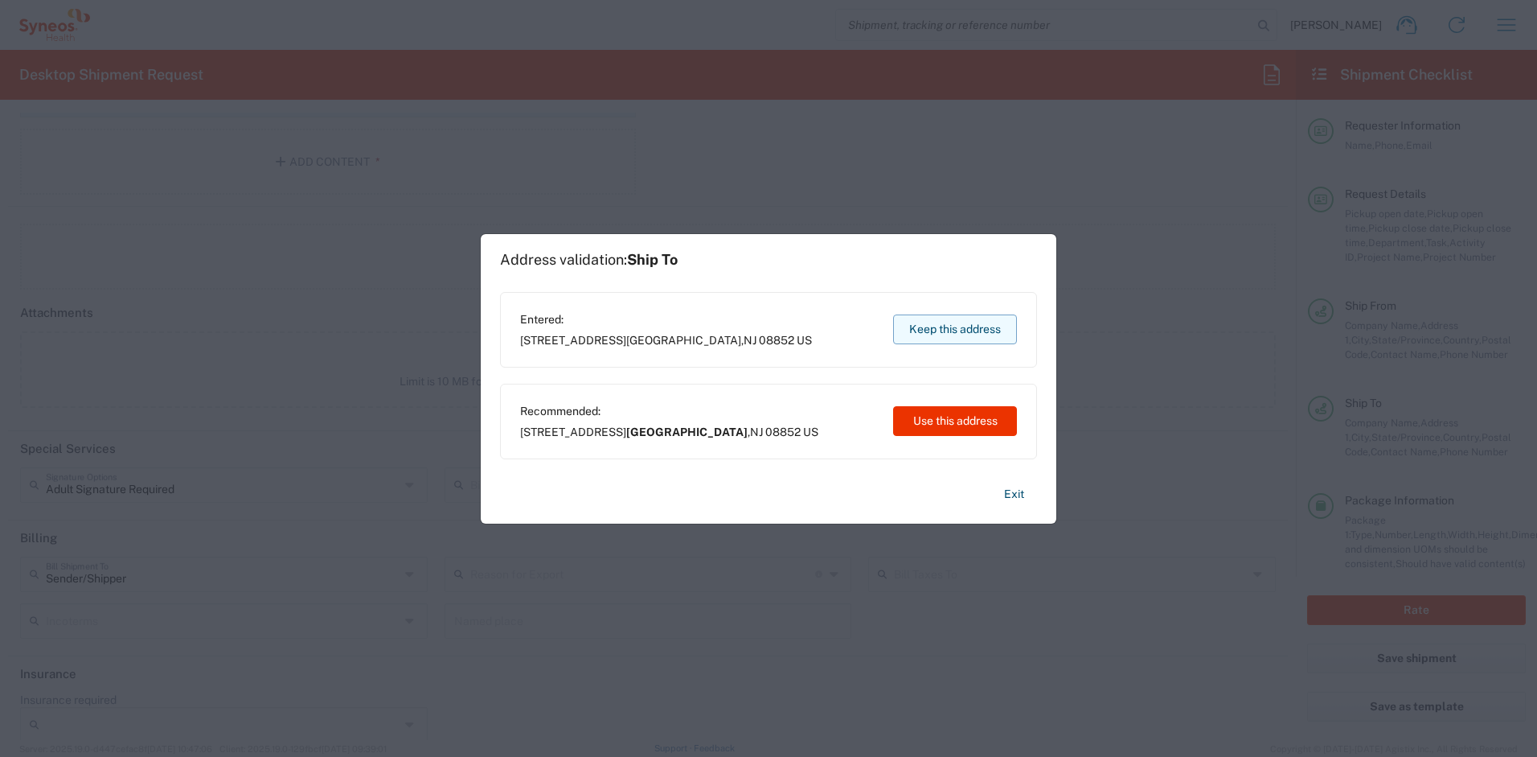
click at [934, 334] on button "Keep this address" at bounding box center [955, 329] width 124 height 30
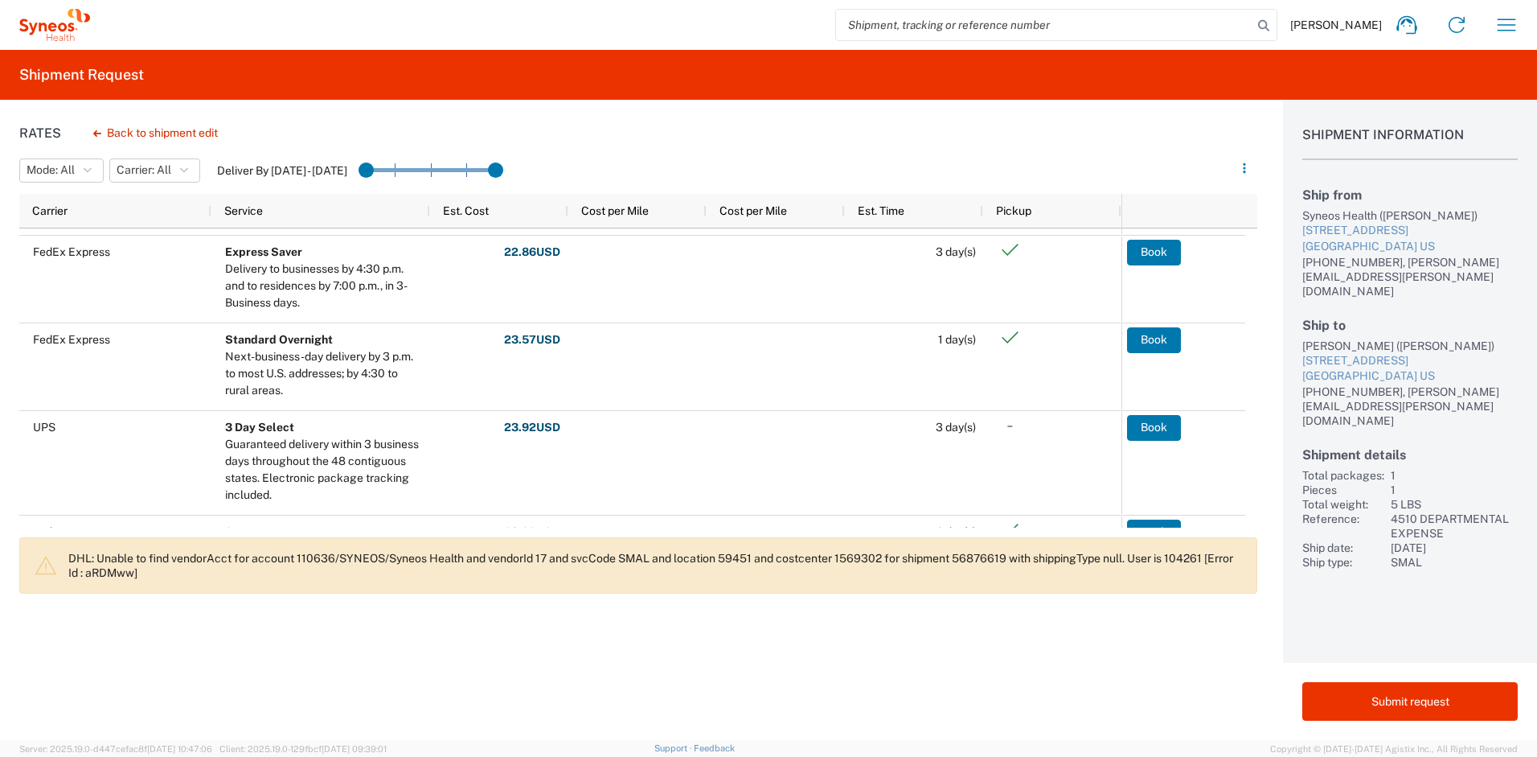
scroll to position [116, 0]
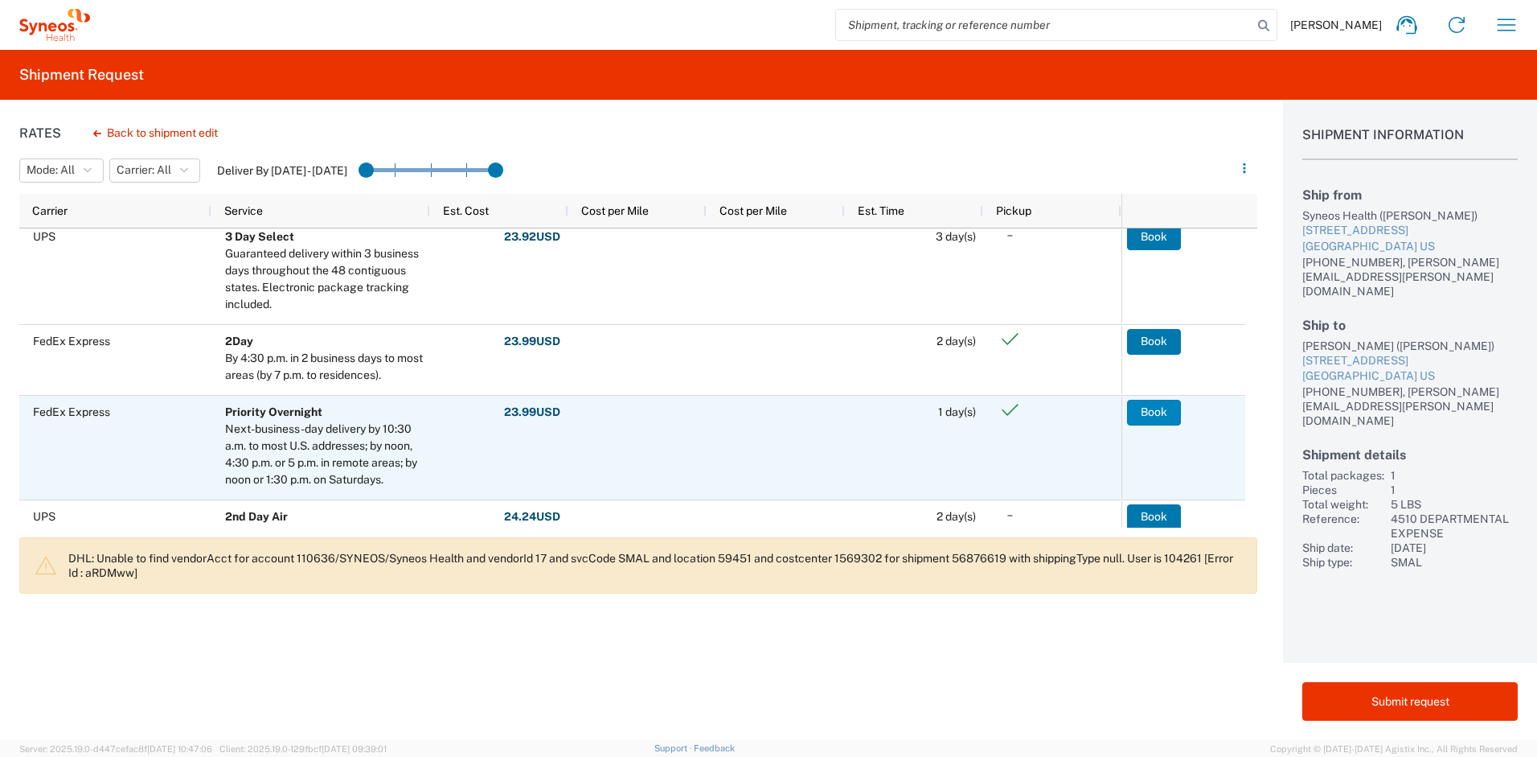
click at [1162, 411] on button "Book" at bounding box center [1154, 413] width 54 height 26
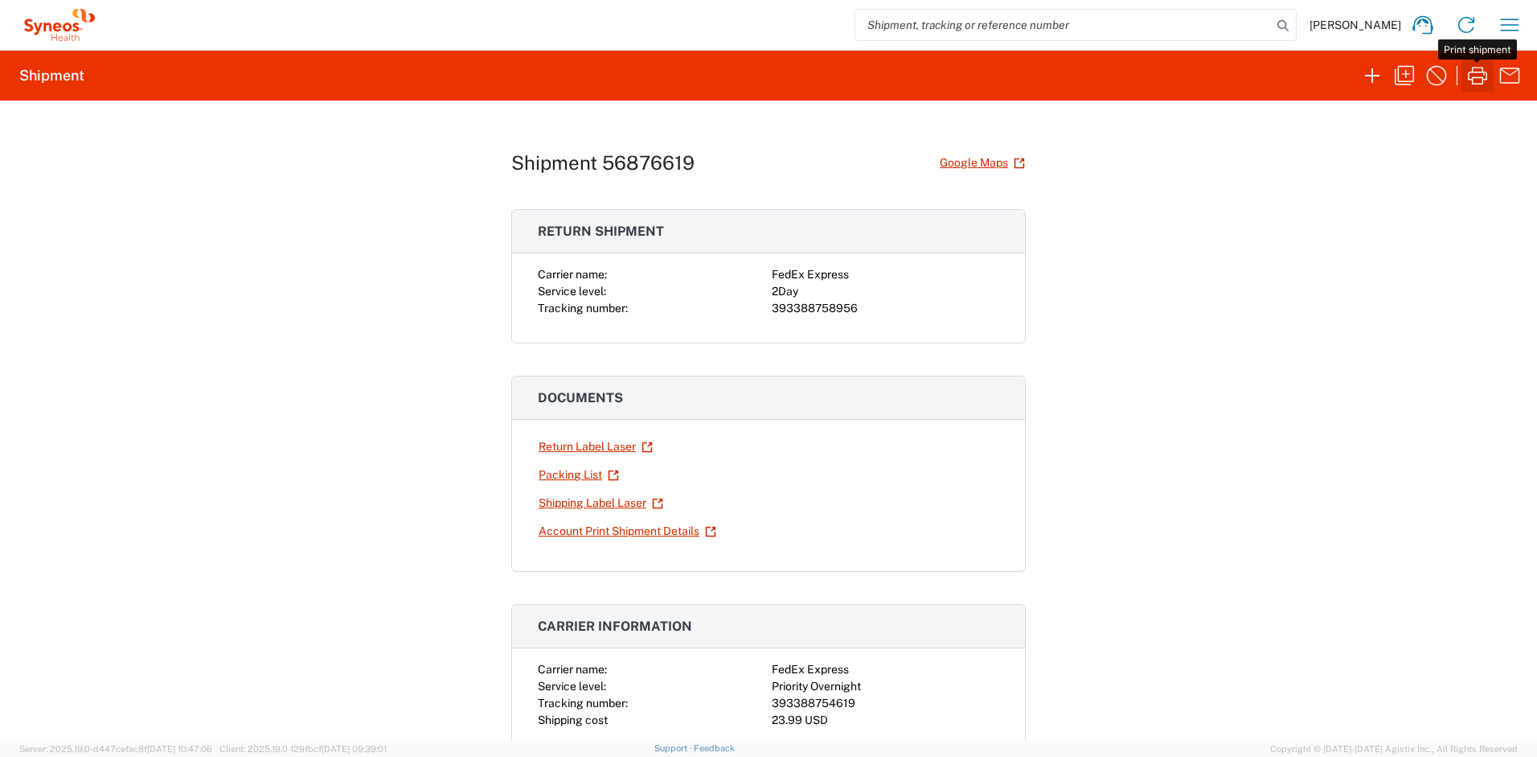
click at [1475, 81] on icon "button" at bounding box center [1478, 76] width 26 height 26
click at [589, 443] on link "Return Label Laser" at bounding box center [596, 447] width 116 height 28
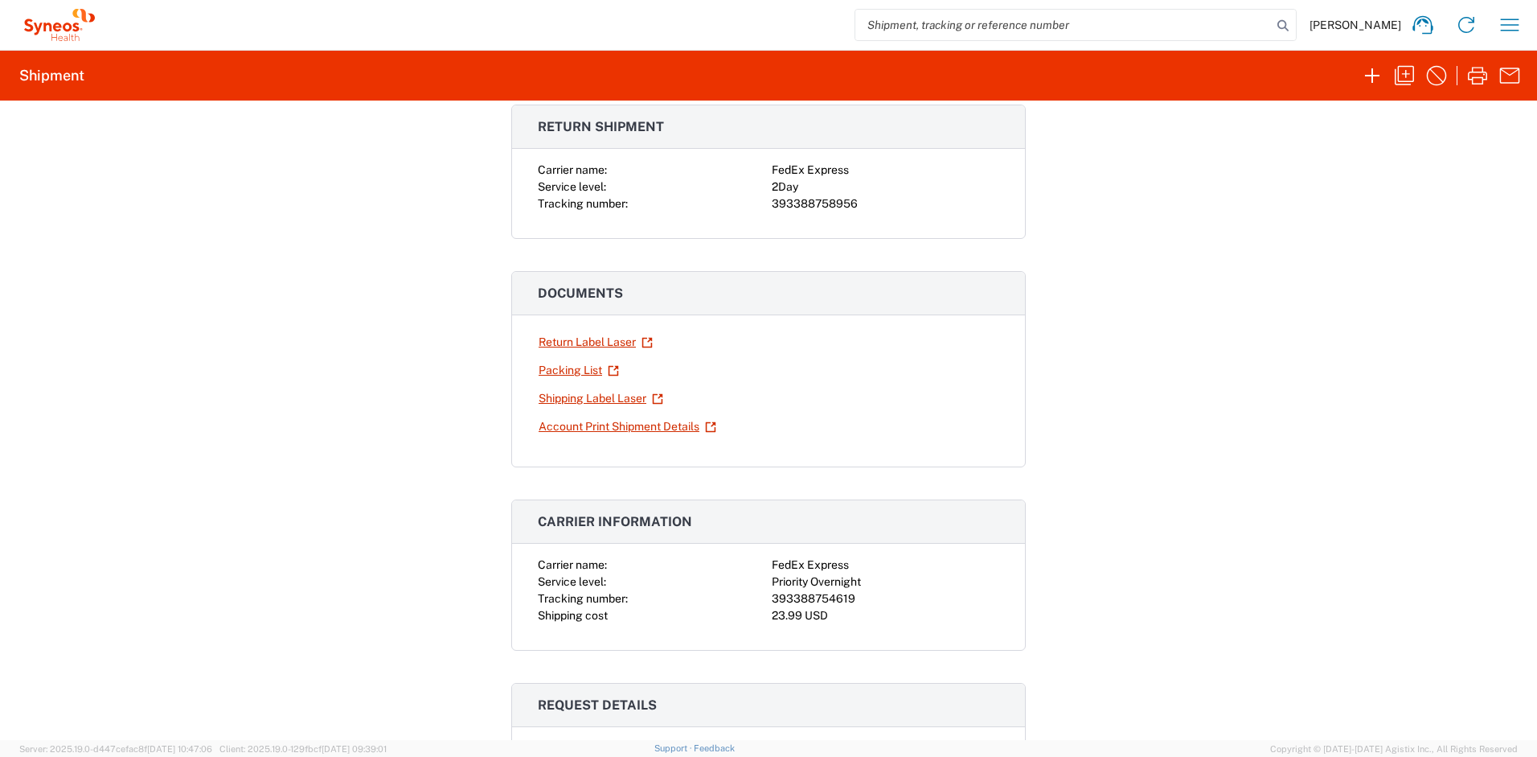
scroll to position [102, 0]
drag, startPoint x: 847, startPoint y: 600, endPoint x: 768, endPoint y: 603, distance: 79.7
click at [772, 603] on div "393388754619" at bounding box center [886, 601] width 228 height 17
copy div "393388754619"
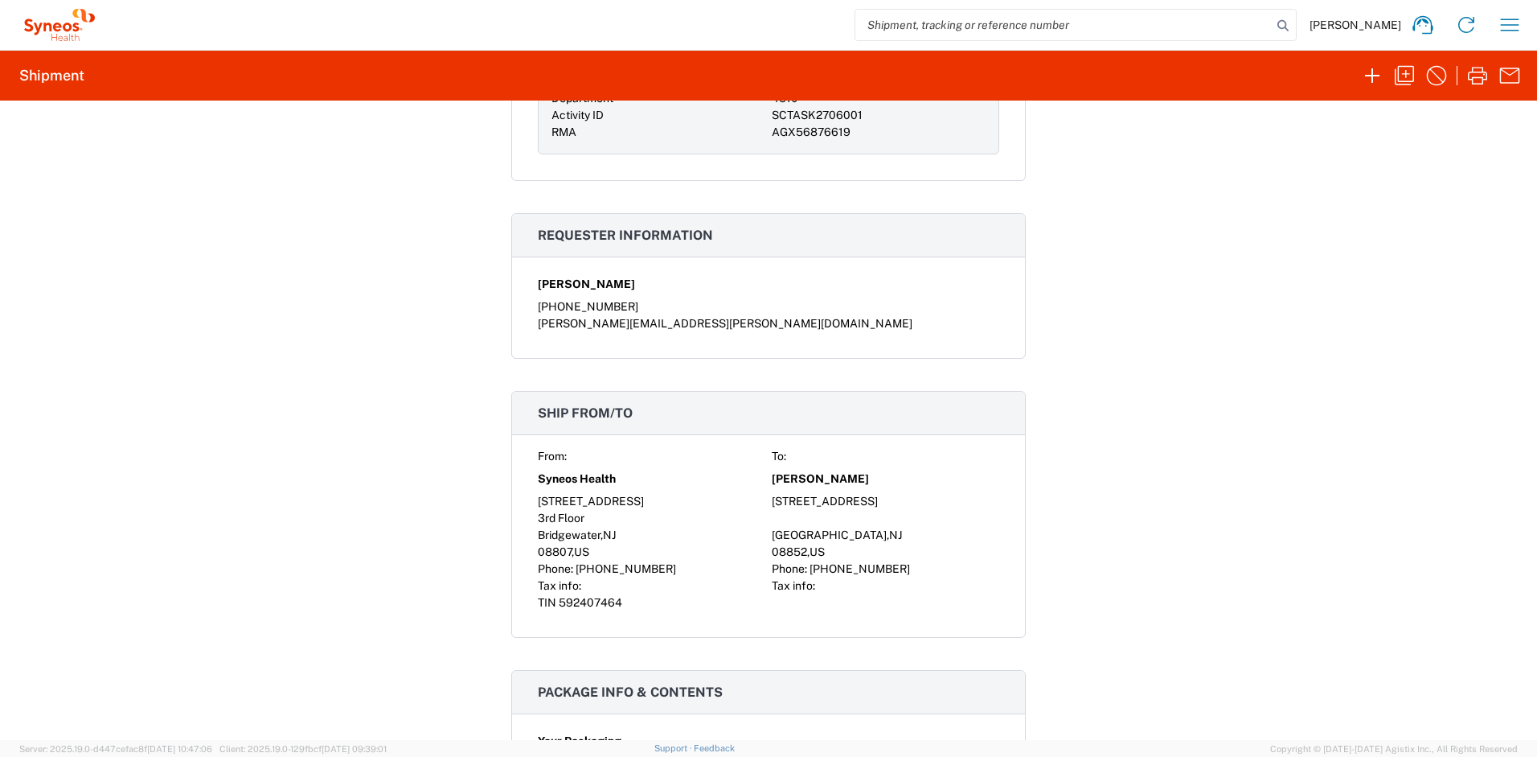
scroll to position [0, 0]
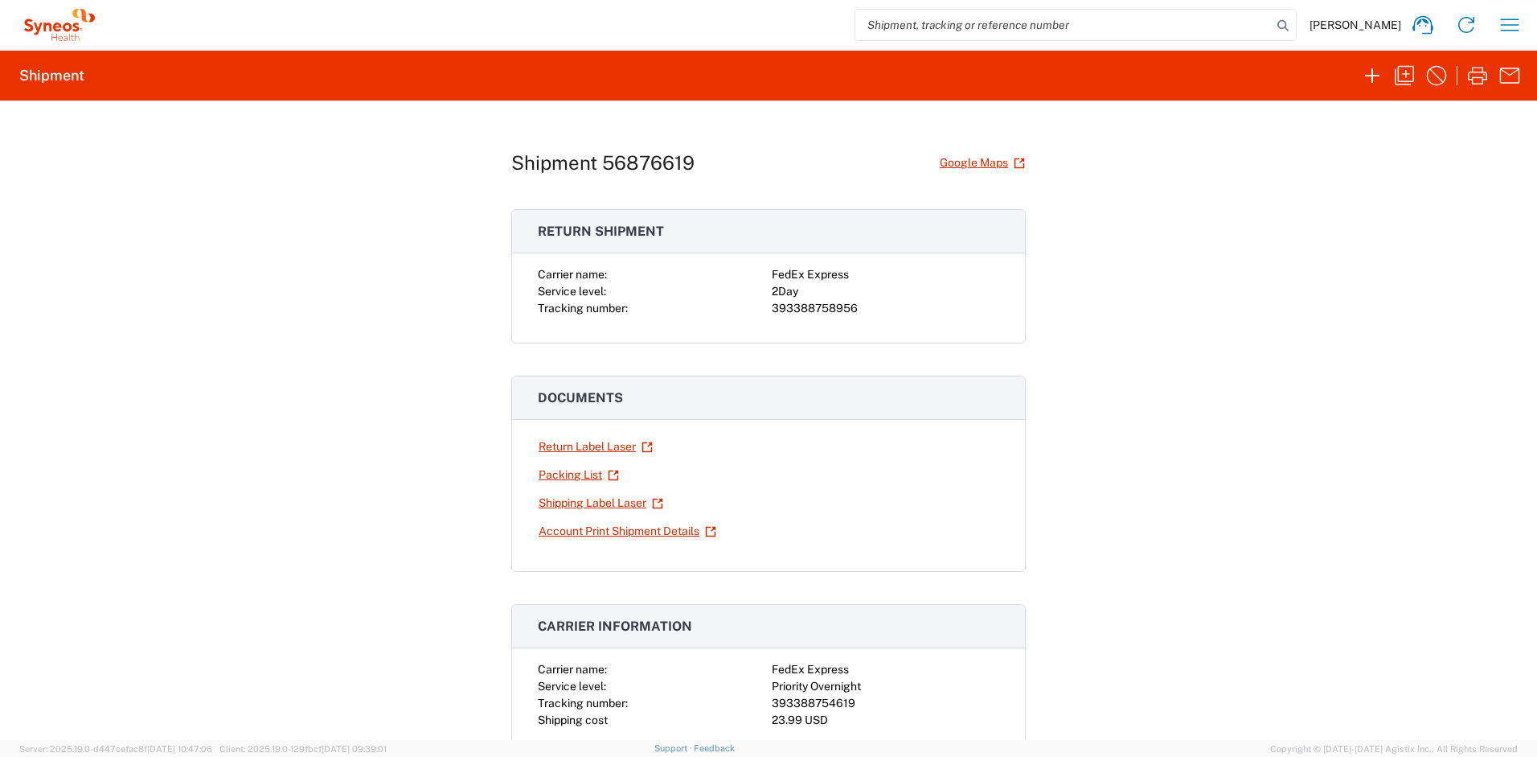
click at [831, 329] on div "Carrier name: FedEx Express Service level: 2Day Tracking number: 393388758956" at bounding box center [768, 304] width 513 height 76
drag, startPoint x: 849, startPoint y: 310, endPoint x: 765, endPoint y: 311, distance: 84.4
click at [765, 311] on div "Carrier name: FedEx Express Service level: 2Day Tracking number: 393388758956" at bounding box center [769, 291] width 462 height 51
copy div "393388758956"
